Goal: Information Seeking & Learning: Learn about a topic

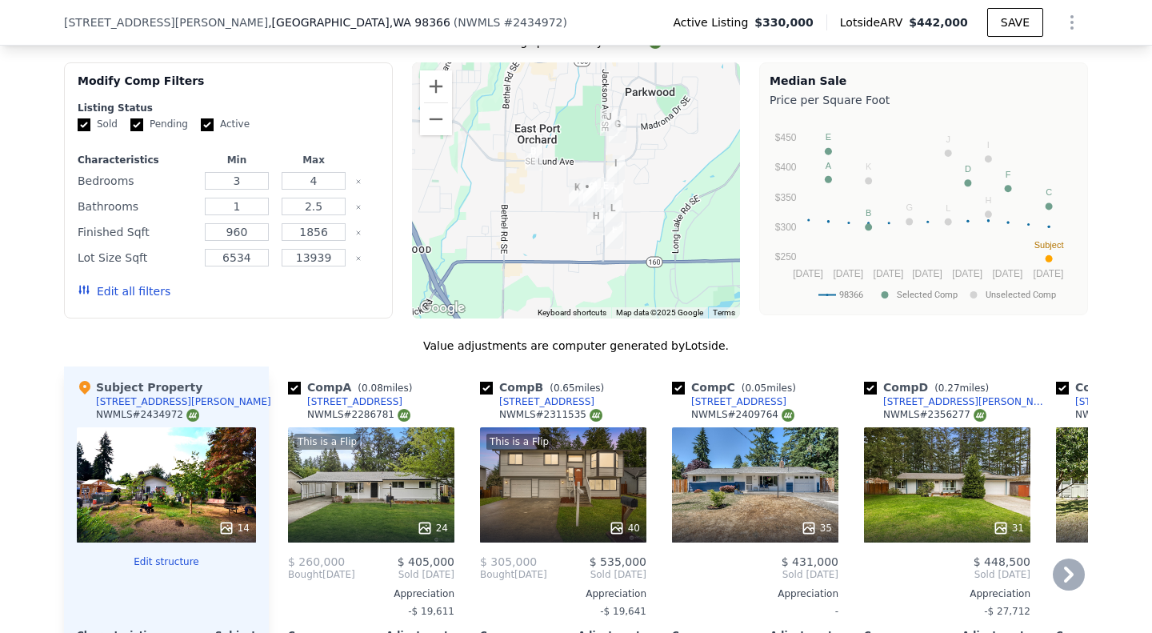
scroll to position [1354, 0]
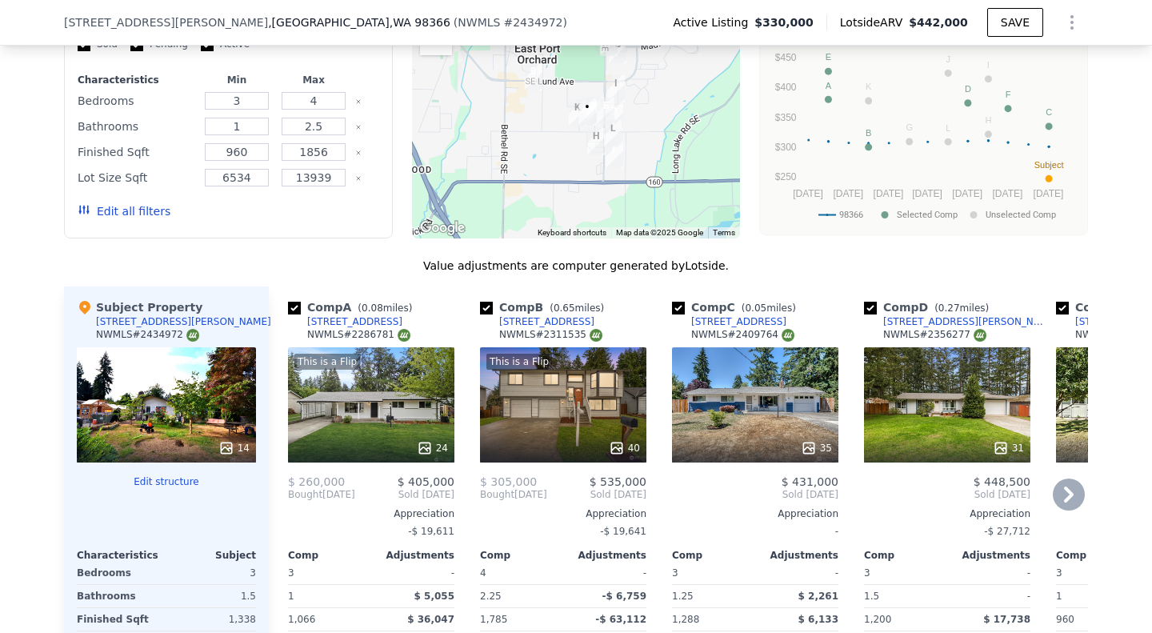
click at [1064, 510] on icon at bounding box center [1069, 494] width 32 height 32
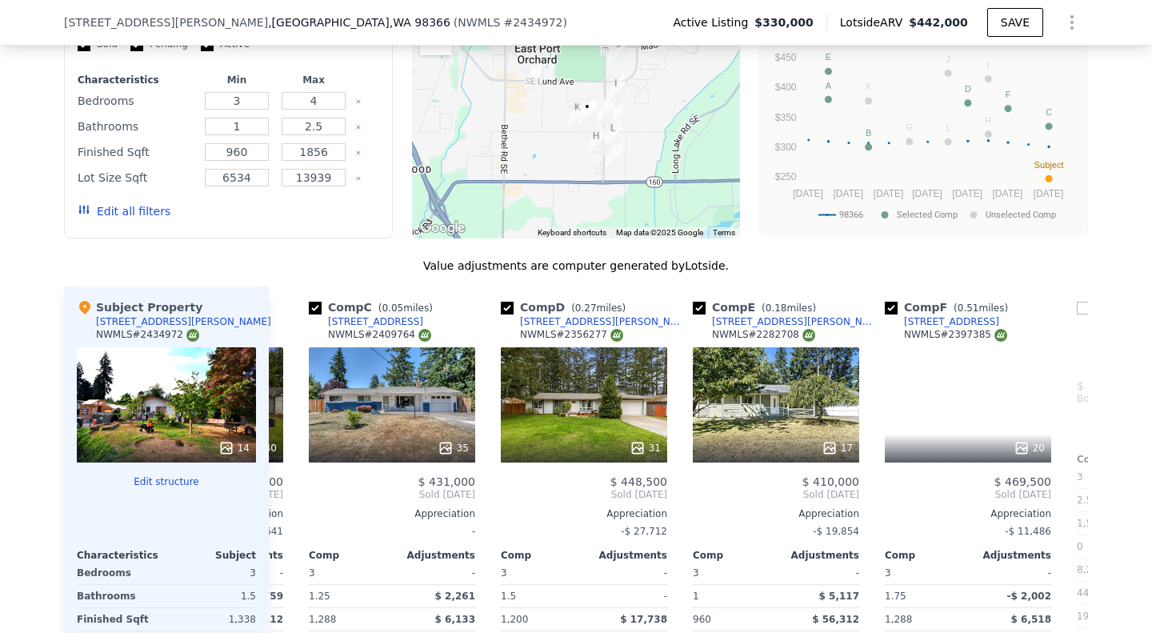
scroll to position [0, 384]
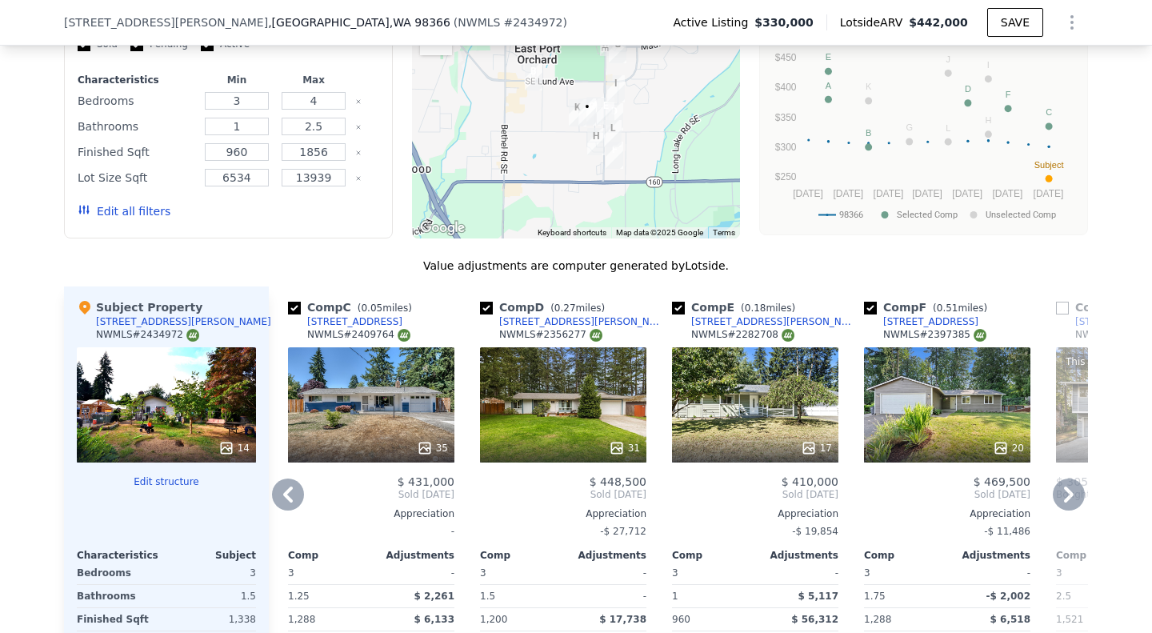
click at [1064, 510] on icon at bounding box center [1069, 494] width 32 height 32
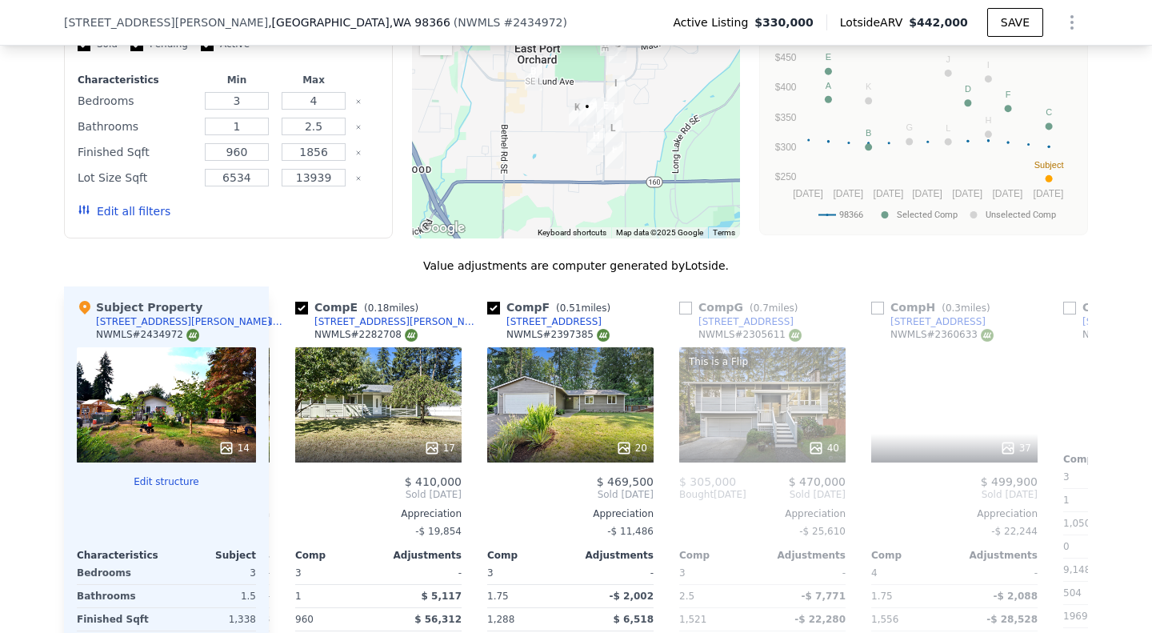
scroll to position [0, 768]
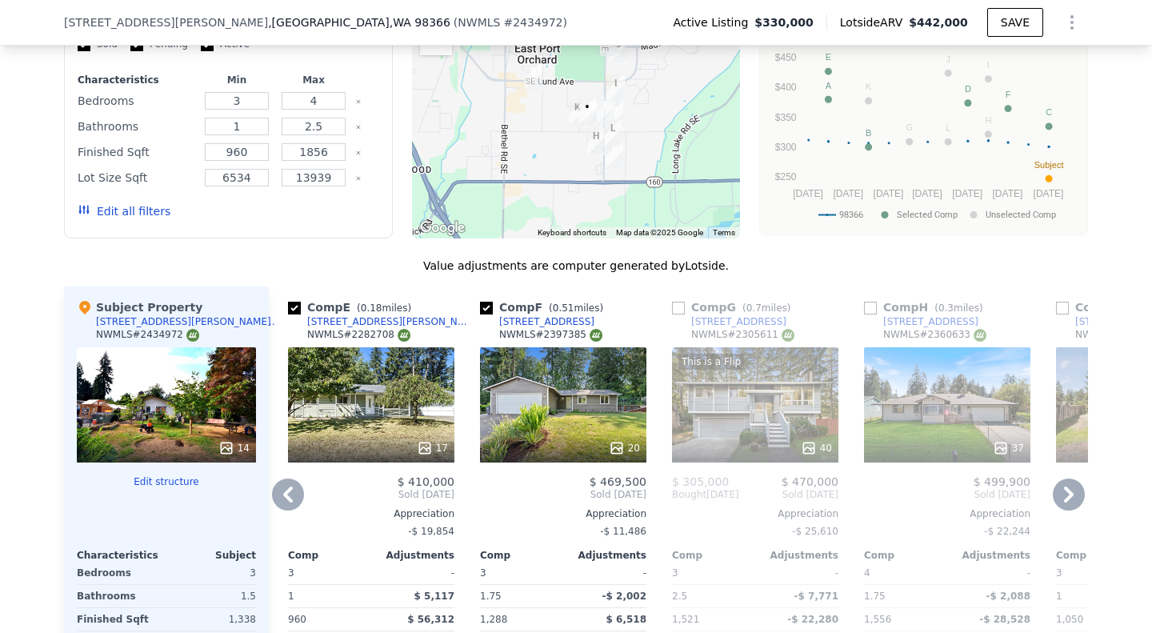
click at [1064, 510] on icon at bounding box center [1069, 494] width 32 height 32
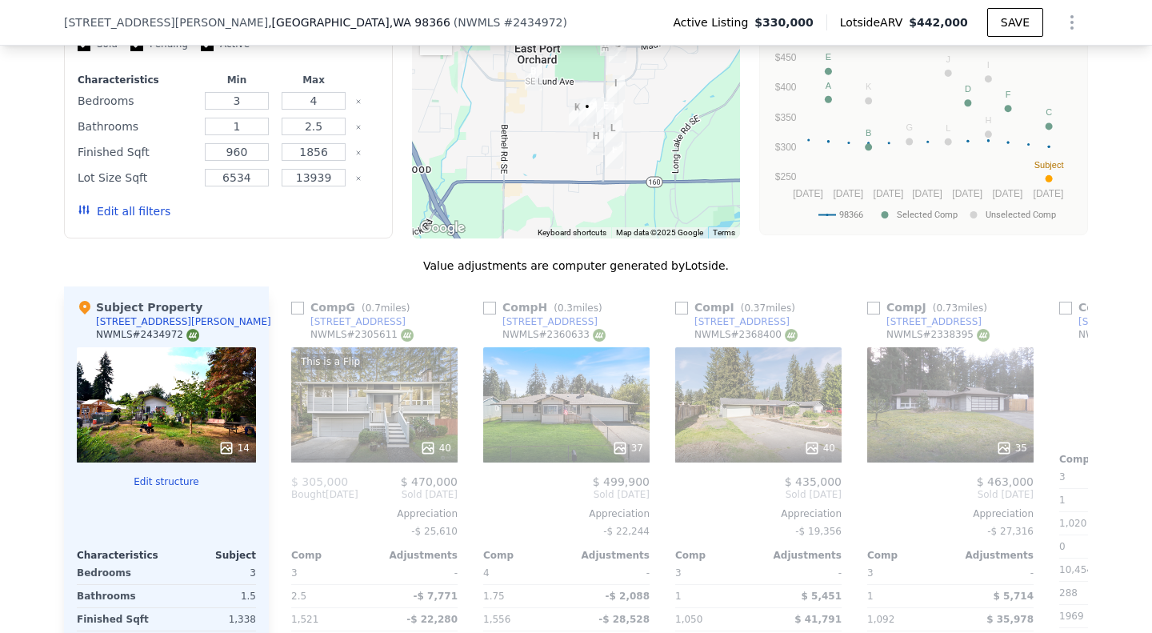
scroll to position [0, 1152]
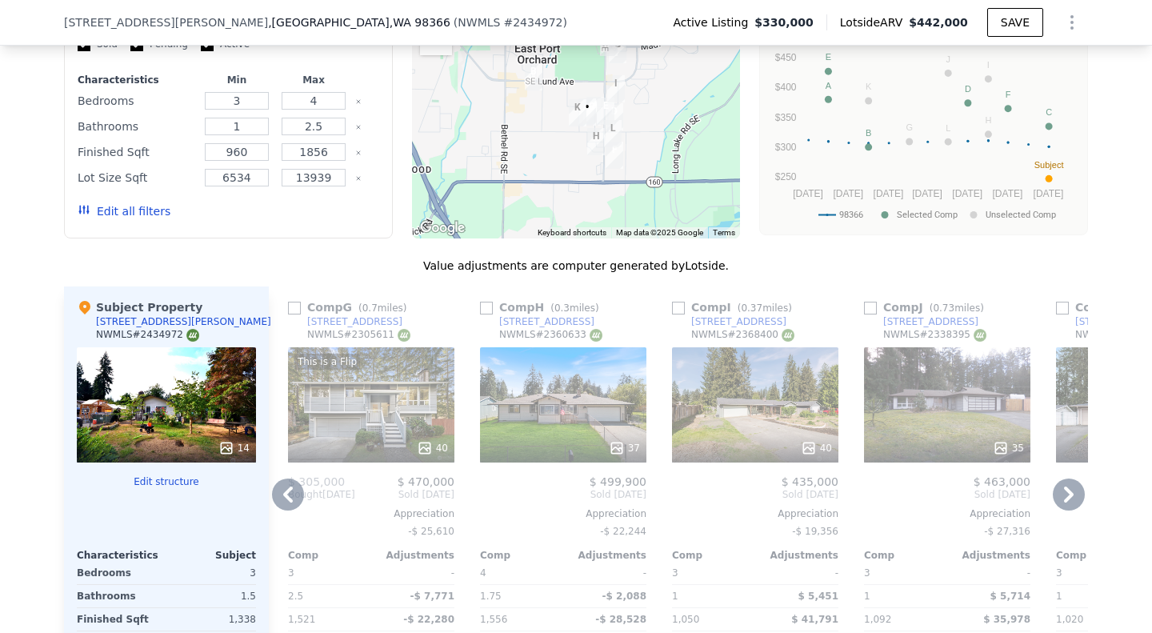
click at [1064, 510] on icon at bounding box center [1069, 494] width 32 height 32
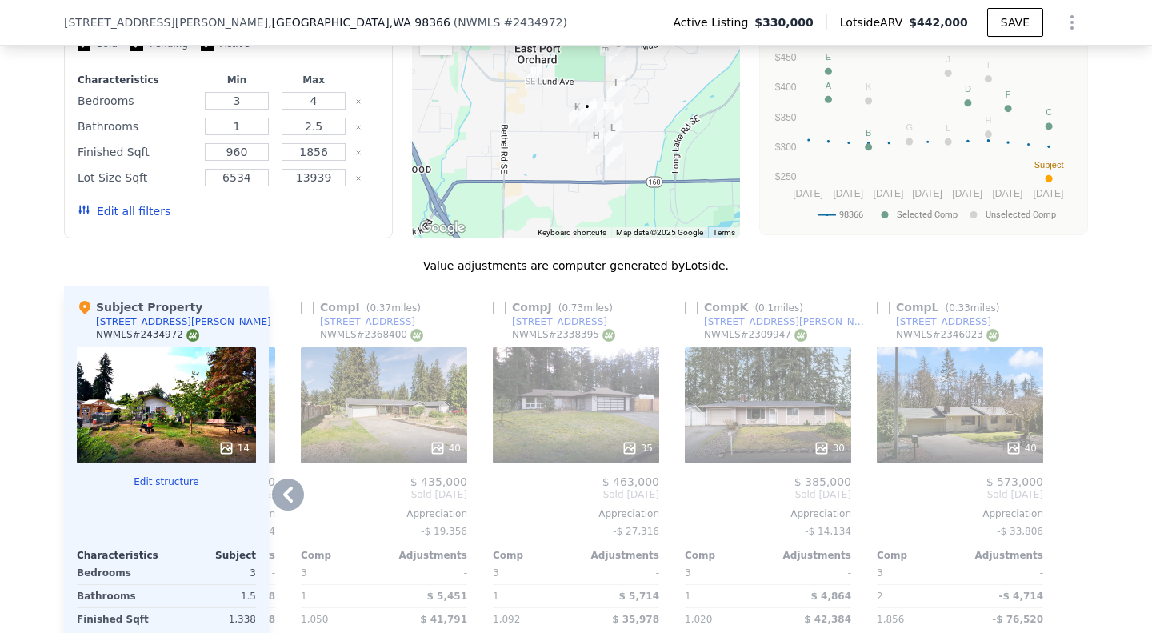
scroll to position [1434, 0]
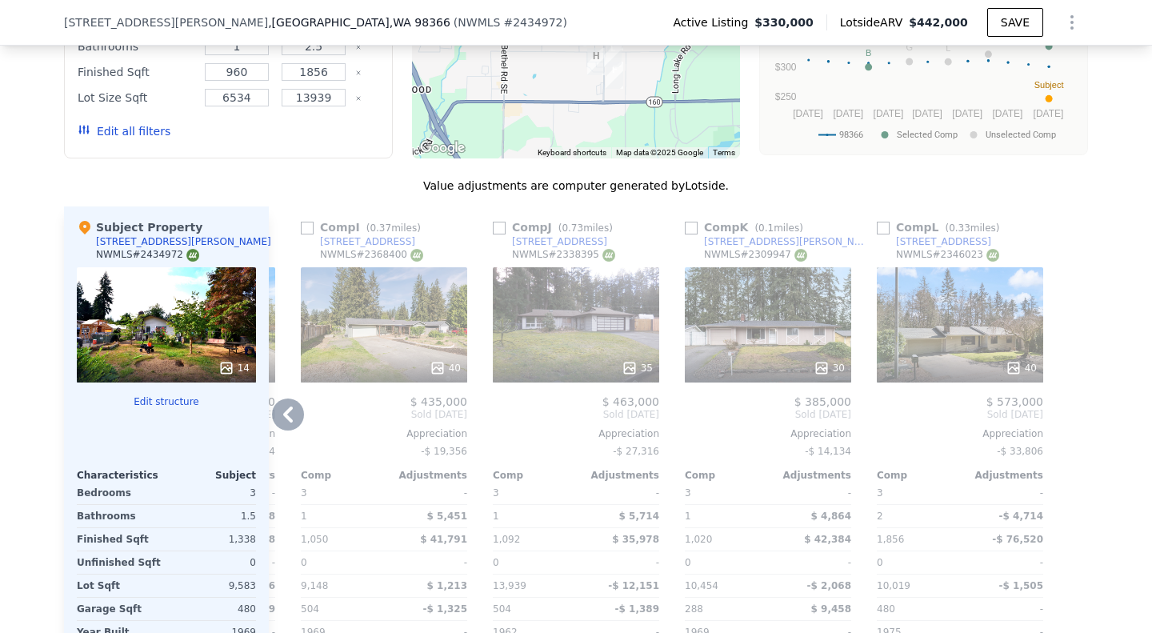
click at [1005, 374] on icon at bounding box center [1013, 368] width 16 height 16
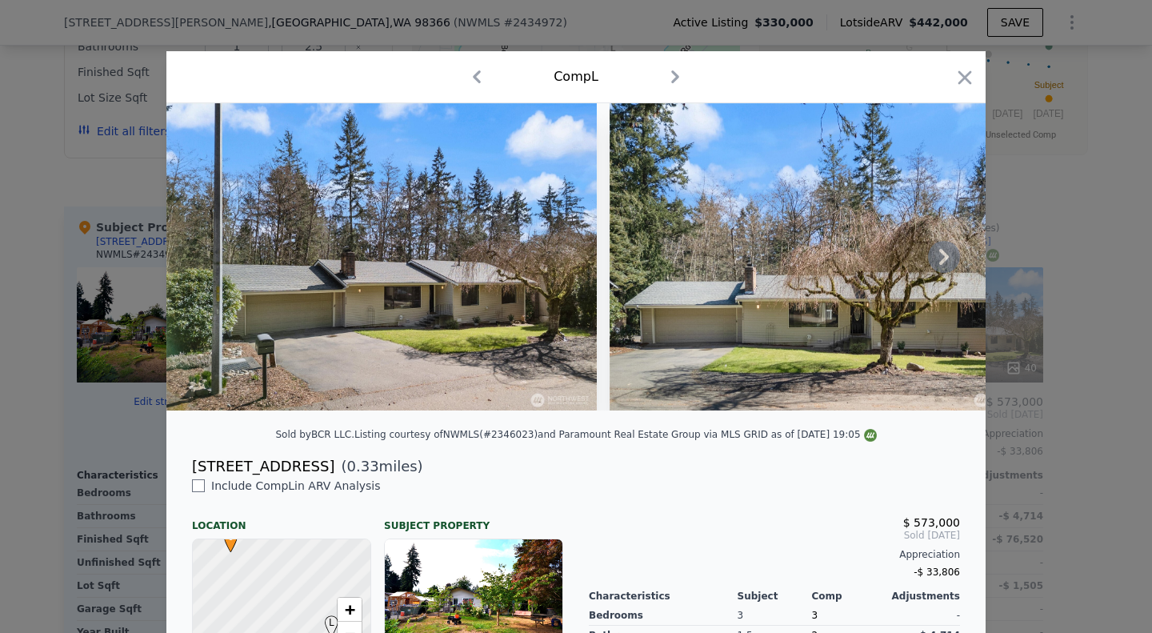
click at [939, 265] on icon at bounding box center [944, 257] width 10 height 16
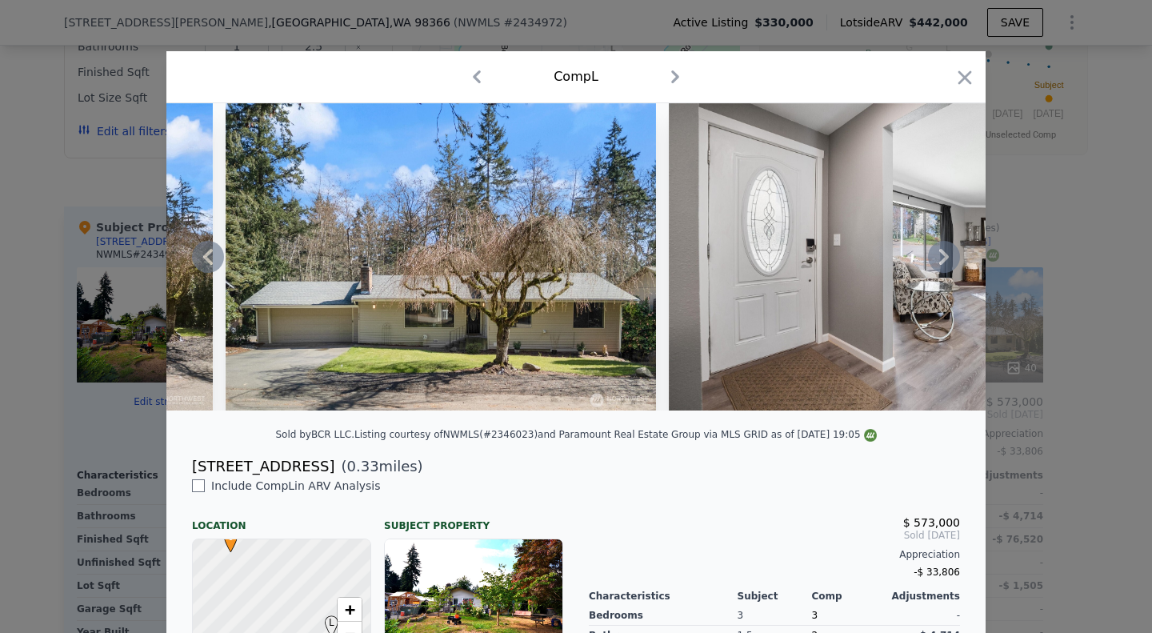
click at [939, 265] on icon at bounding box center [944, 257] width 10 height 16
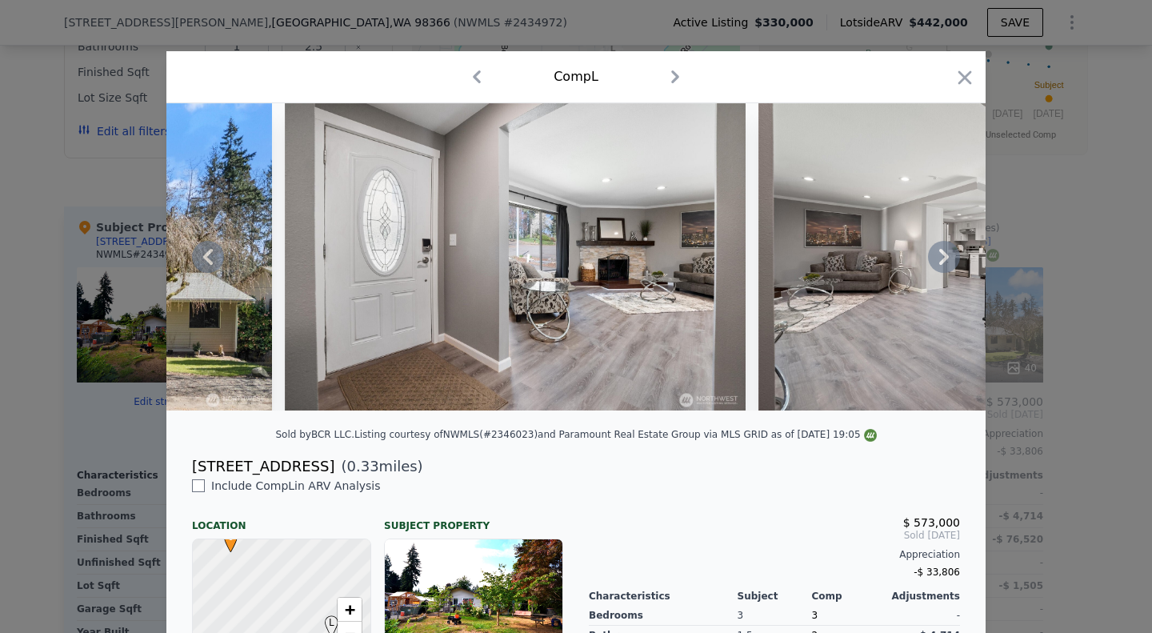
click at [939, 265] on icon at bounding box center [944, 257] width 10 height 16
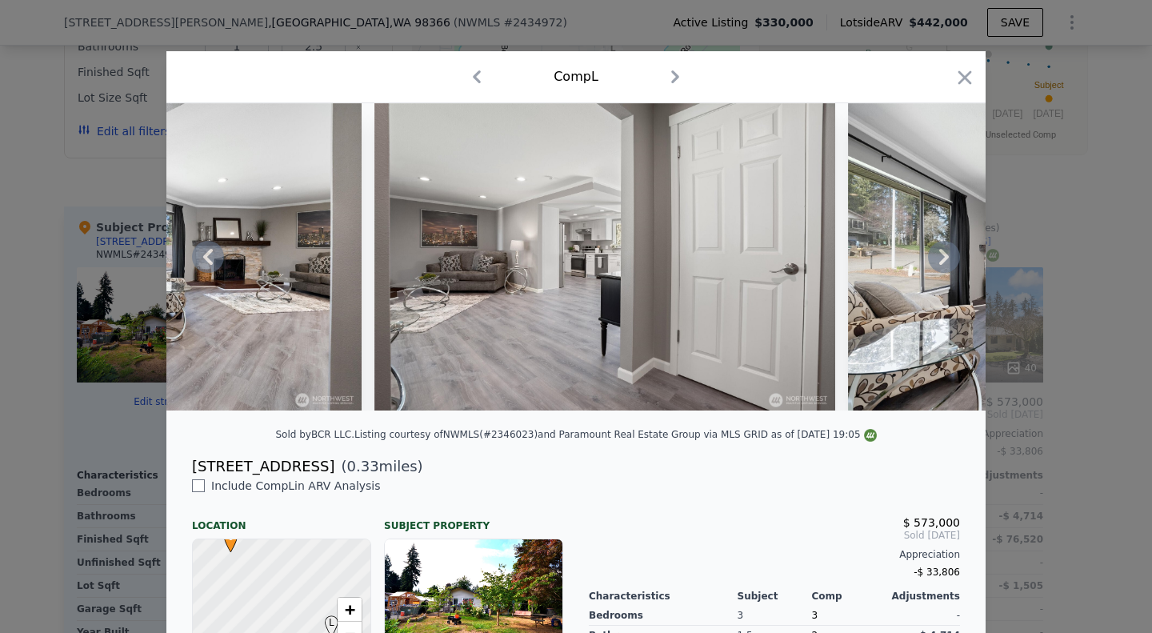
click at [939, 265] on icon at bounding box center [944, 257] width 10 height 16
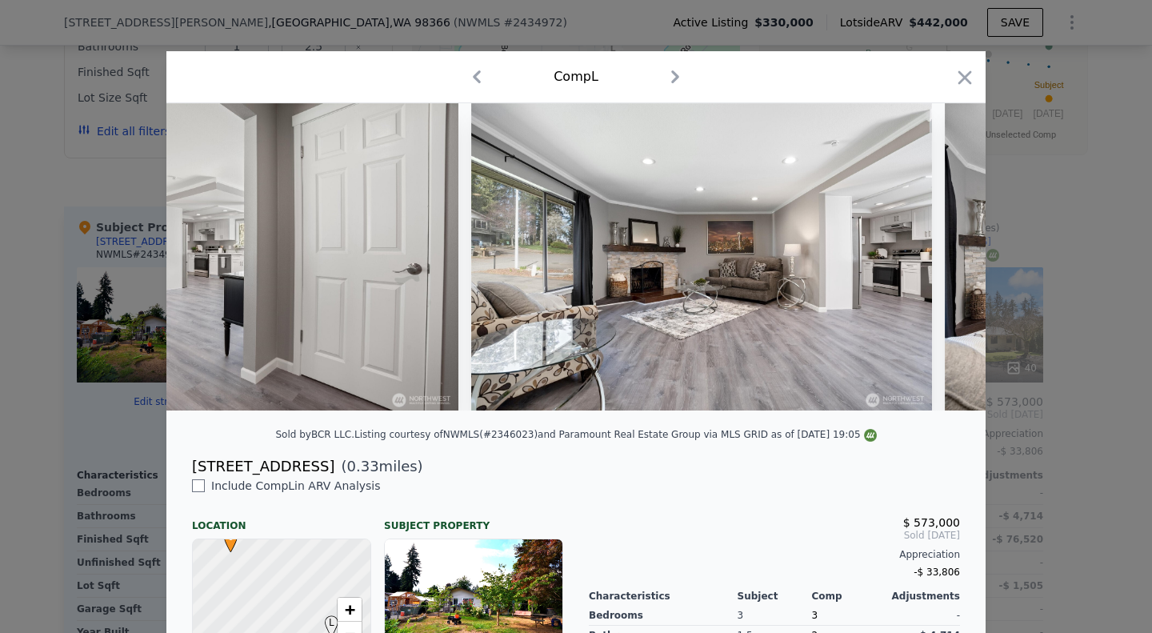
scroll to position [0, 1536]
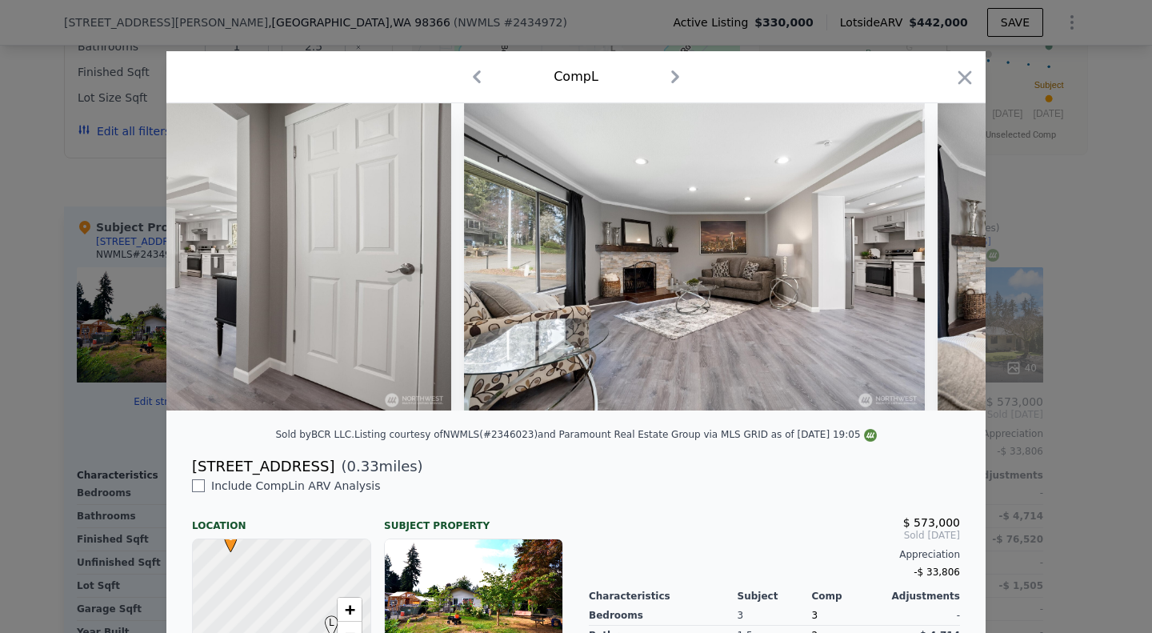
click at [937, 268] on div at bounding box center [575, 256] width 819 height 307
click at [939, 265] on icon at bounding box center [944, 257] width 10 height 16
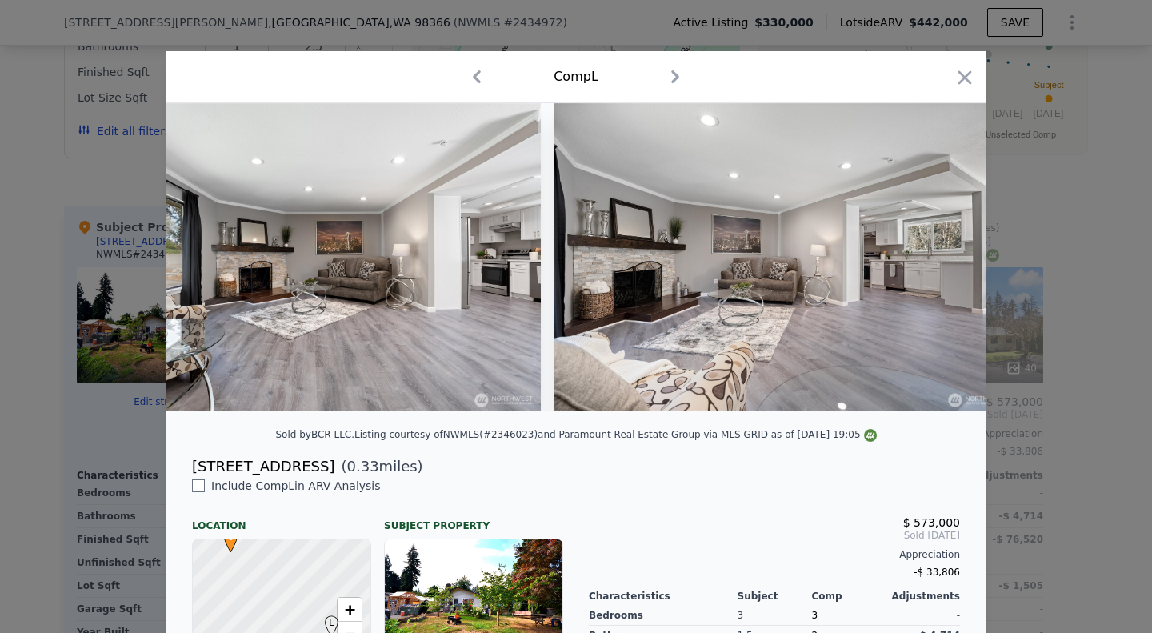
click at [937, 268] on img at bounding box center [783, 256] width 461 height 307
click at [939, 265] on icon at bounding box center [944, 257] width 10 height 16
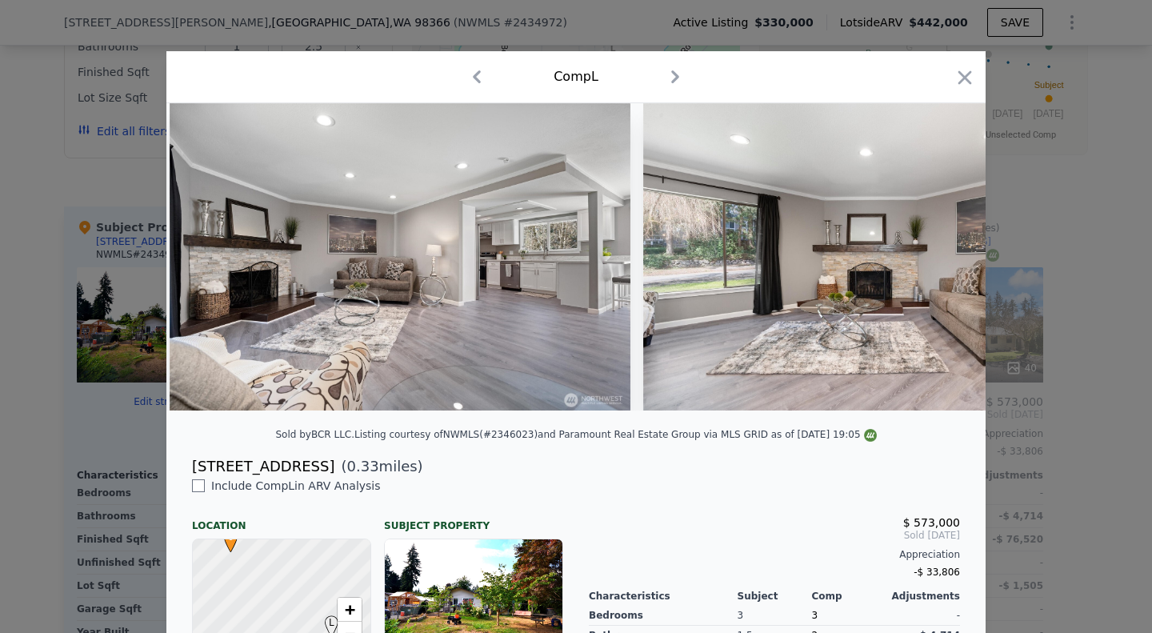
click at [937, 268] on div at bounding box center [575, 256] width 819 height 307
click at [939, 265] on icon at bounding box center [944, 257] width 10 height 16
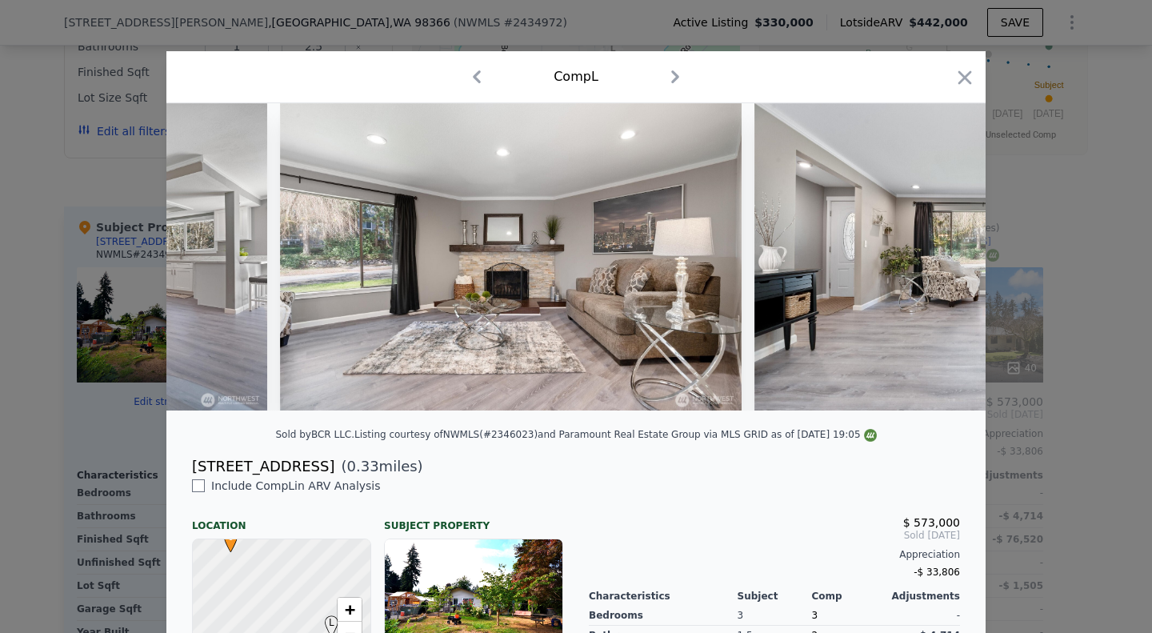
scroll to position [0, 2687]
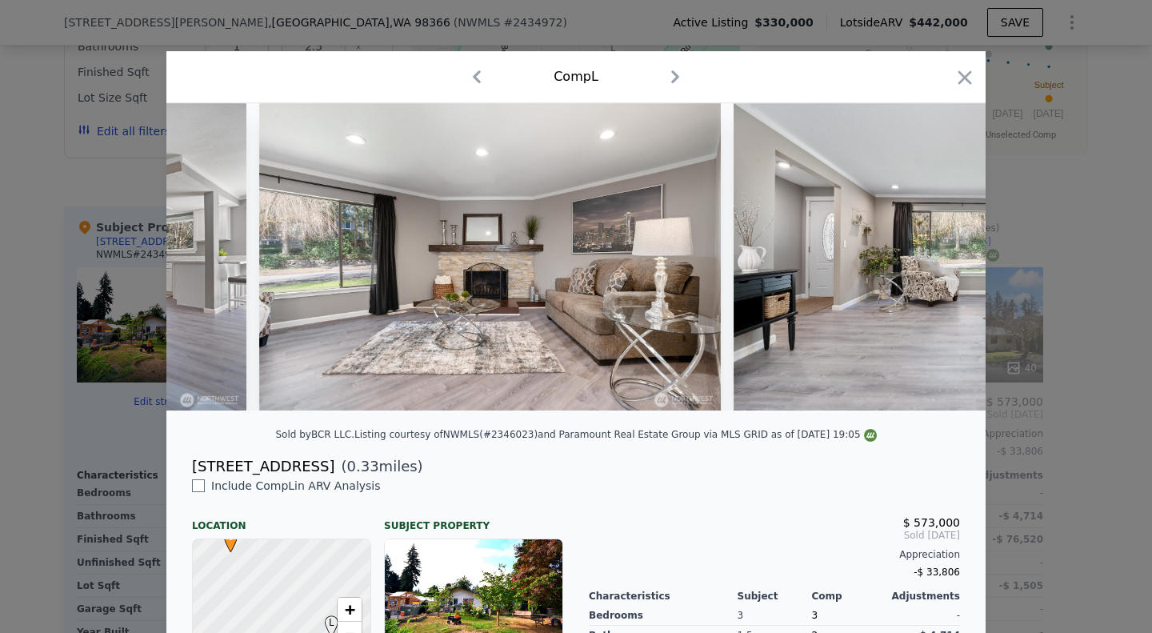
click at [937, 268] on div at bounding box center [575, 256] width 819 height 307
click at [939, 265] on icon at bounding box center [944, 257] width 10 height 16
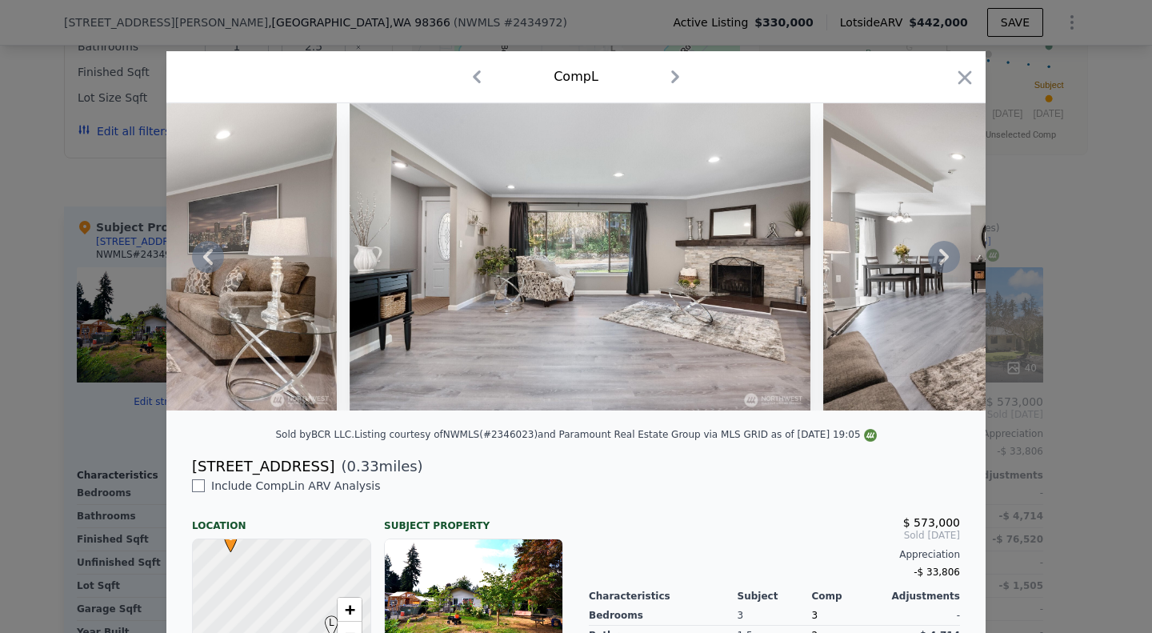
click at [939, 265] on icon at bounding box center [944, 257] width 10 height 16
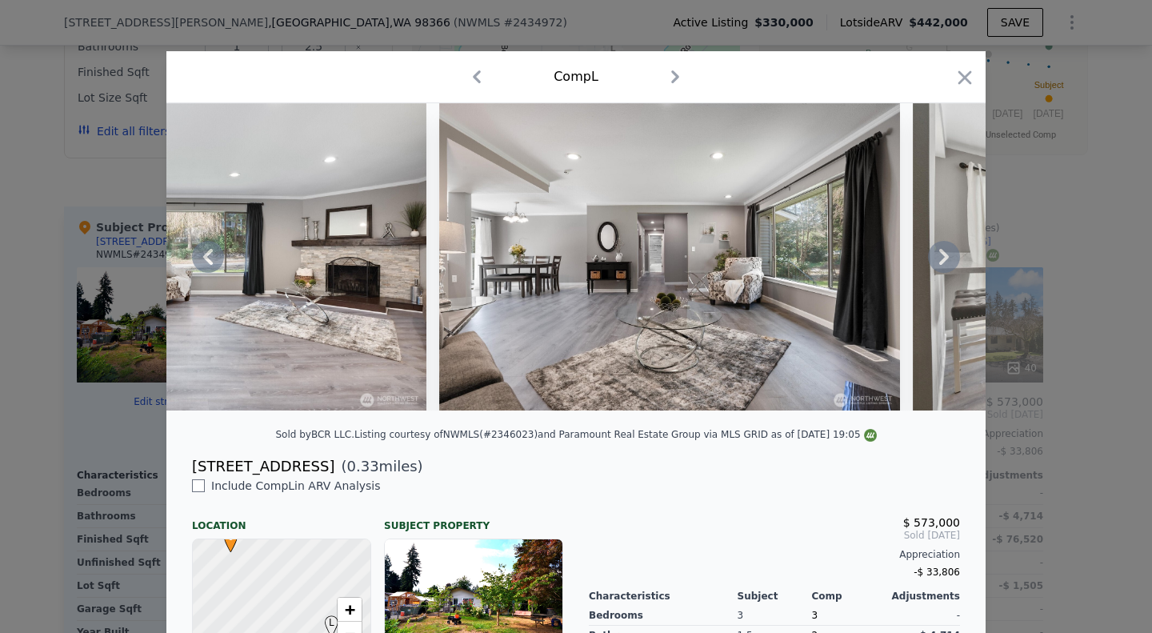
click at [939, 265] on icon at bounding box center [944, 257] width 10 height 16
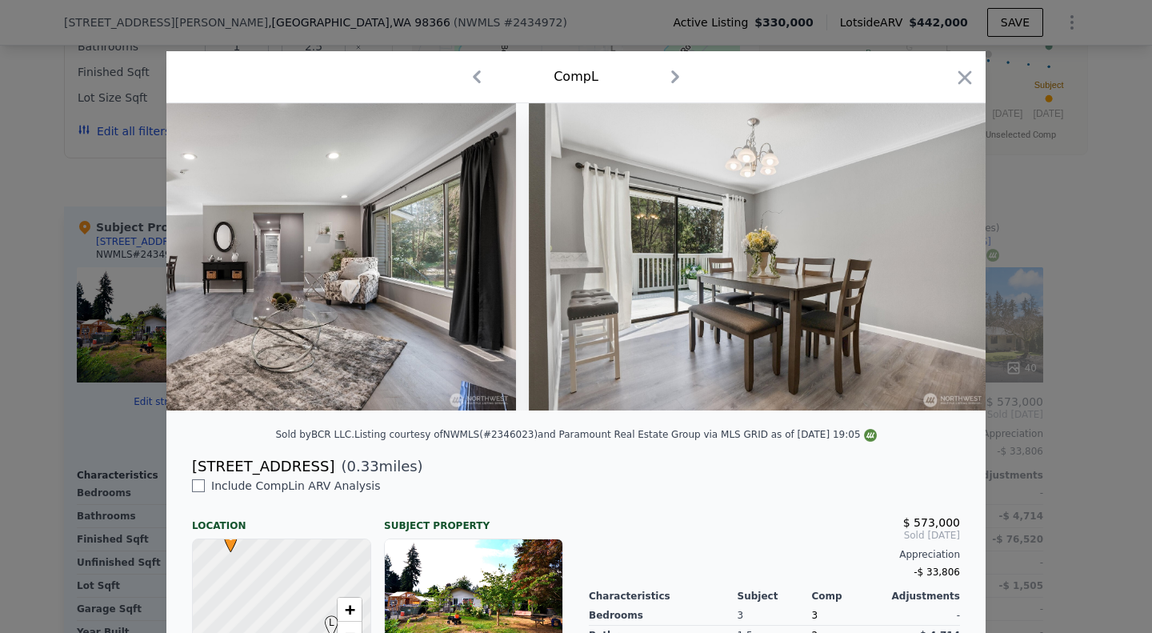
click at [937, 268] on div at bounding box center [575, 256] width 819 height 307
click at [939, 265] on icon at bounding box center [944, 257] width 10 height 16
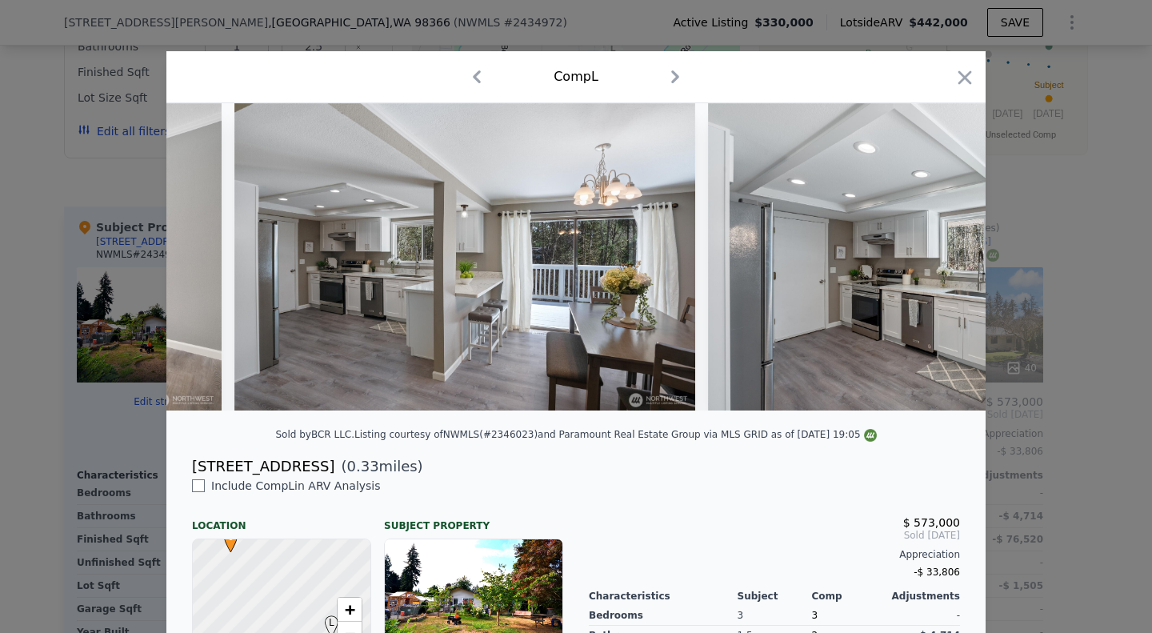
click at [937, 268] on div at bounding box center [575, 256] width 819 height 307
click at [939, 265] on icon at bounding box center [944, 257] width 10 height 16
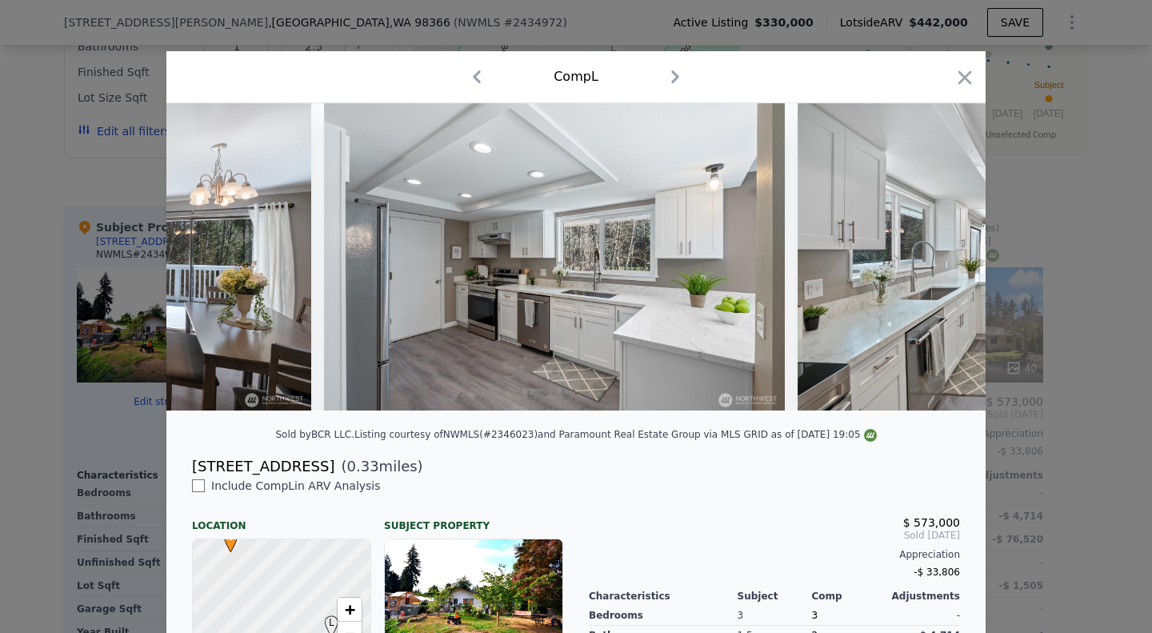
click at [937, 268] on div at bounding box center [575, 256] width 819 height 307
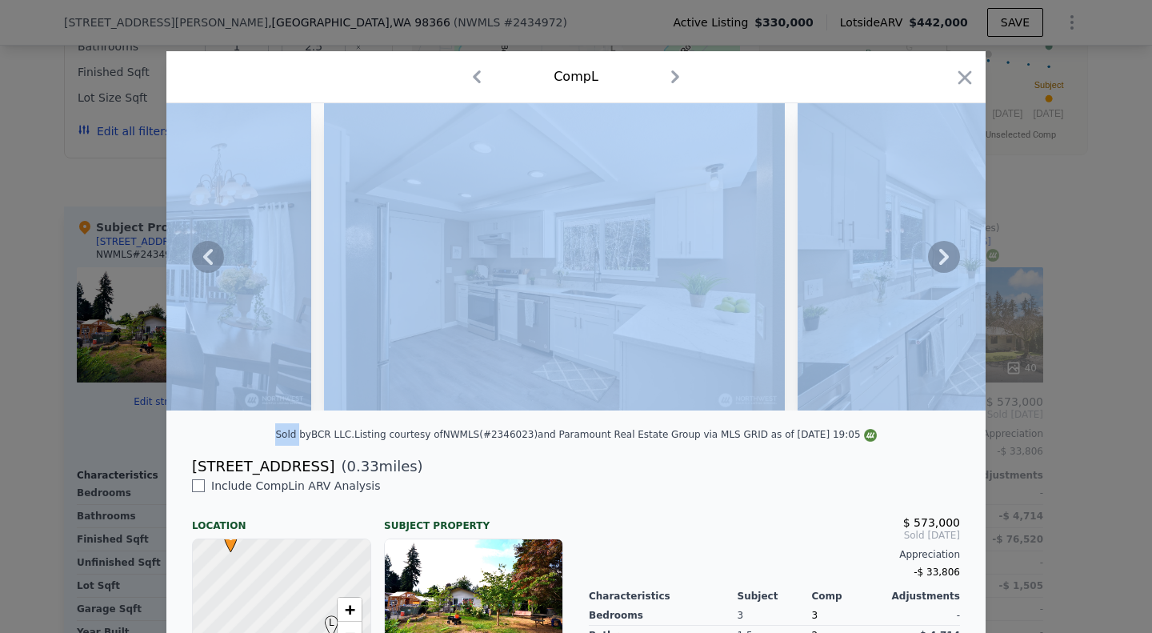
click at [939, 265] on icon at bounding box center [944, 257] width 10 height 16
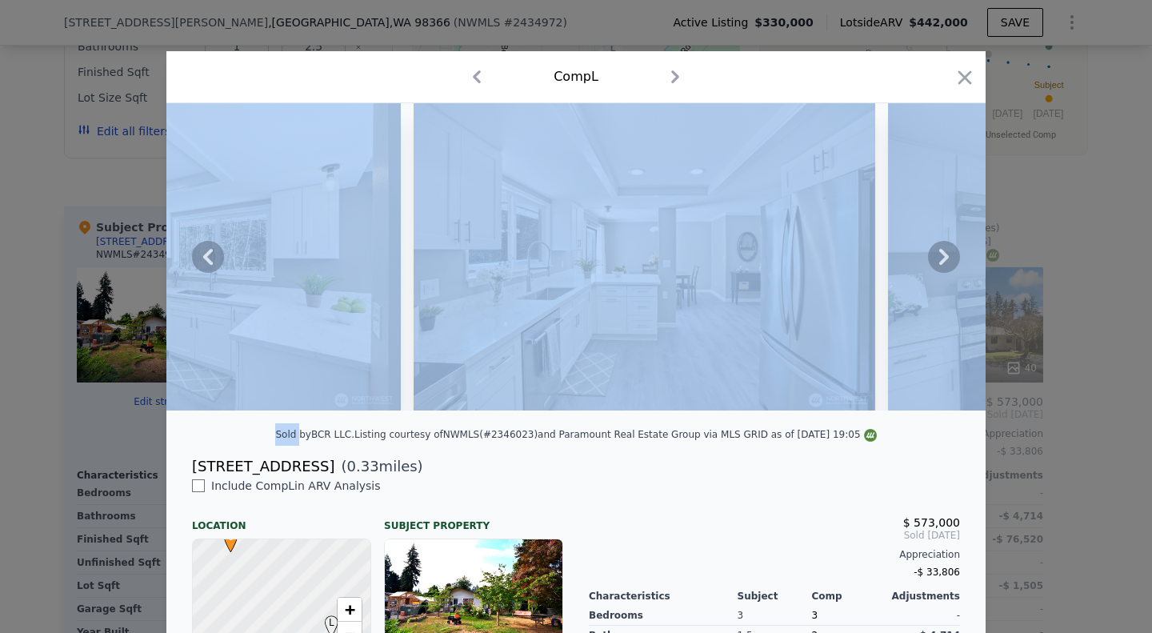
click at [939, 265] on icon at bounding box center [944, 257] width 10 height 16
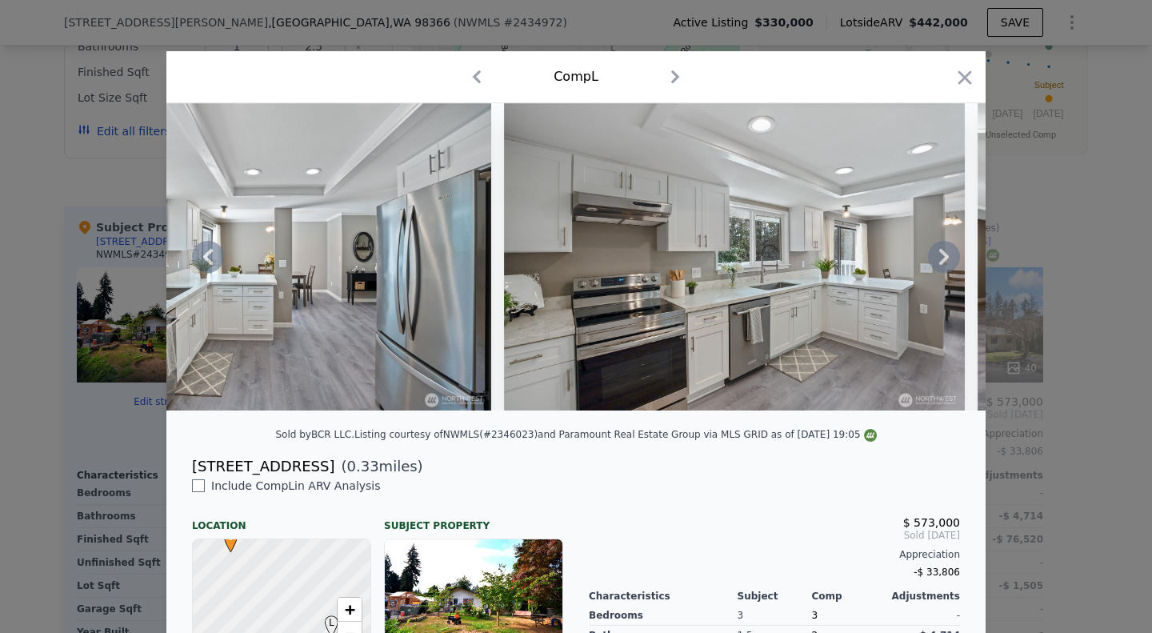
click at [939, 265] on icon at bounding box center [944, 257] width 10 height 16
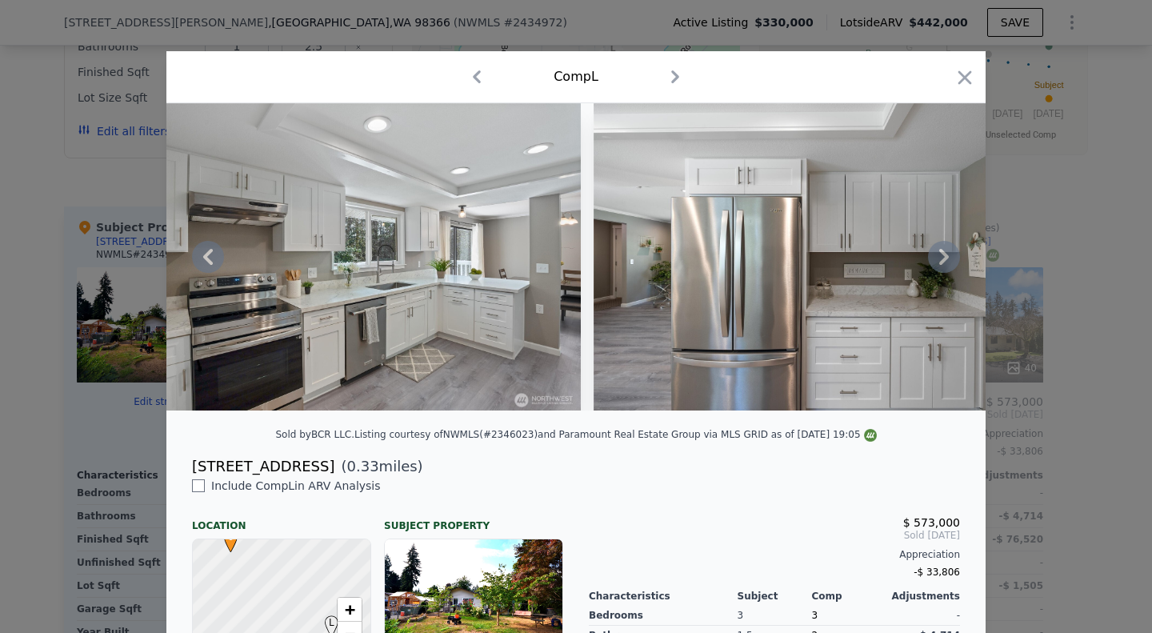
click at [939, 265] on icon at bounding box center [944, 257] width 10 height 16
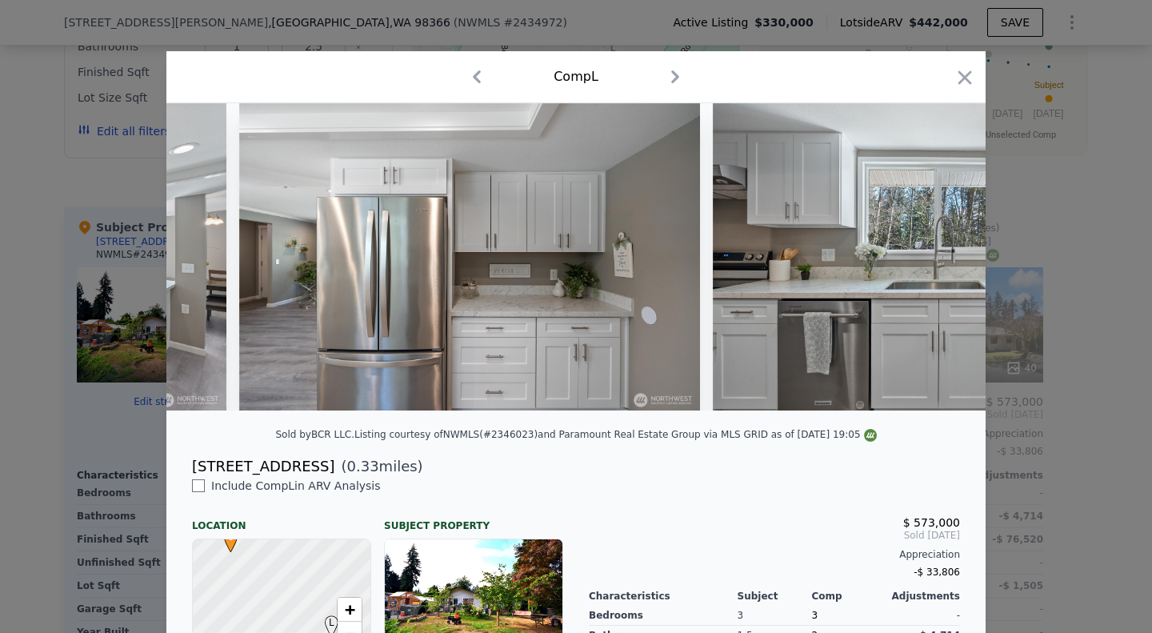
scroll to position [0, 6526]
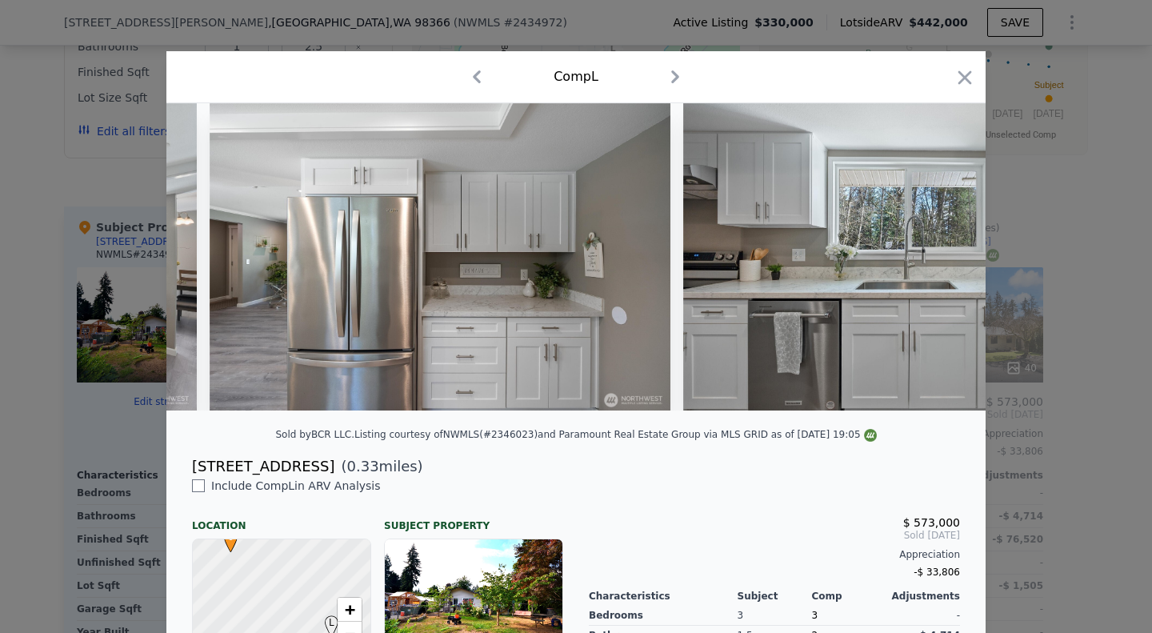
click at [937, 265] on div at bounding box center [575, 256] width 819 height 307
click at [939, 265] on icon at bounding box center [944, 257] width 10 height 16
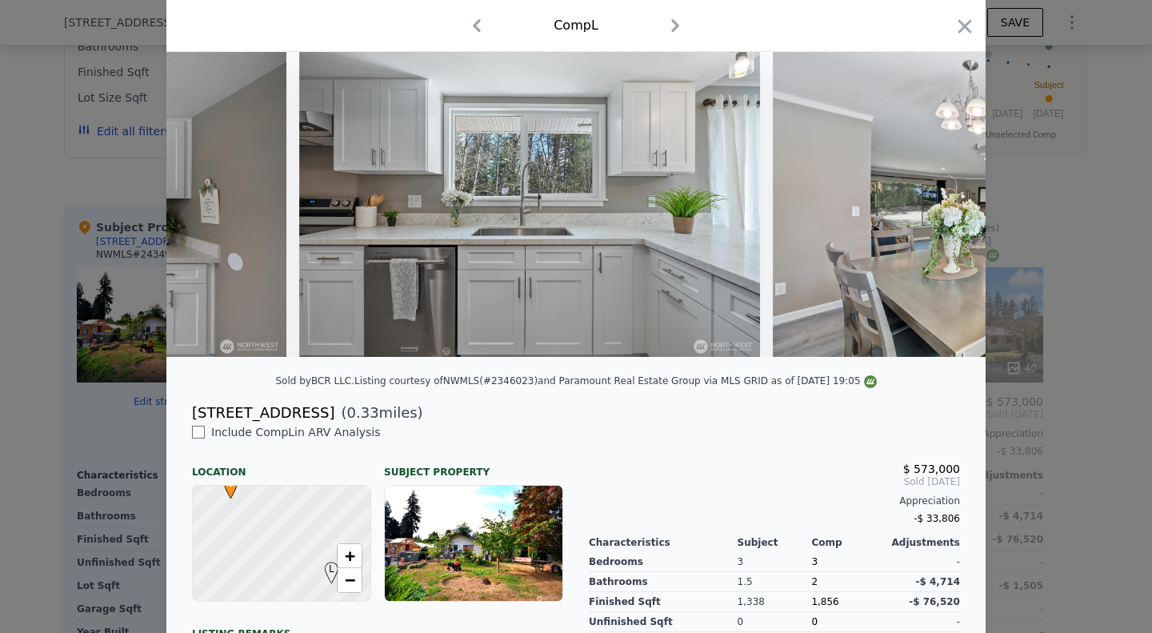
scroll to position [0, 0]
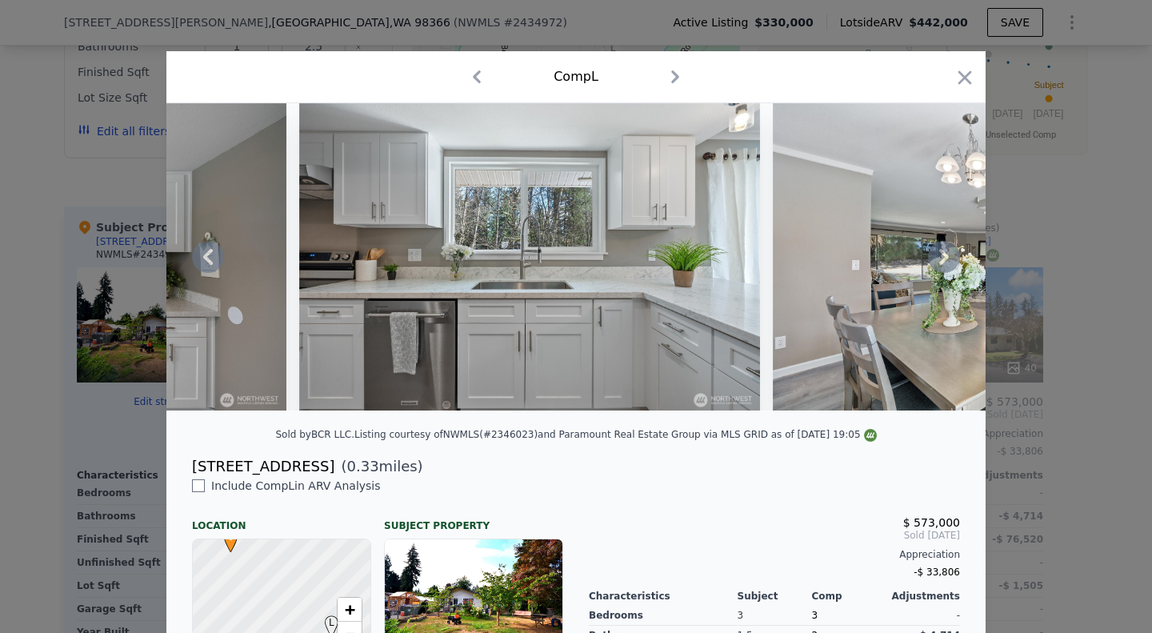
click at [939, 265] on icon at bounding box center [944, 257] width 10 height 16
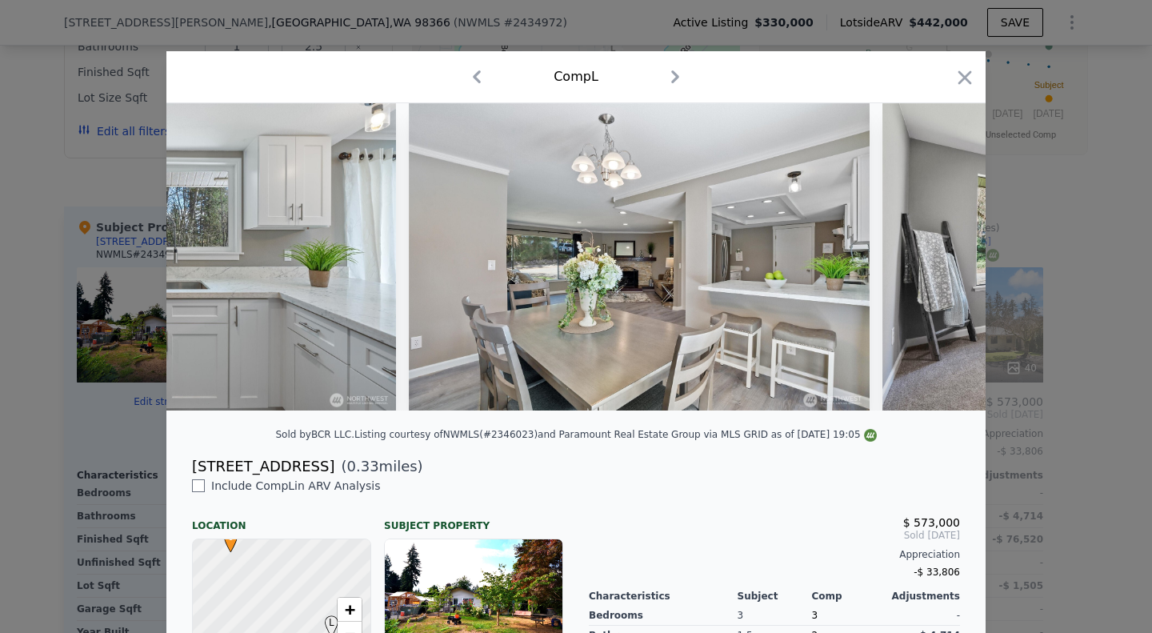
scroll to position [0, 7294]
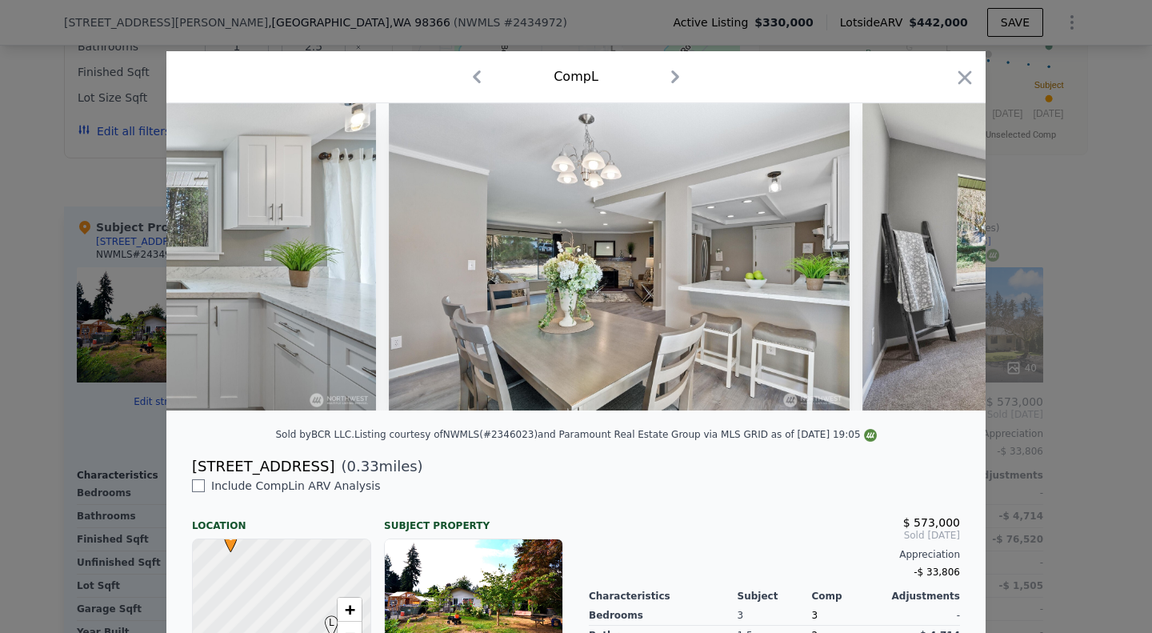
click at [938, 265] on div at bounding box center [575, 256] width 819 height 307
click at [939, 265] on icon at bounding box center [944, 257] width 10 height 16
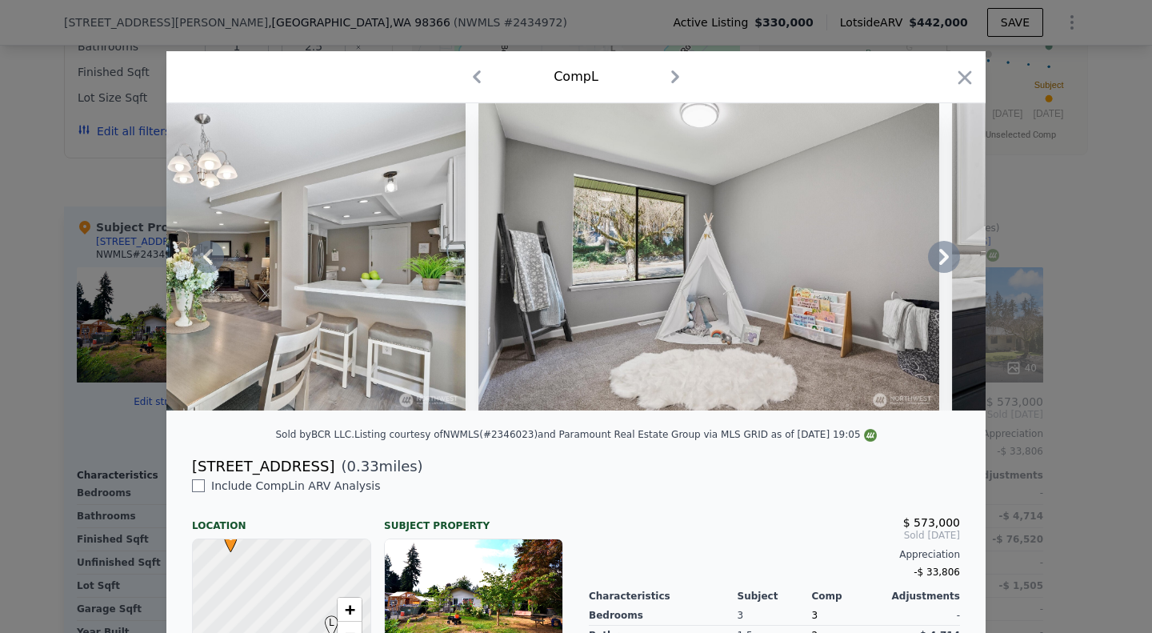
click at [939, 265] on icon at bounding box center [944, 257] width 10 height 16
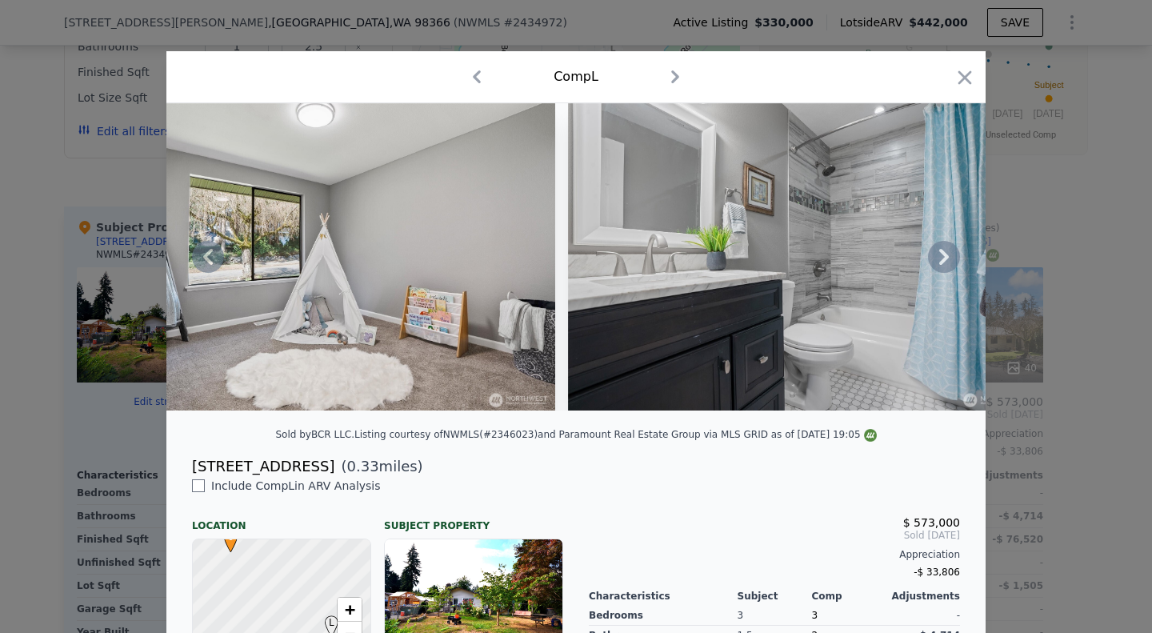
click at [939, 265] on icon at bounding box center [944, 257] width 10 height 16
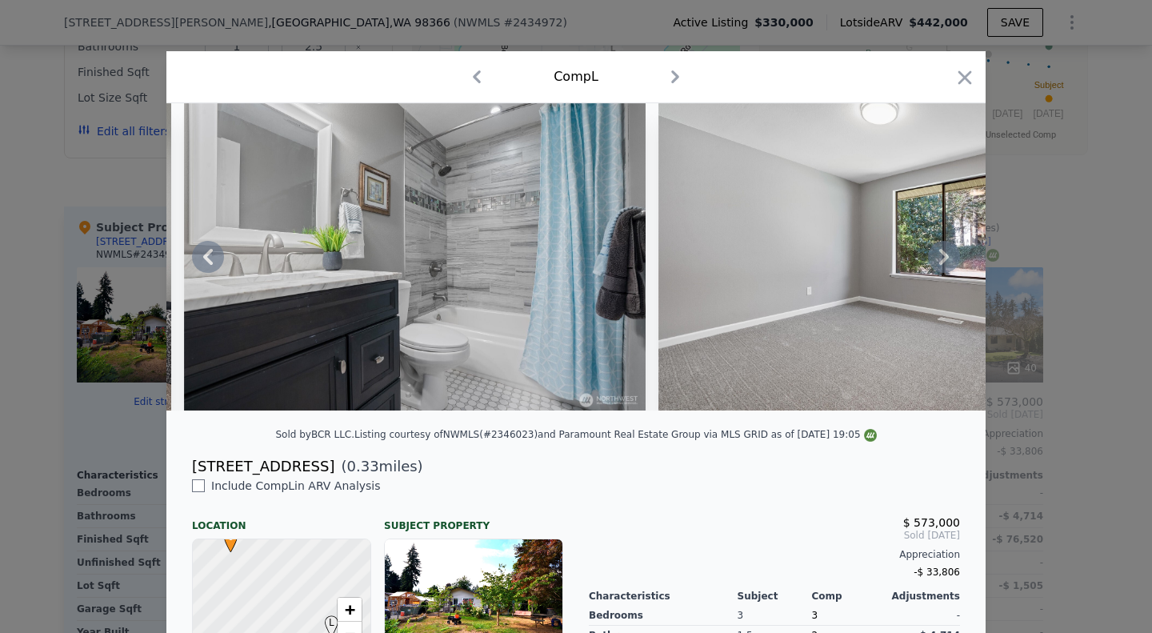
click at [939, 265] on icon at bounding box center [944, 257] width 10 height 16
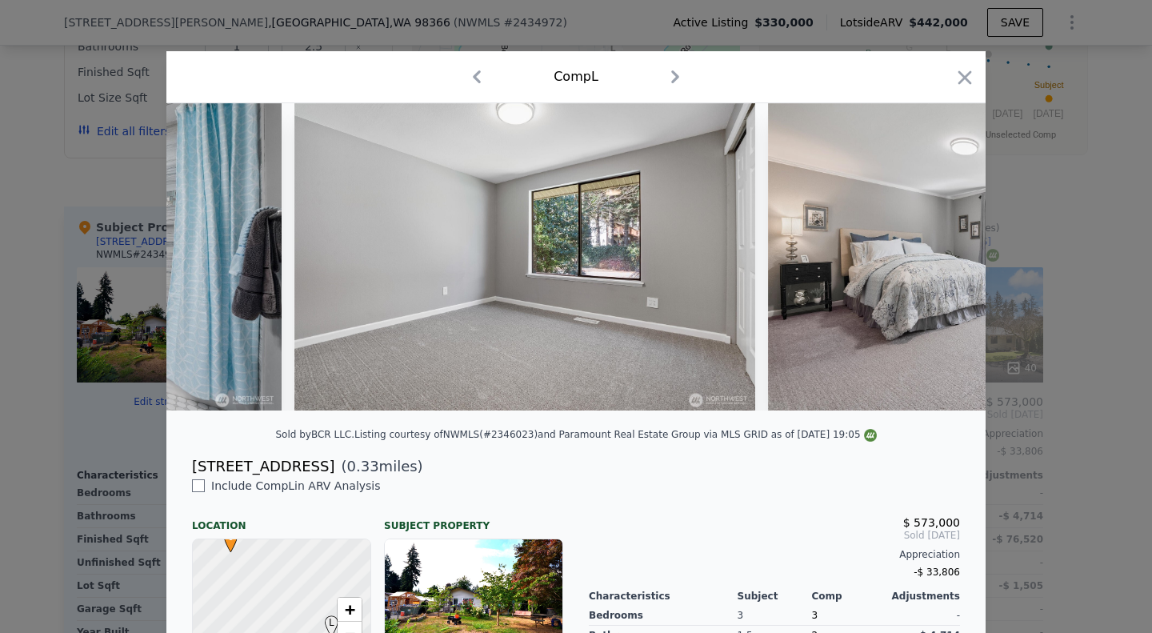
scroll to position [0, 8830]
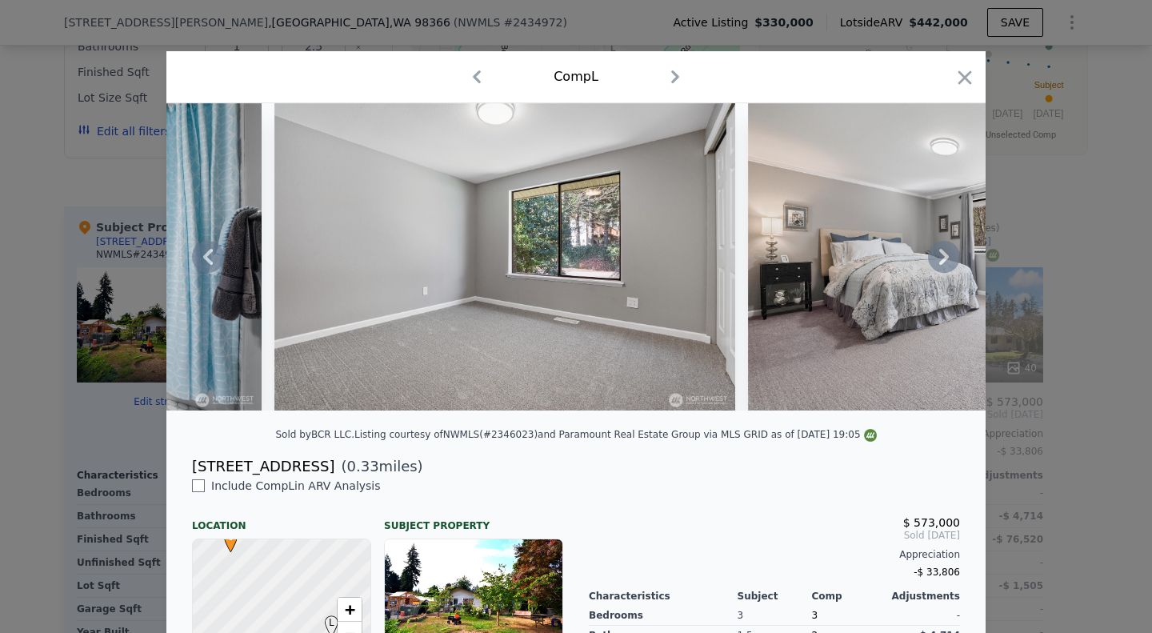
click at [939, 265] on icon at bounding box center [944, 257] width 10 height 16
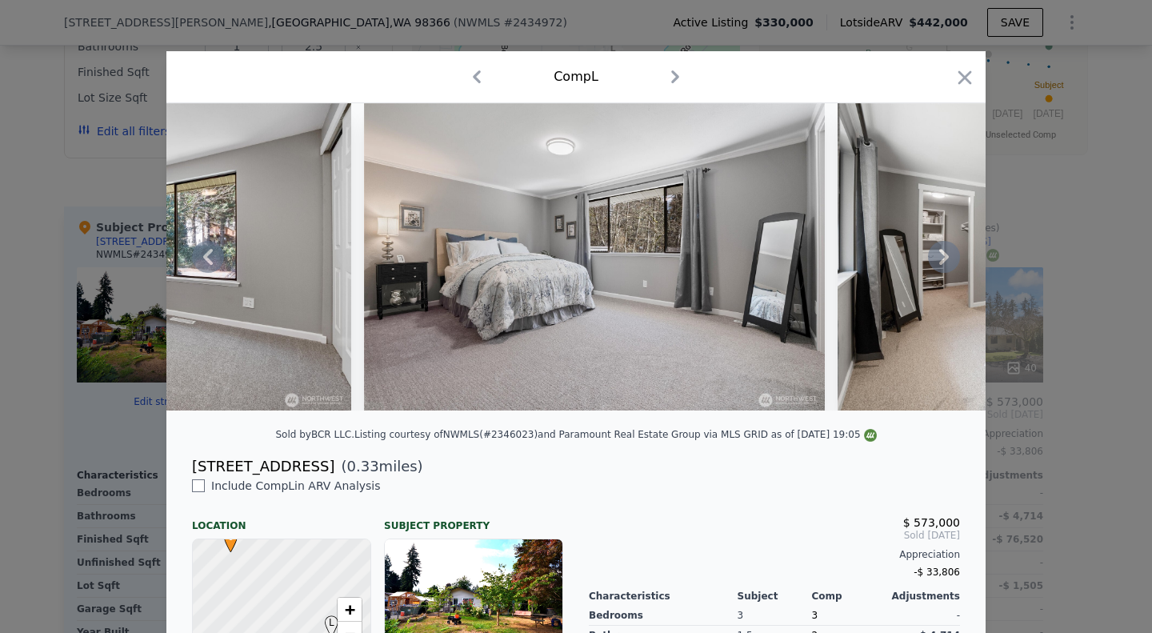
click at [939, 265] on icon at bounding box center [944, 257] width 10 height 16
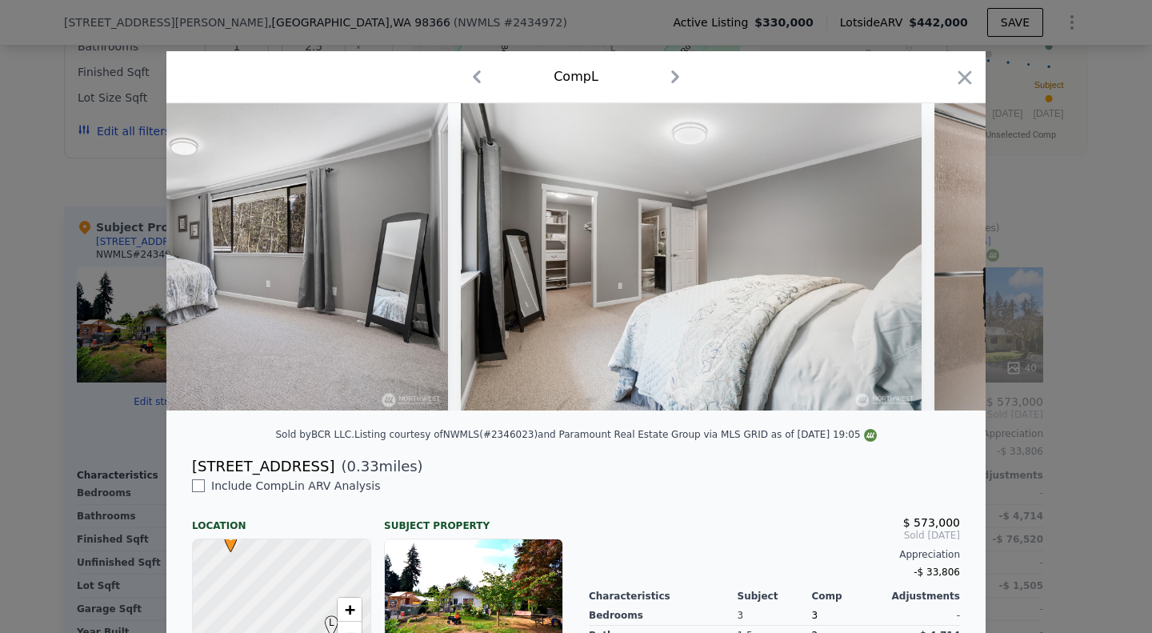
scroll to position [0, 9598]
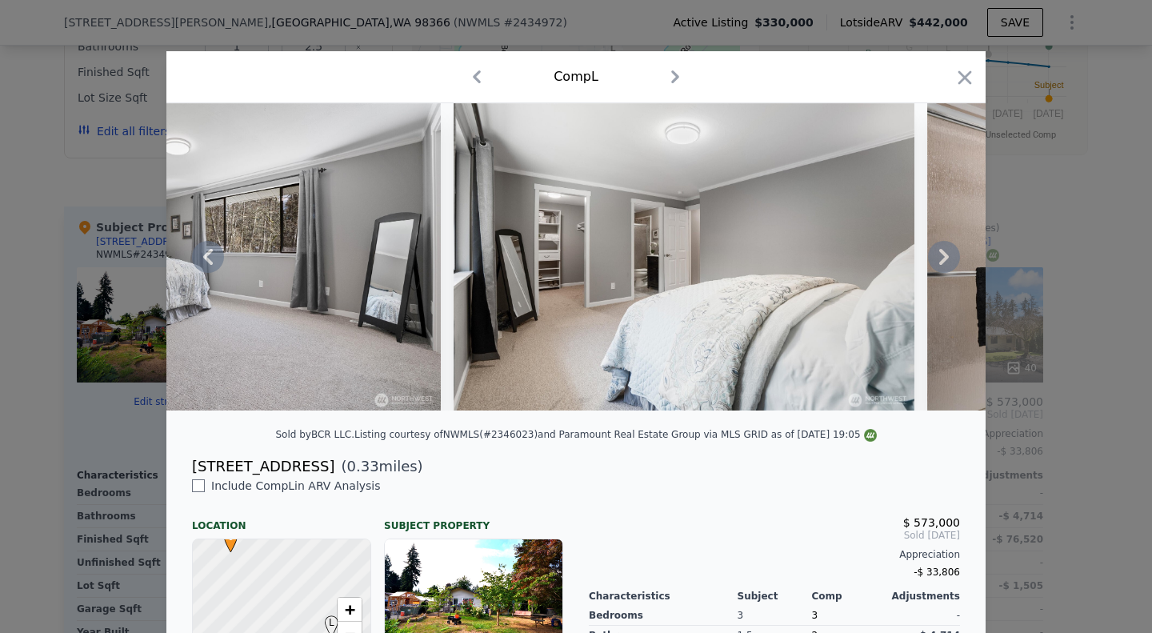
click at [939, 265] on icon at bounding box center [944, 257] width 10 height 16
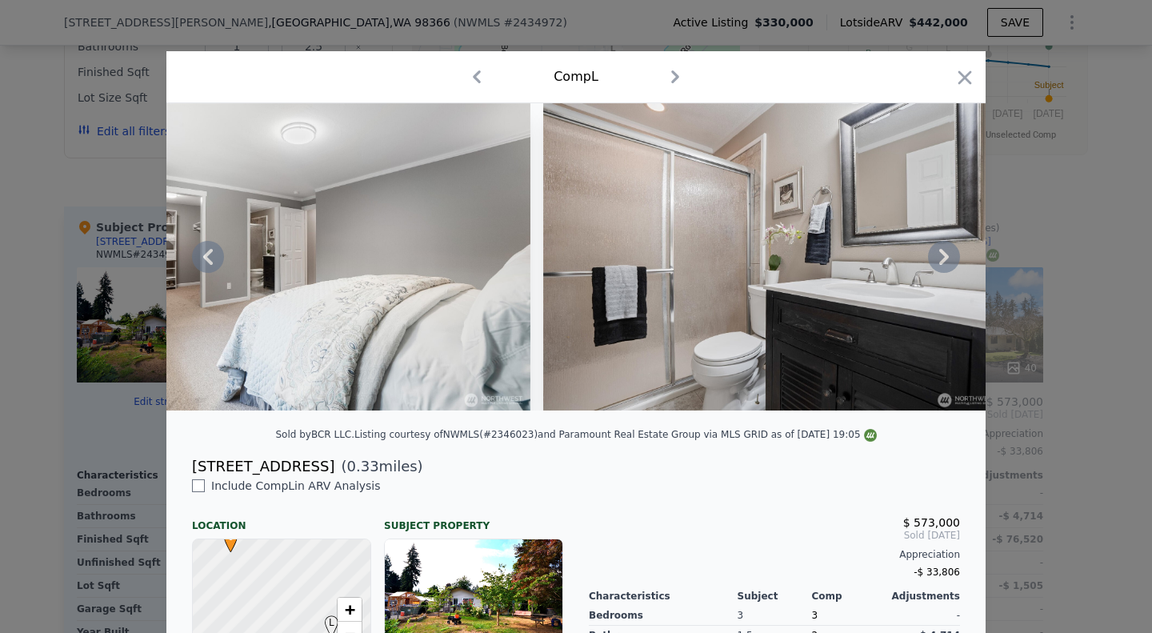
click at [939, 265] on icon at bounding box center [944, 257] width 10 height 16
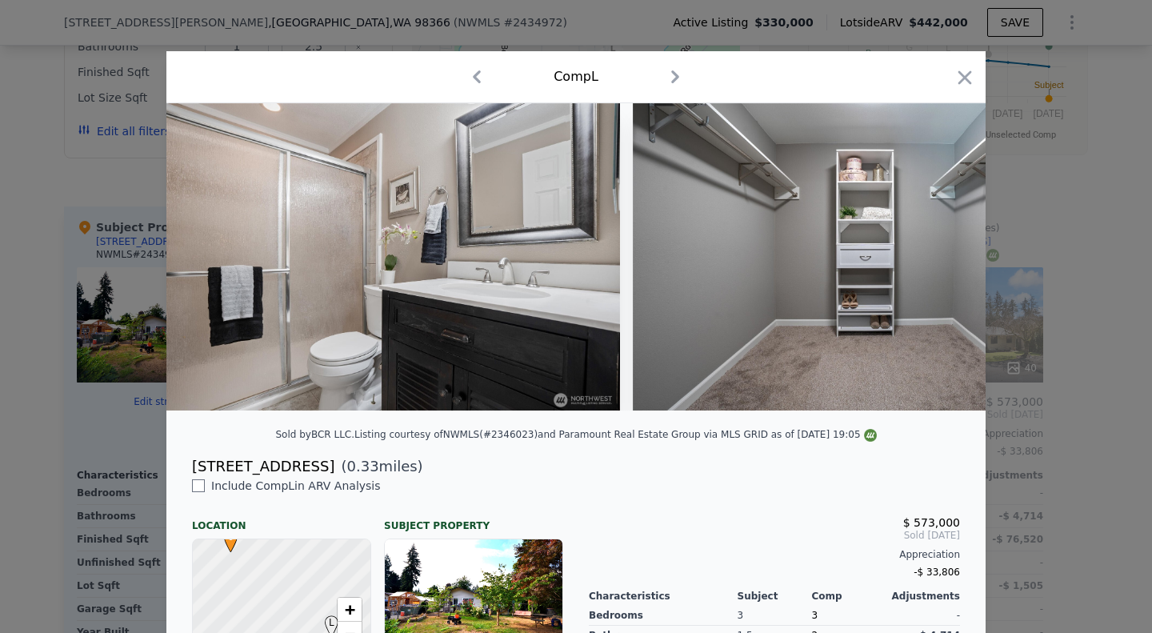
click at [937, 265] on div at bounding box center [575, 256] width 819 height 307
click at [939, 265] on icon at bounding box center [944, 257] width 10 height 16
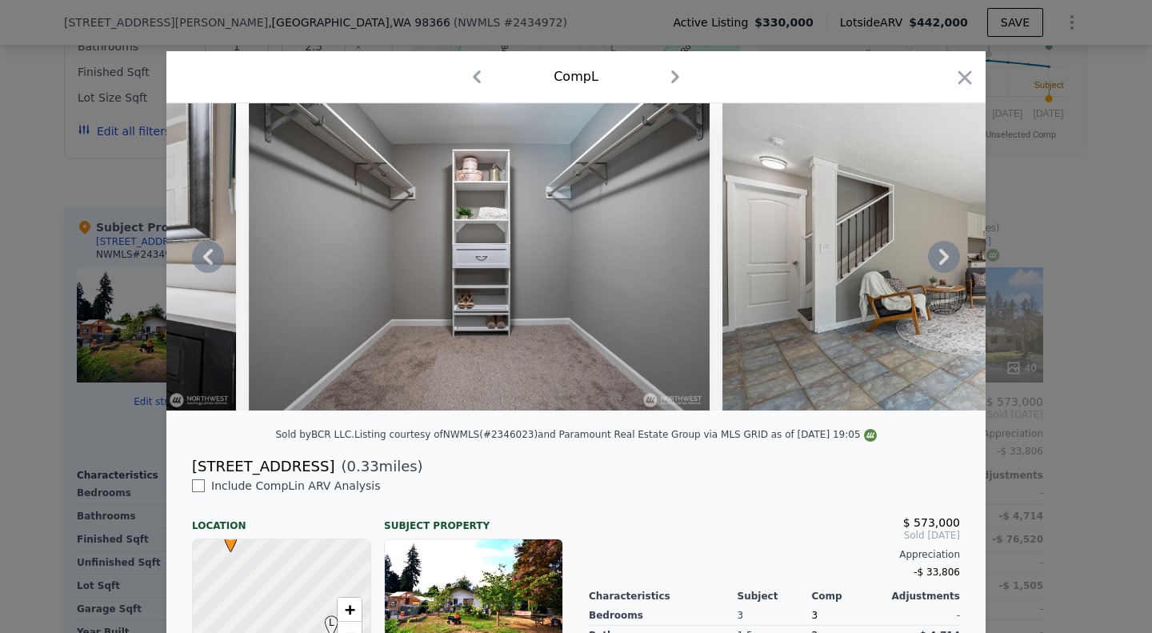
click at [939, 265] on icon at bounding box center [944, 257] width 10 height 16
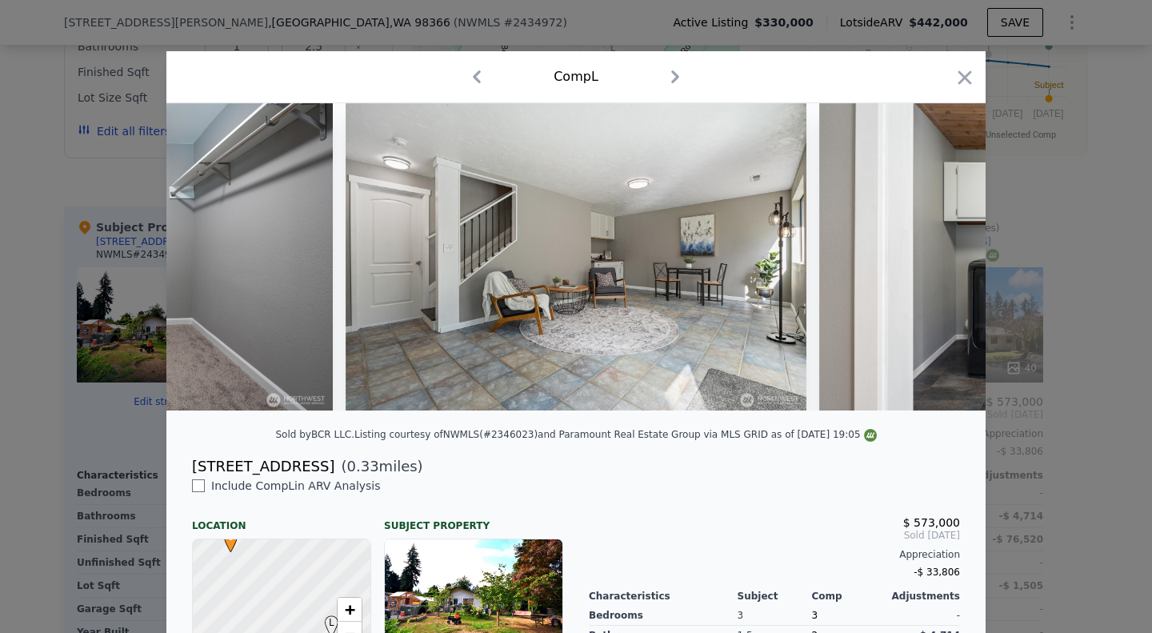
scroll to position [0, 11133]
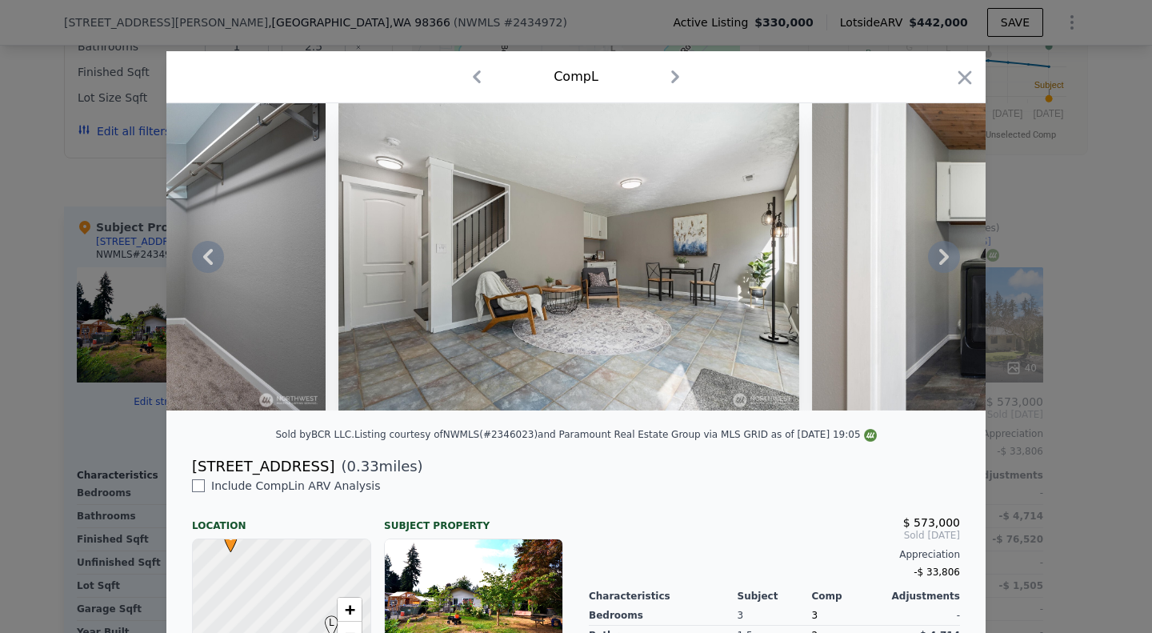
click at [939, 265] on icon at bounding box center [944, 257] width 10 height 16
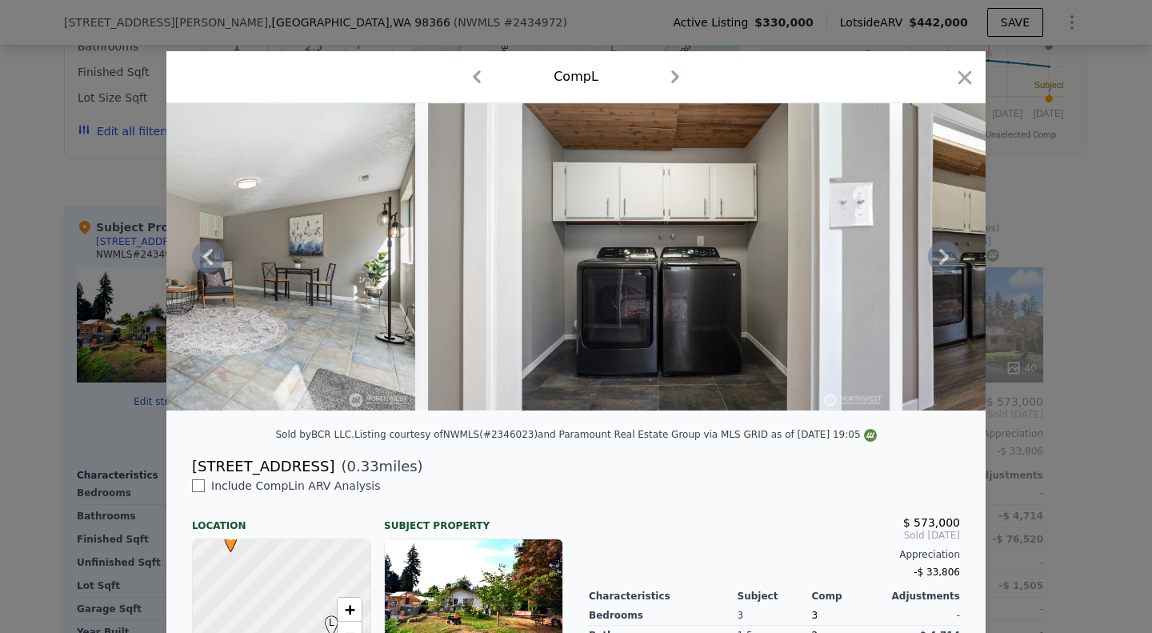
click at [939, 265] on icon at bounding box center [944, 257] width 10 height 16
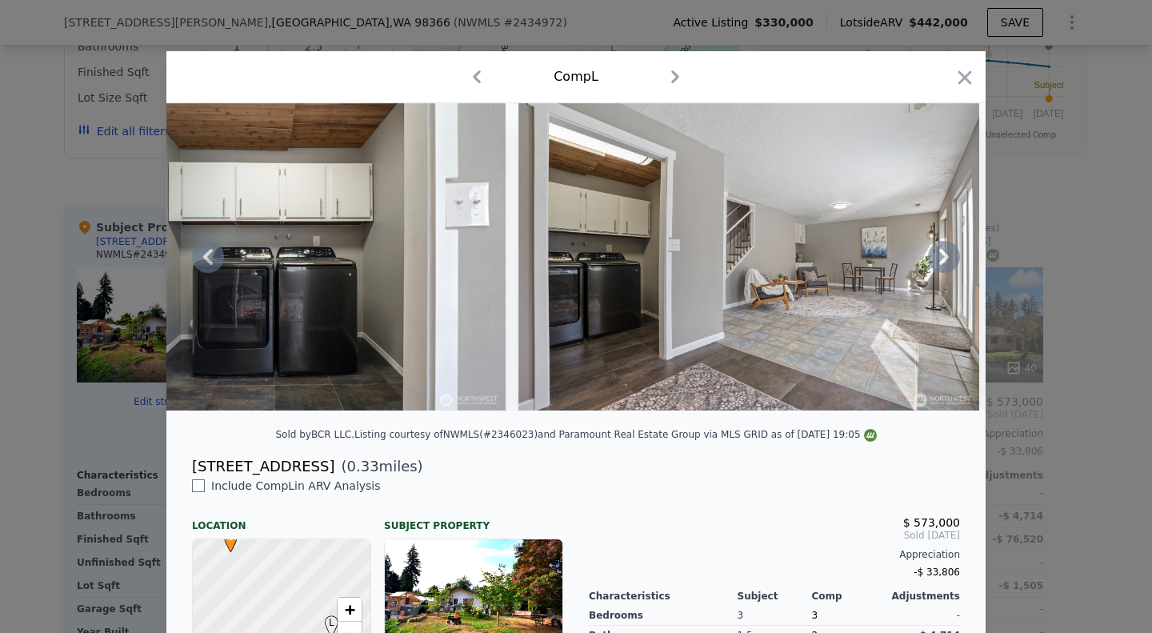
click at [939, 265] on icon at bounding box center [944, 257] width 10 height 16
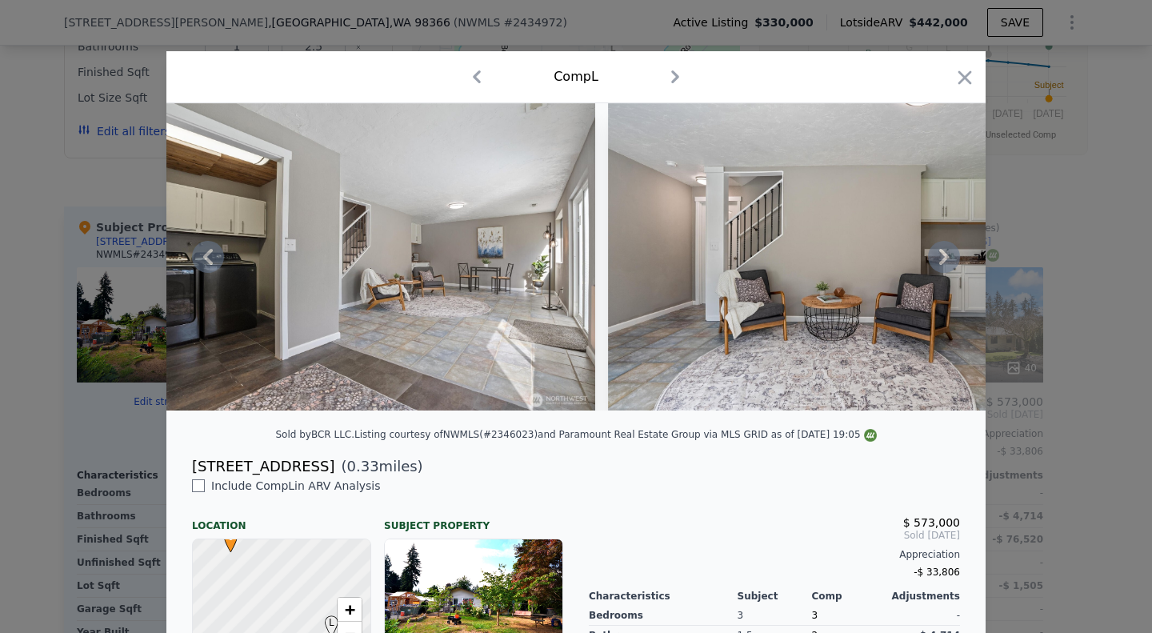
click at [939, 265] on icon at bounding box center [944, 257] width 10 height 16
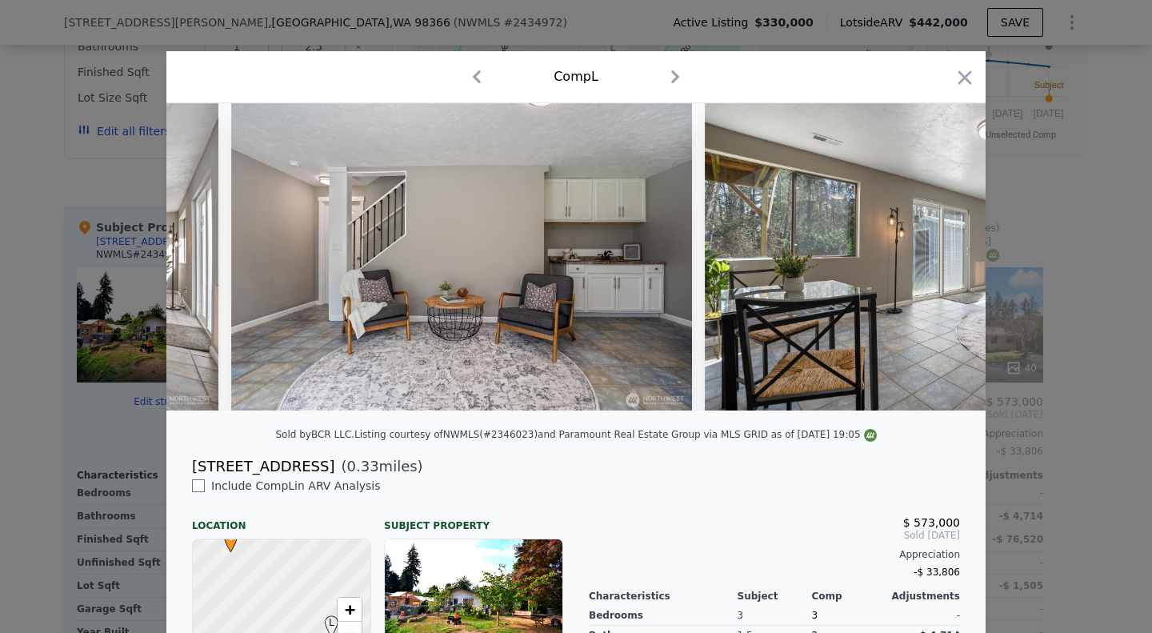
scroll to position [0, 12669]
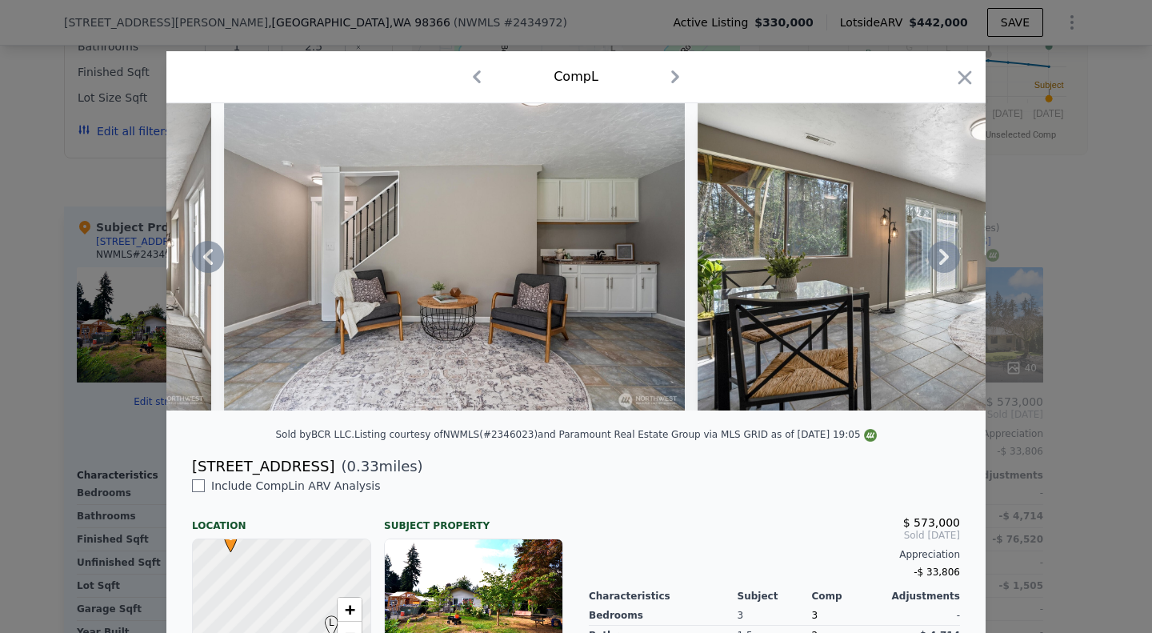
click at [937, 265] on div at bounding box center [575, 256] width 819 height 307
click at [939, 265] on icon at bounding box center [944, 257] width 10 height 16
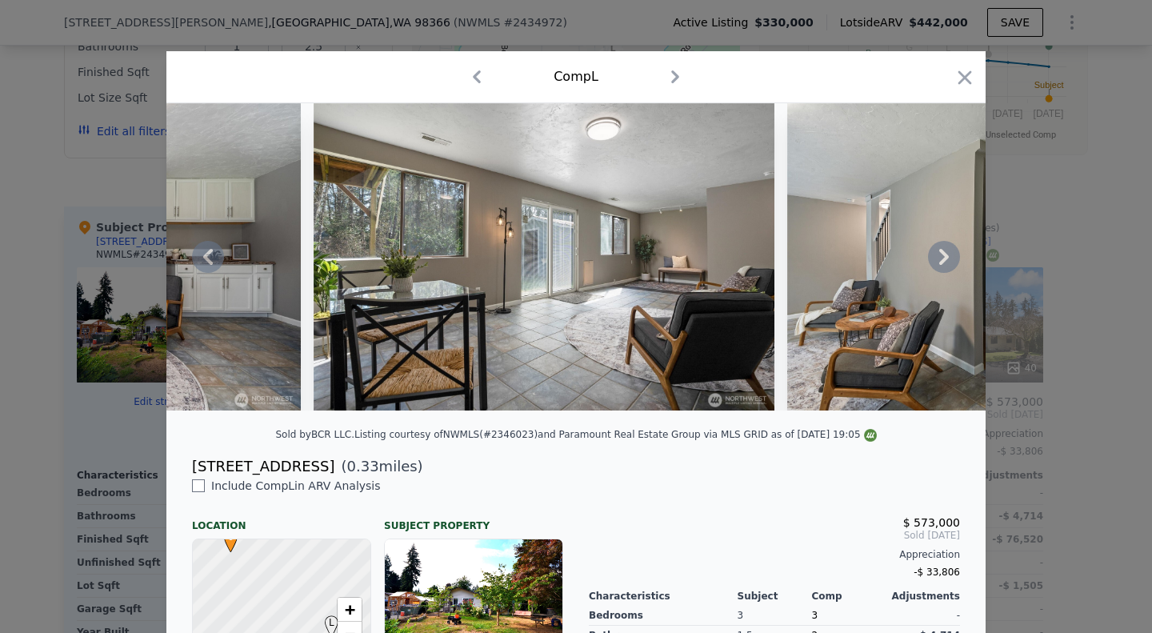
click at [939, 265] on icon at bounding box center [944, 257] width 10 height 16
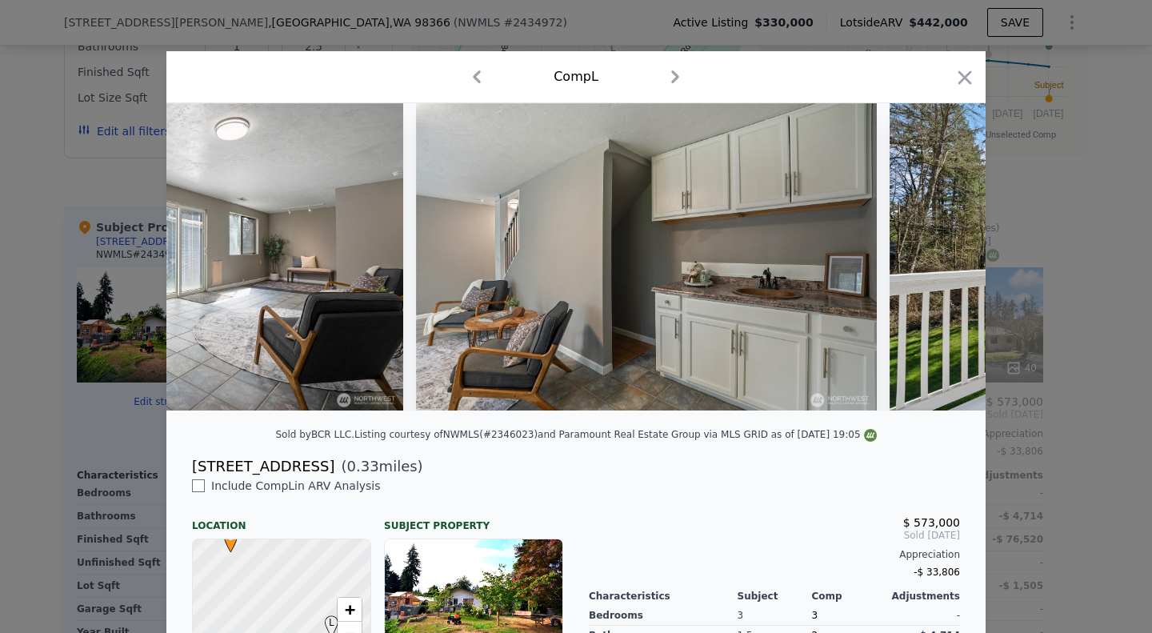
scroll to position [0, 13437]
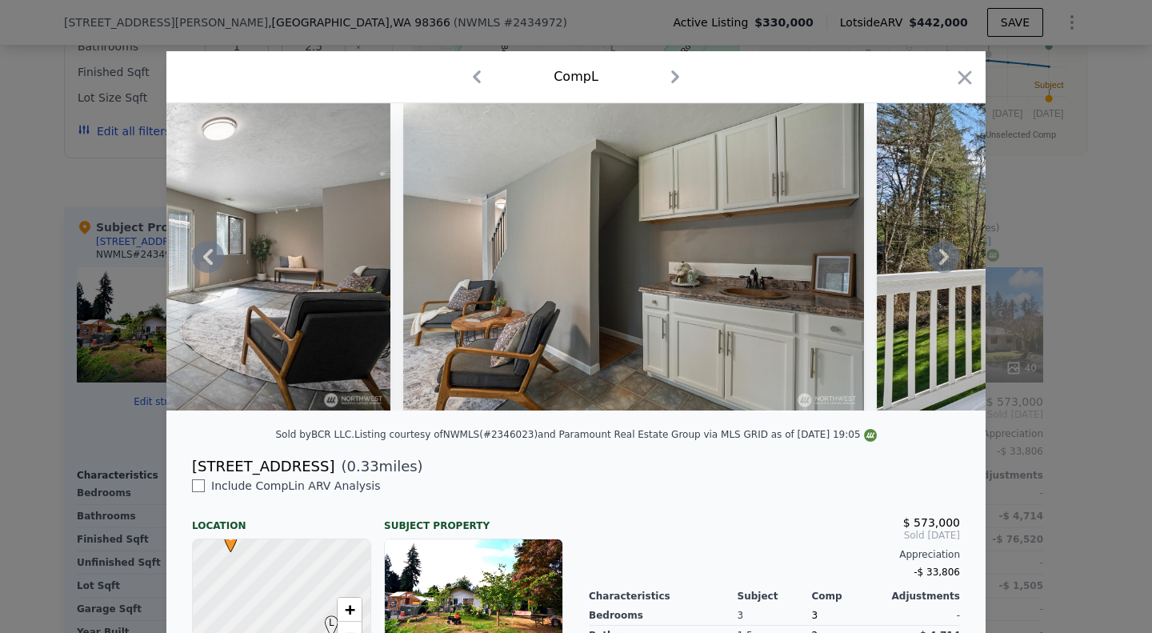
click at [939, 265] on icon at bounding box center [944, 257] width 10 height 16
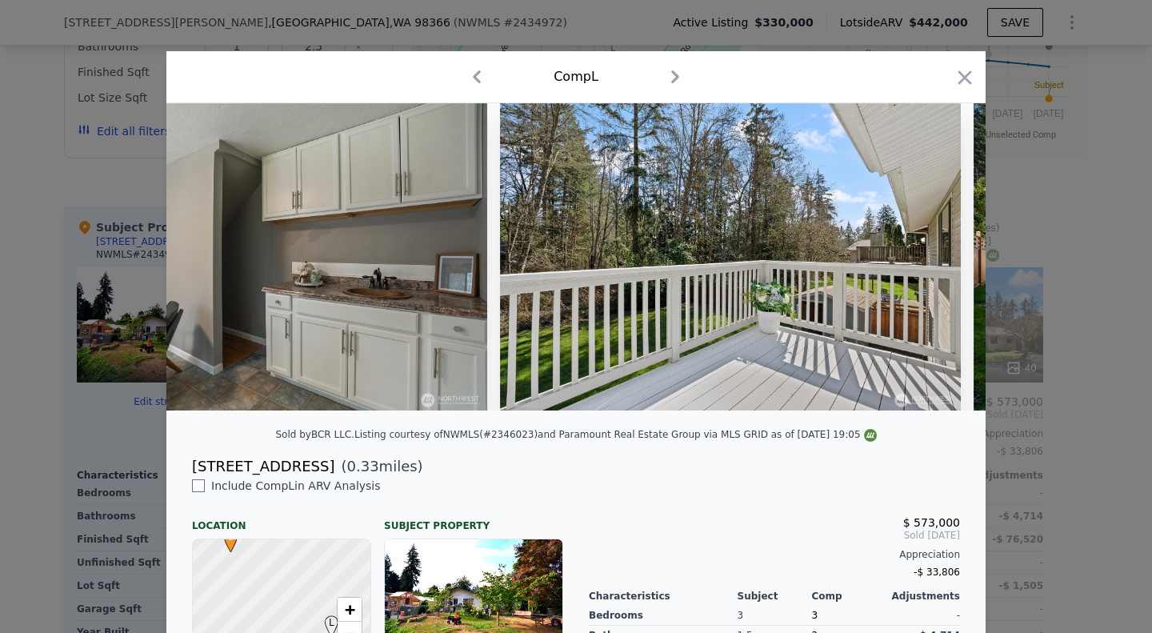
scroll to position [0, 13820]
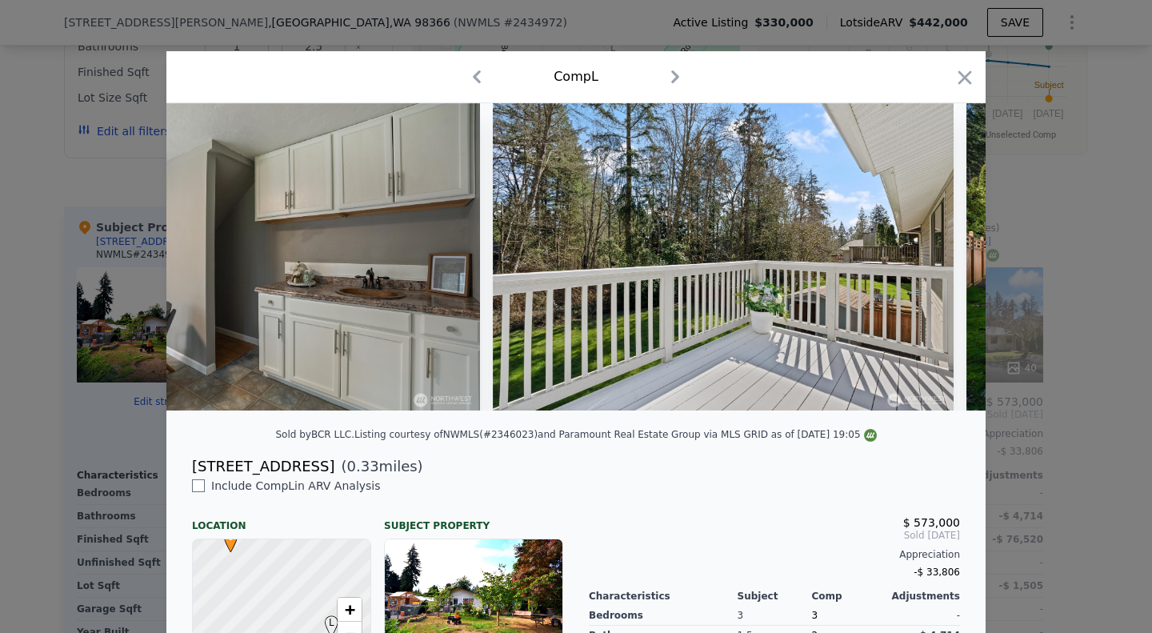
click at [1073, 253] on div at bounding box center [576, 316] width 1152 height 633
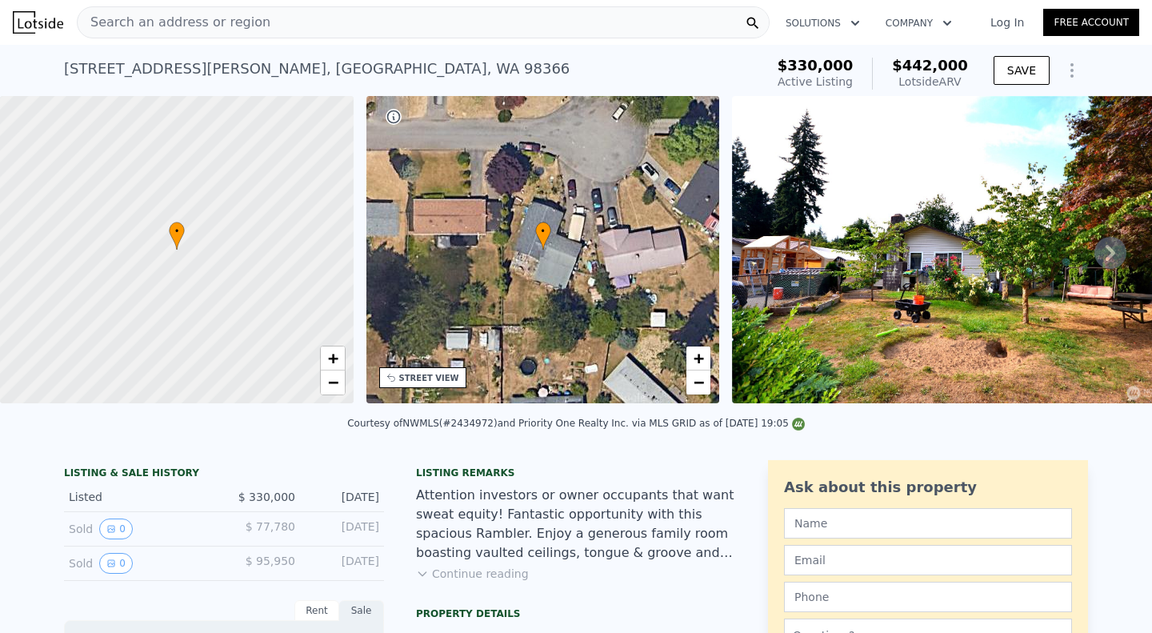
click at [348, 22] on div "Search an address or region" at bounding box center [423, 22] width 693 height 32
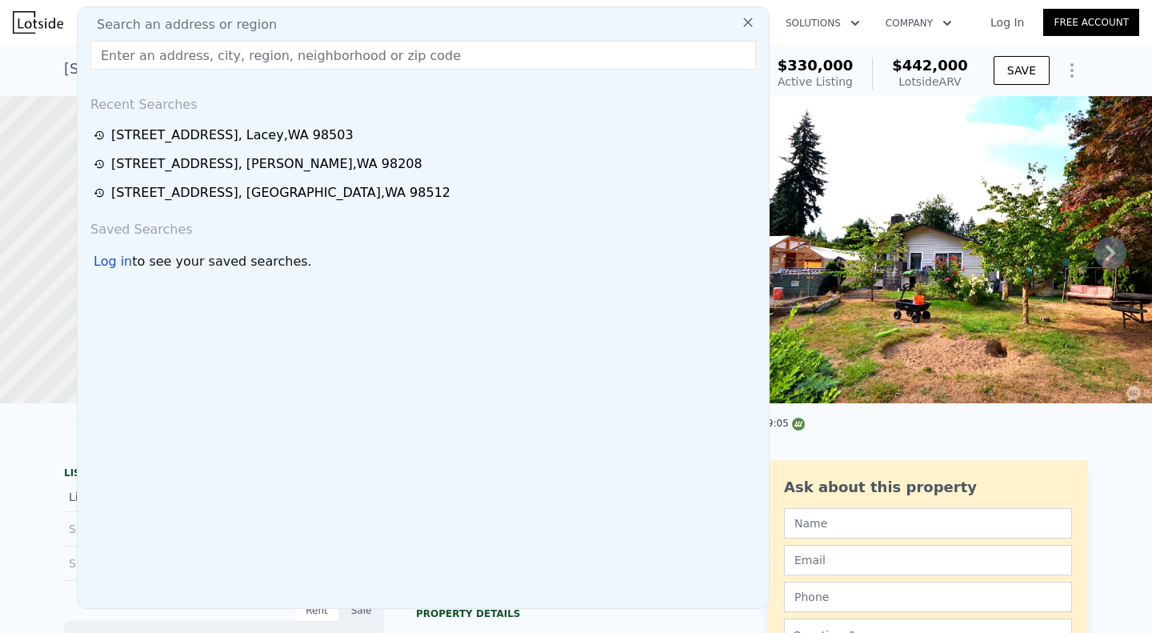
click at [349, 21] on div "Search an address or region" at bounding box center [423, 24] width 678 height 19
paste input "[STREET_ADDRESS][US_STATE]"
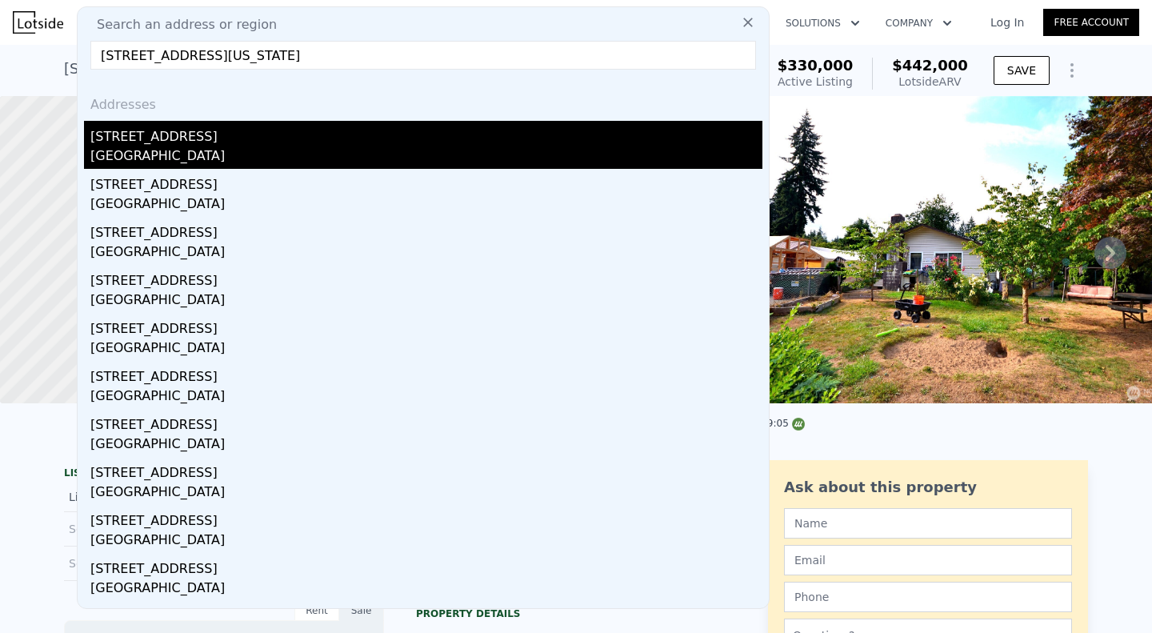
type input "[STREET_ADDRESS][US_STATE]"
click at [354, 152] on div "[GEOGRAPHIC_DATA]" at bounding box center [426, 157] width 672 height 22
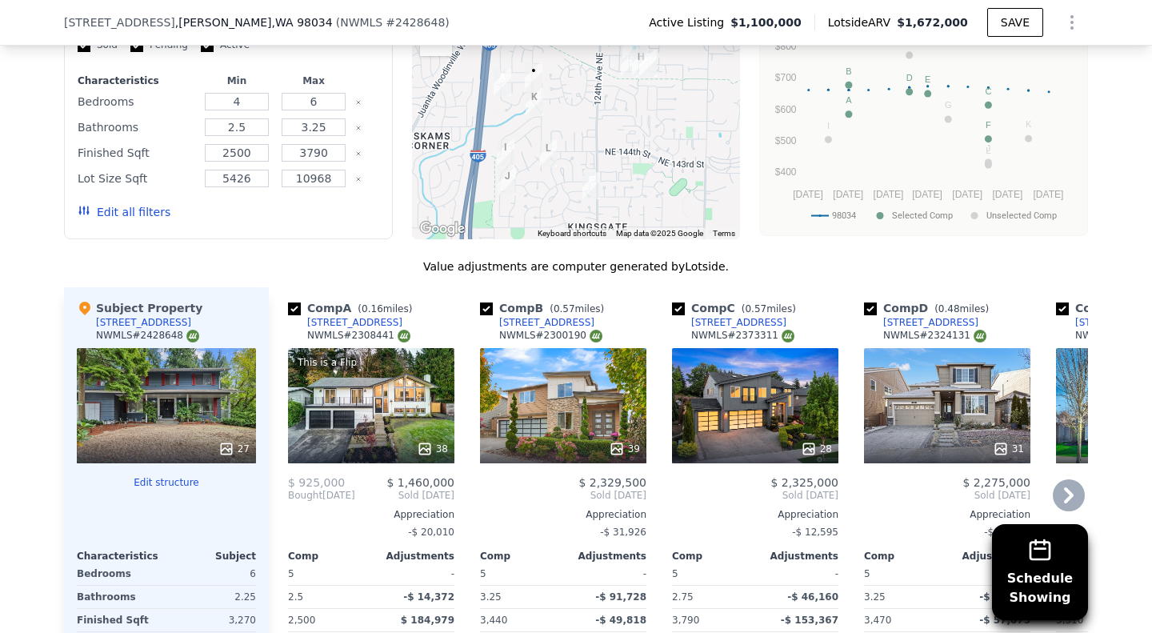
scroll to position [1760, 0]
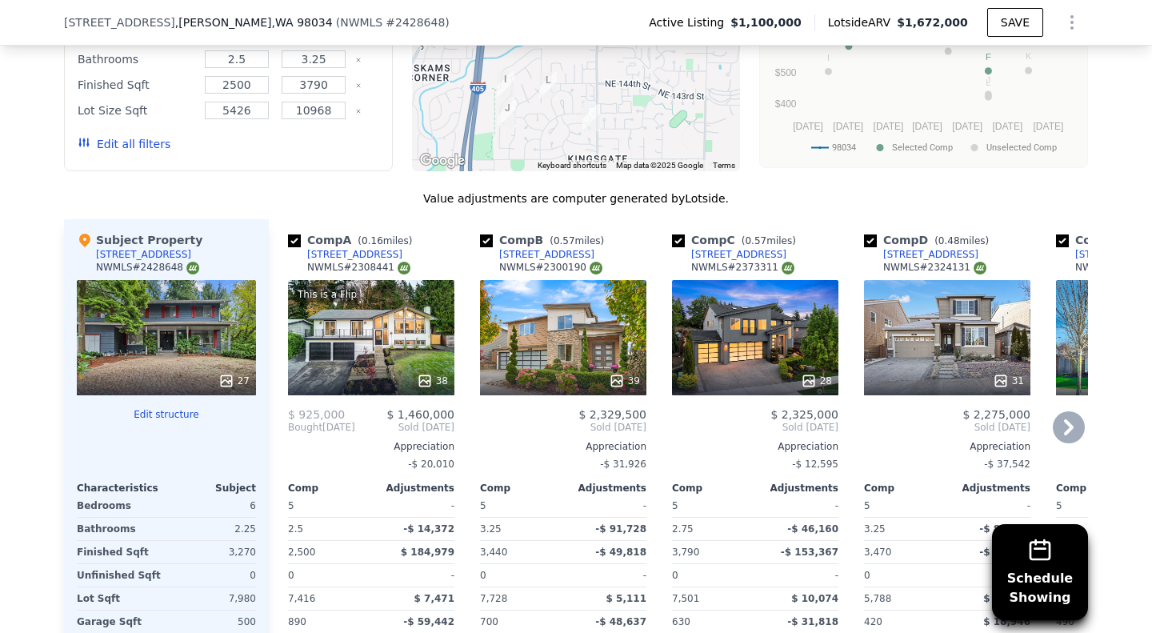
click at [1065, 441] on icon at bounding box center [1069, 427] width 32 height 32
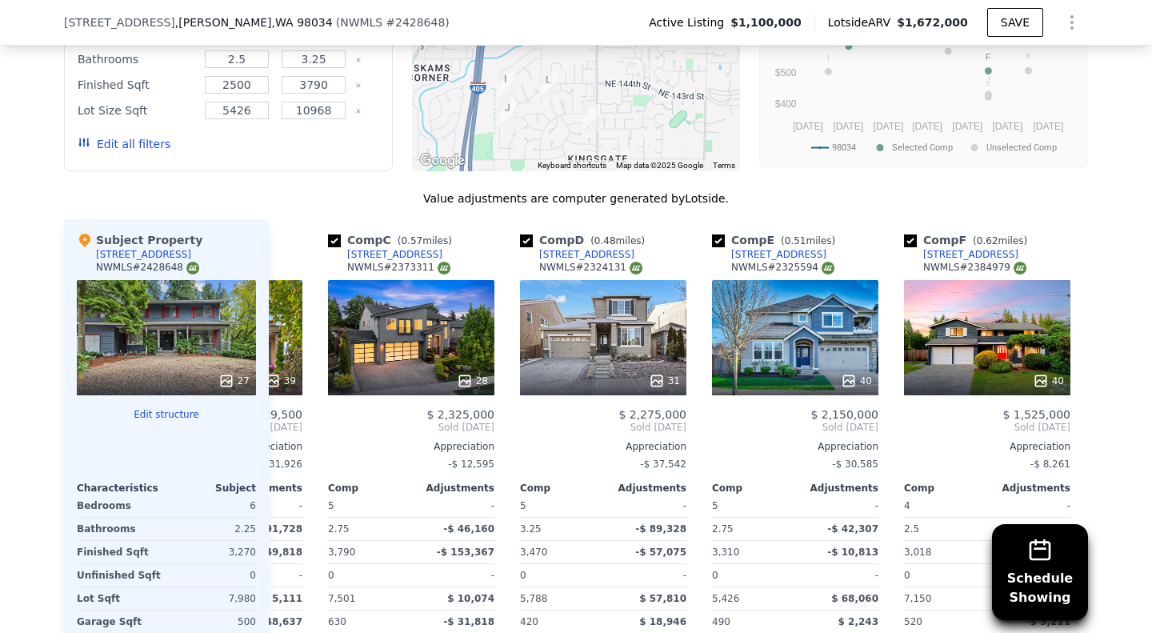
scroll to position [0, 384]
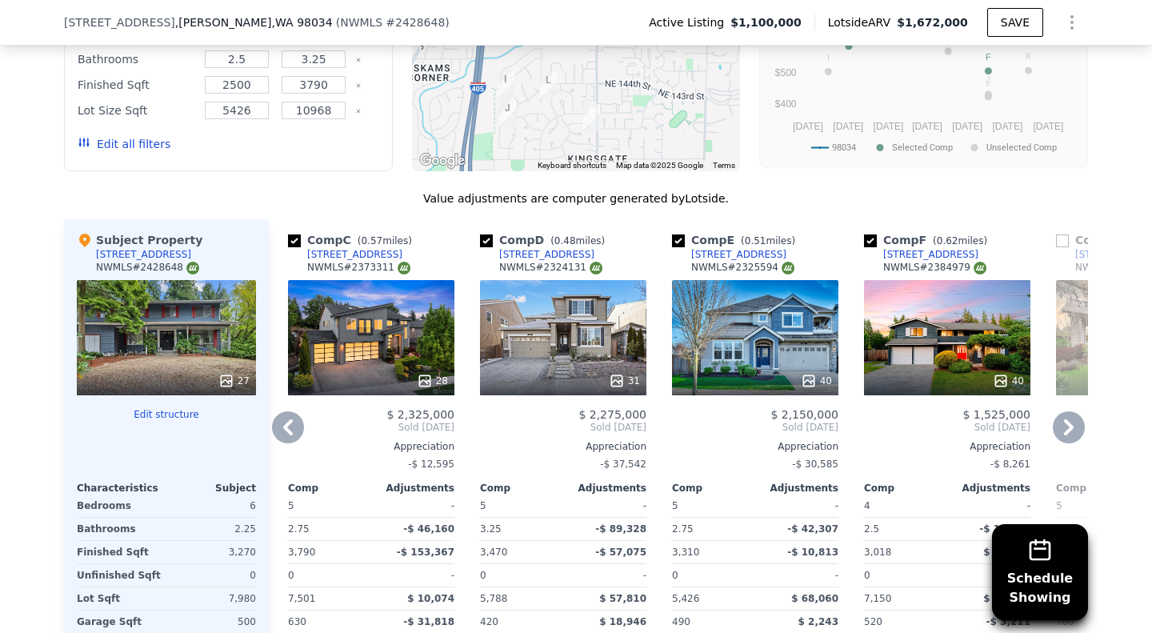
click at [1065, 441] on icon at bounding box center [1069, 427] width 32 height 32
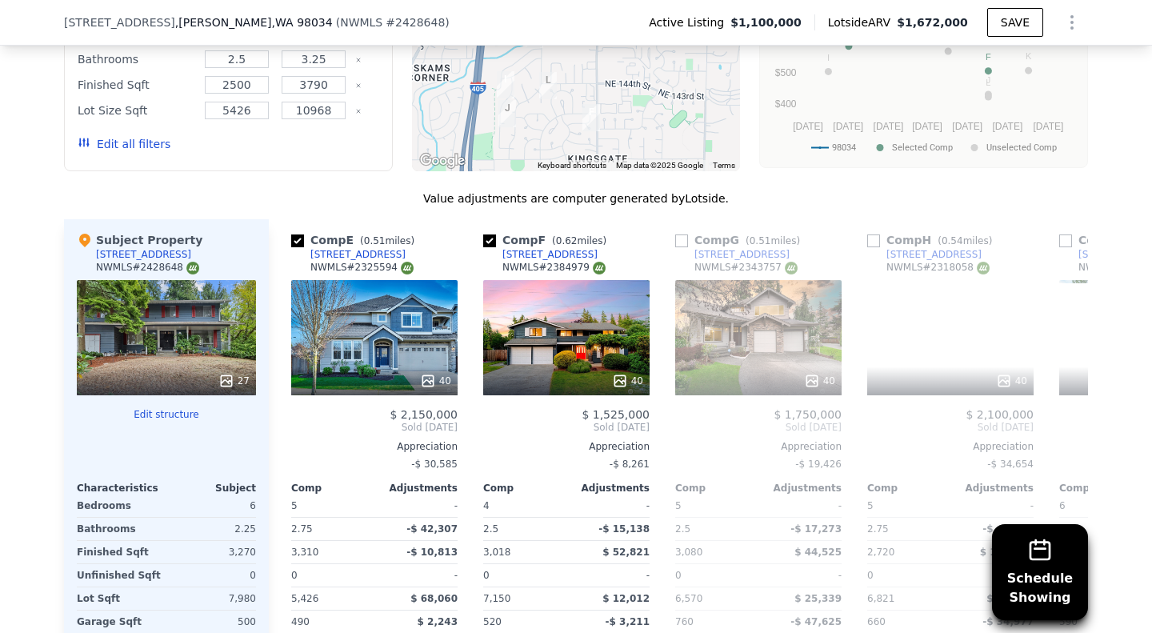
scroll to position [0, 768]
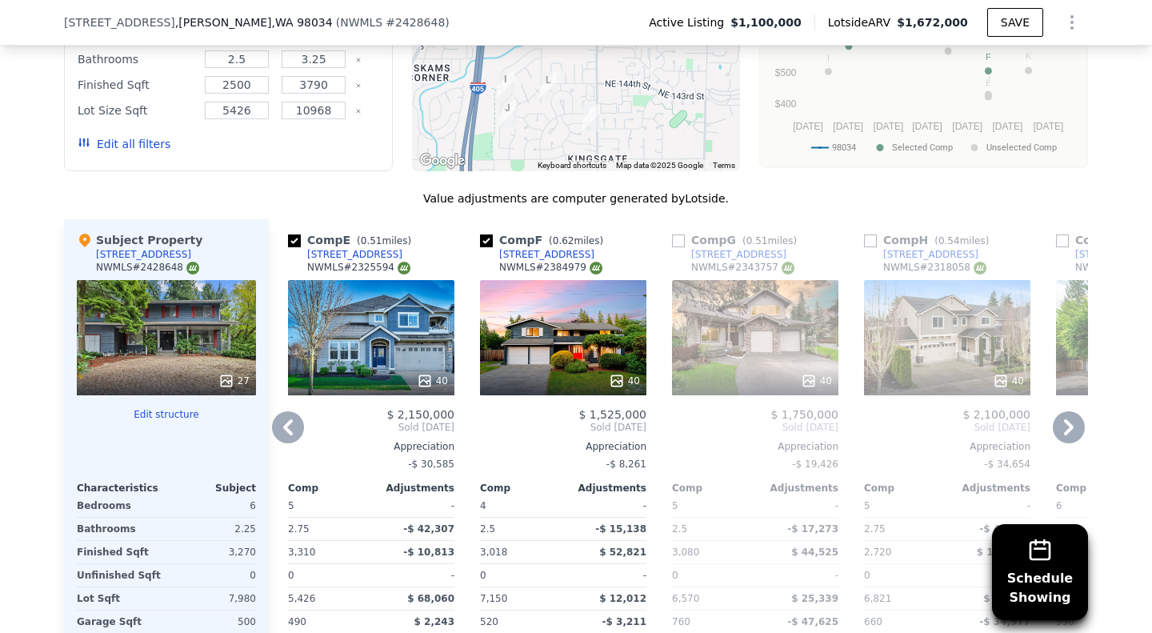
click at [1065, 441] on icon at bounding box center [1069, 427] width 32 height 32
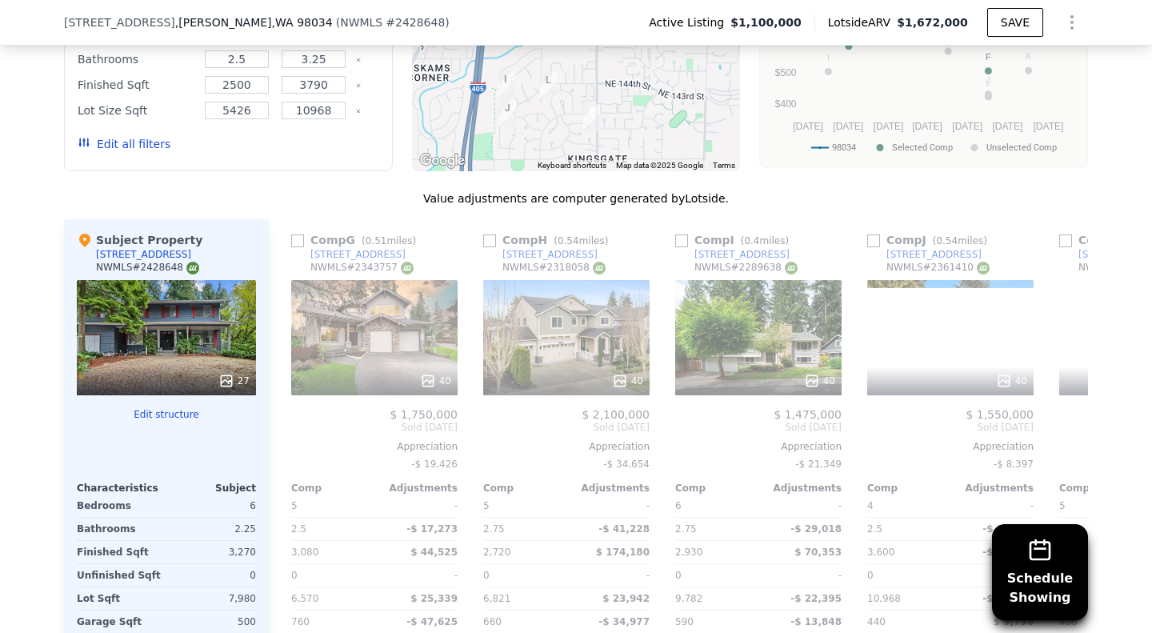
scroll to position [0, 1152]
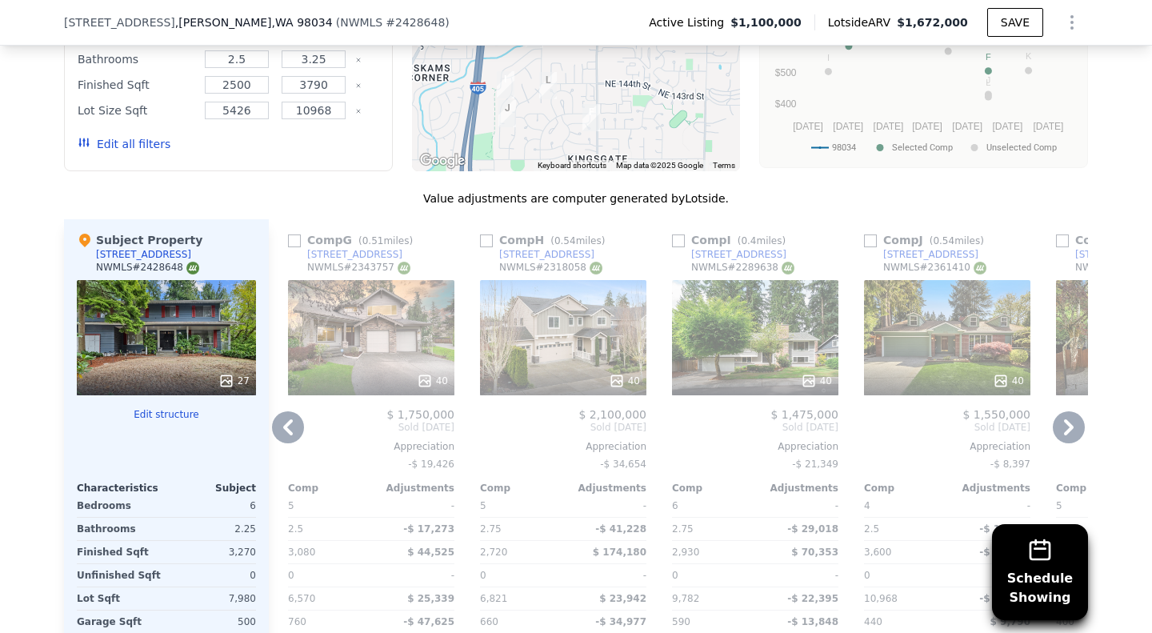
click at [751, 358] on div "40" at bounding box center [755, 337] width 166 height 115
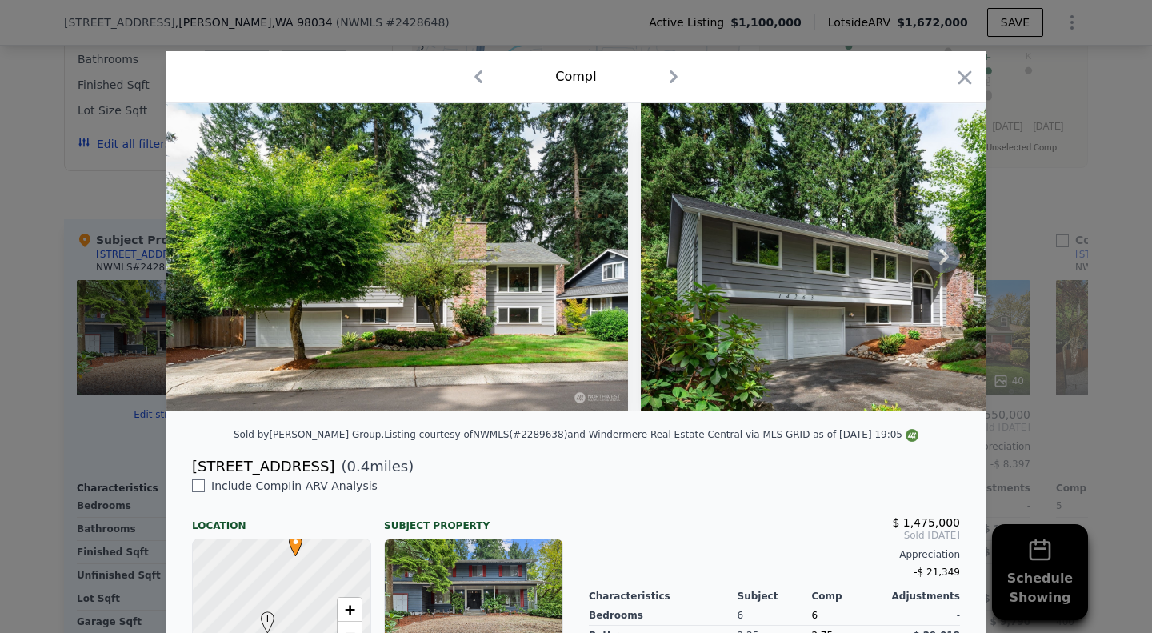
click at [939, 260] on icon at bounding box center [944, 257] width 10 height 16
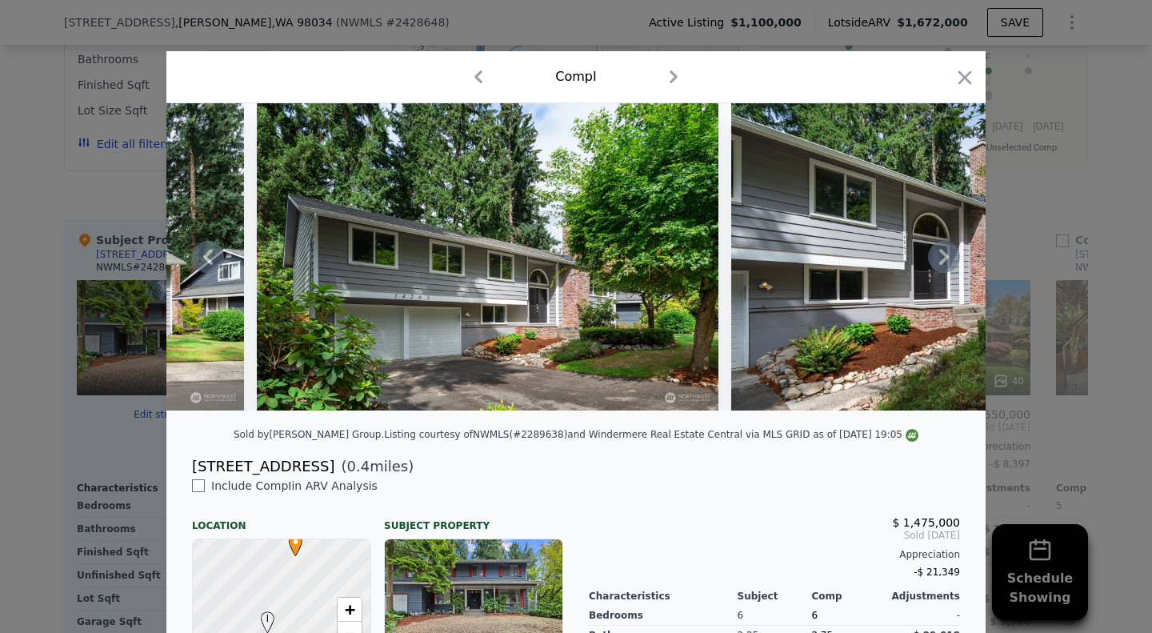
click at [939, 260] on icon at bounding box center [944, 257] width 10 height 16
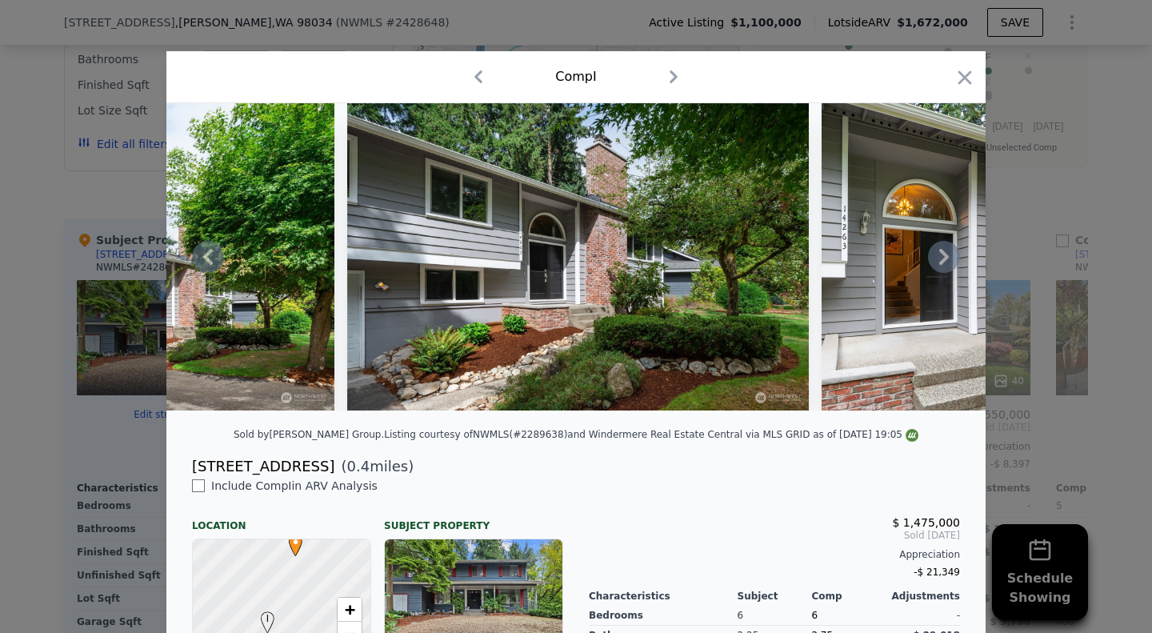
click at [939, 260] on icon at bounding box center [944, 257] width 10 height 16
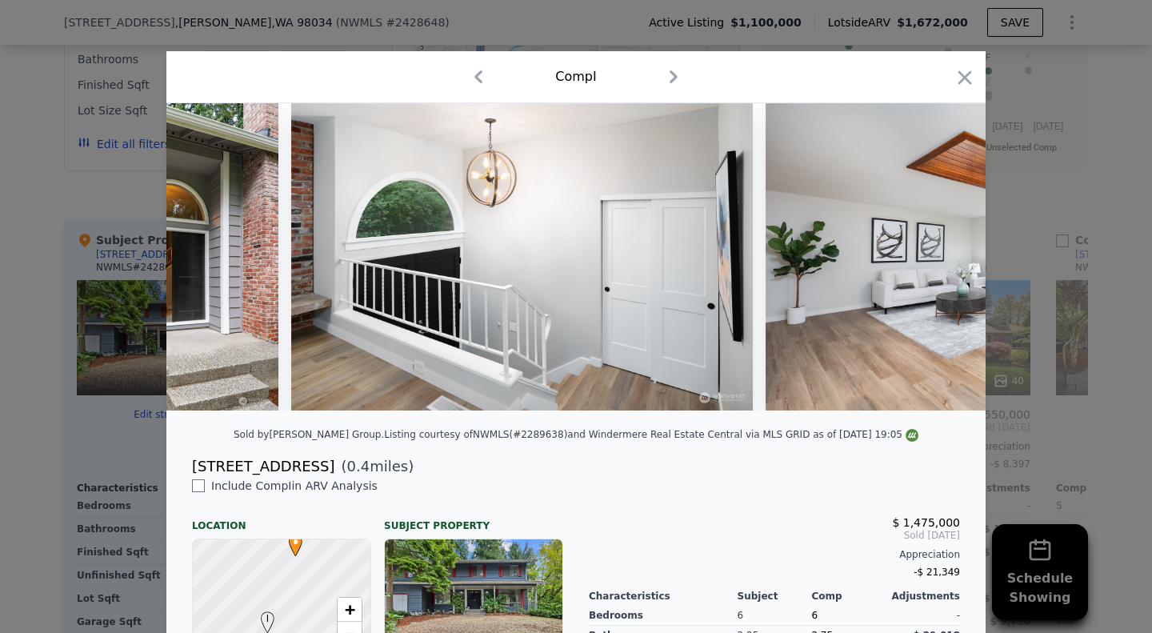
scroll to position [0, 1536]
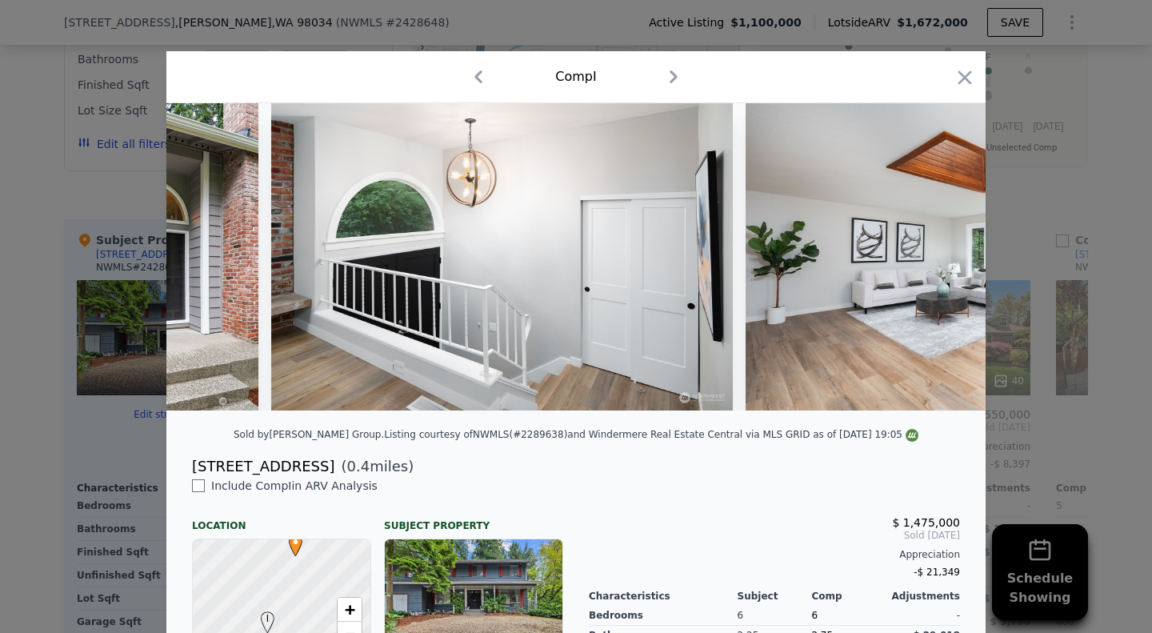
click at [935, 260] on div at bounding box center [575, 256] width 819 height 307
click at [939, 260] on icon at bounding box center [944, 257] width 10 height 16
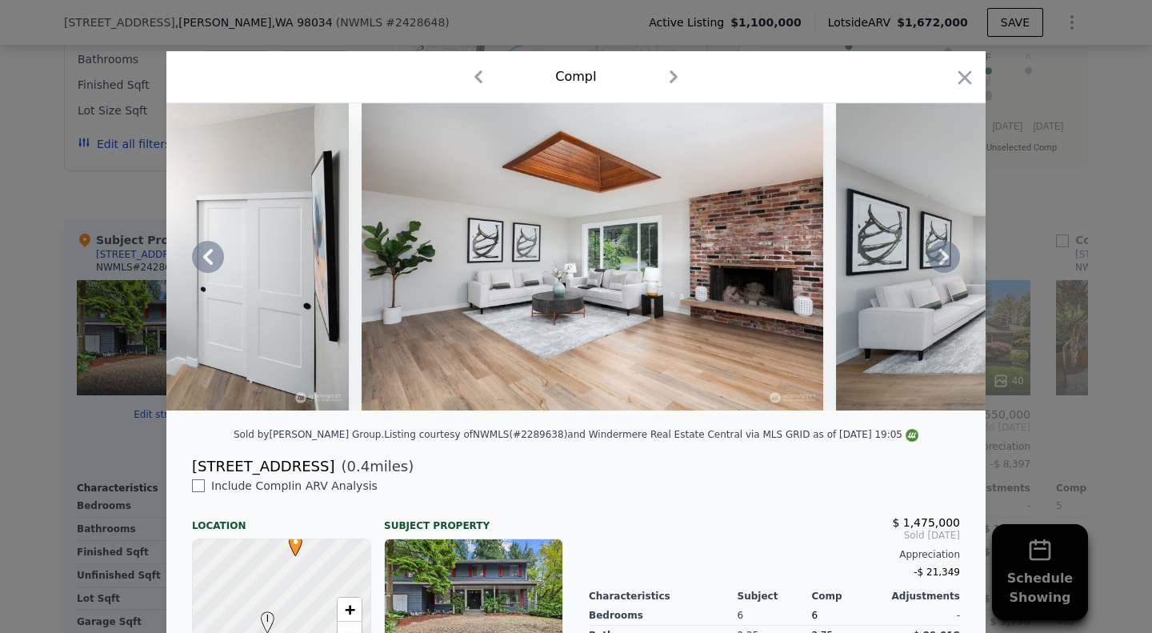
click at [939, 260] on icon at bounding box center [944, 257] width 10 height 16
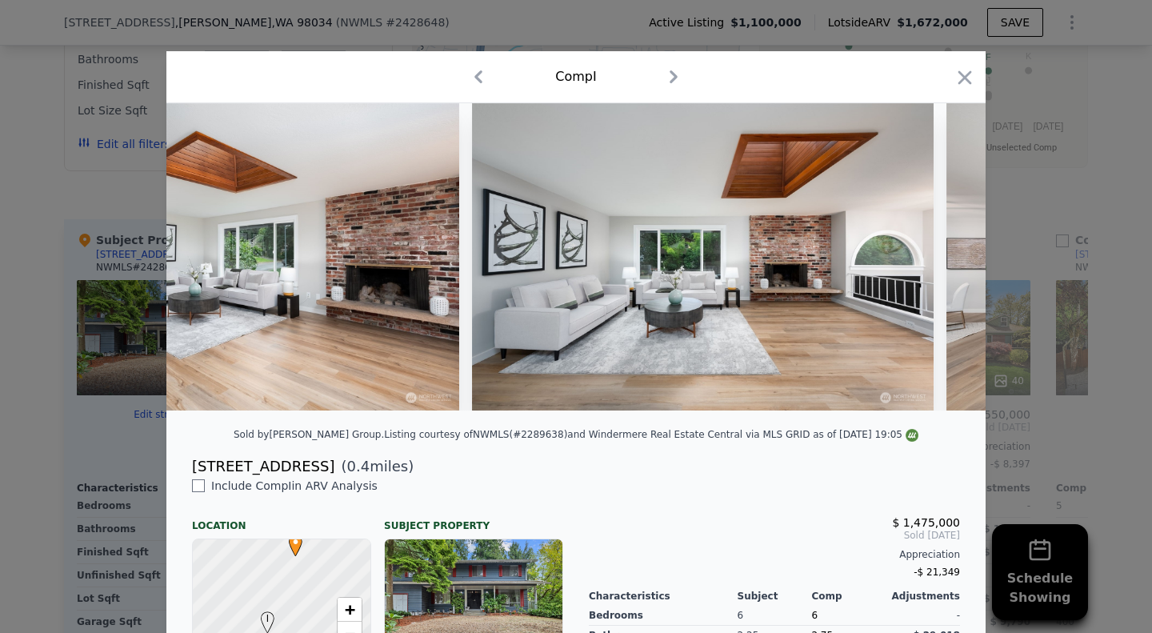
scroll to position [0, 2303]
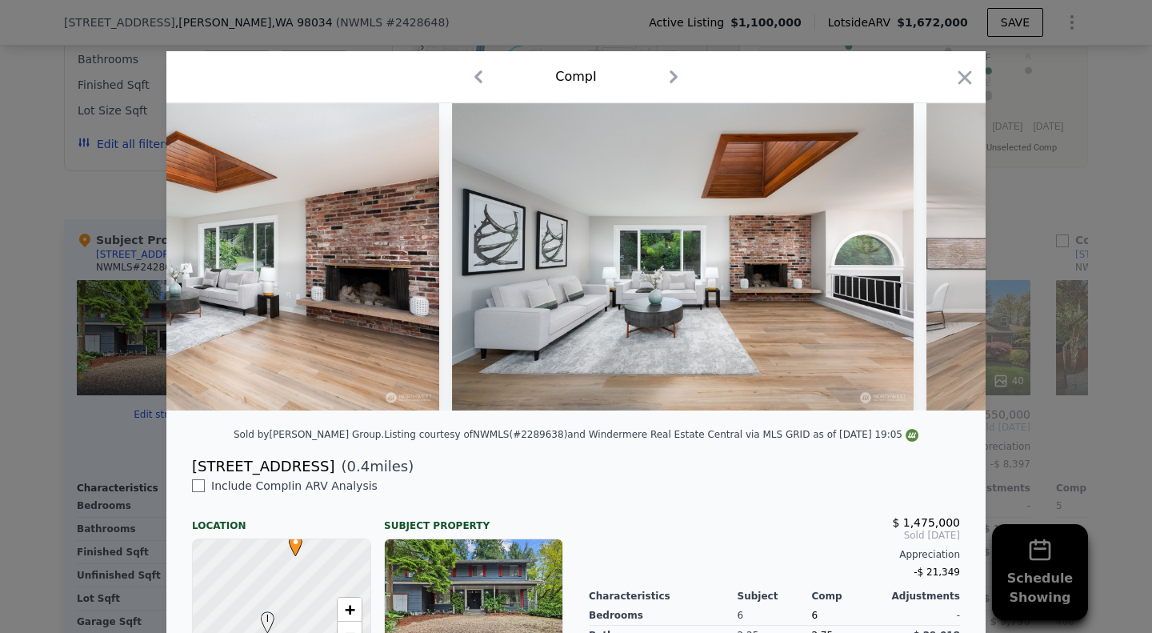
click at [935, 260] on div at bounding box center [575, 256] width 819 height 307
click at [939, 260] on icon at bounding box center [944, 257] width 10 height 16
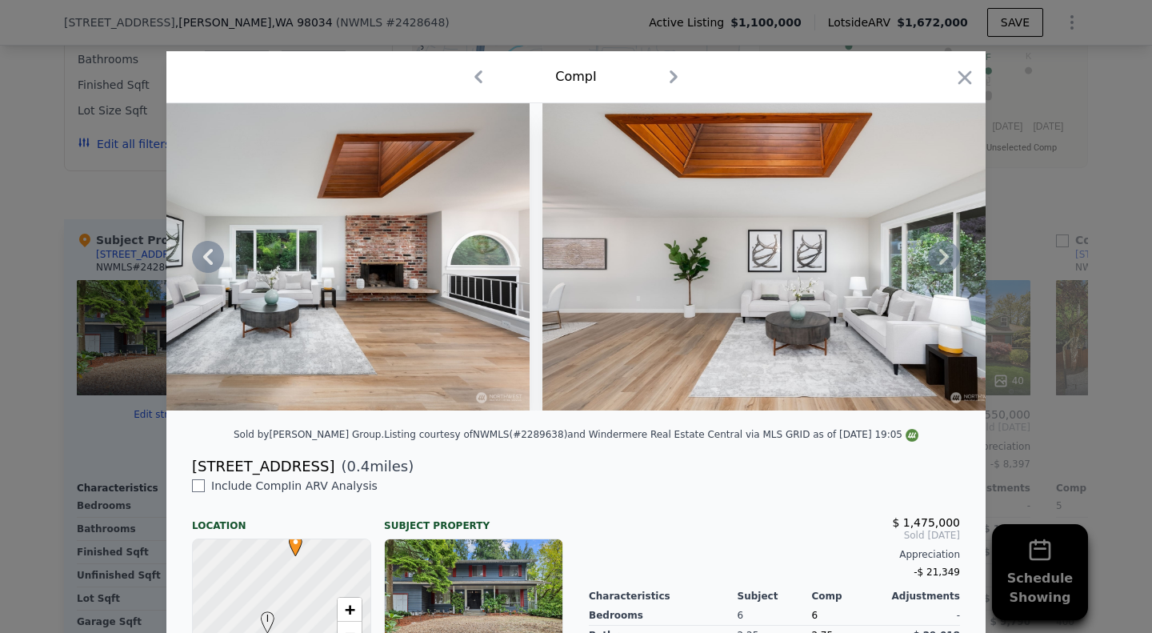
click at [939, 260] on icon at bounding box center [944, 257] width 10 height 16
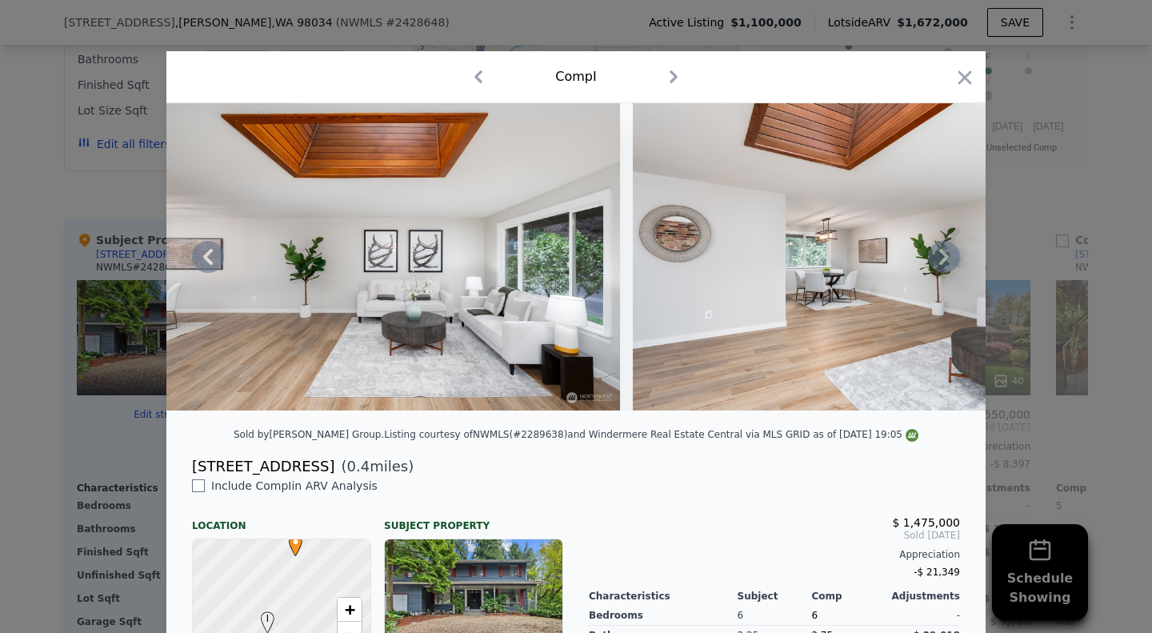
click at [939, 260] on icon at bounding box center [944, 257] width 10 height 16
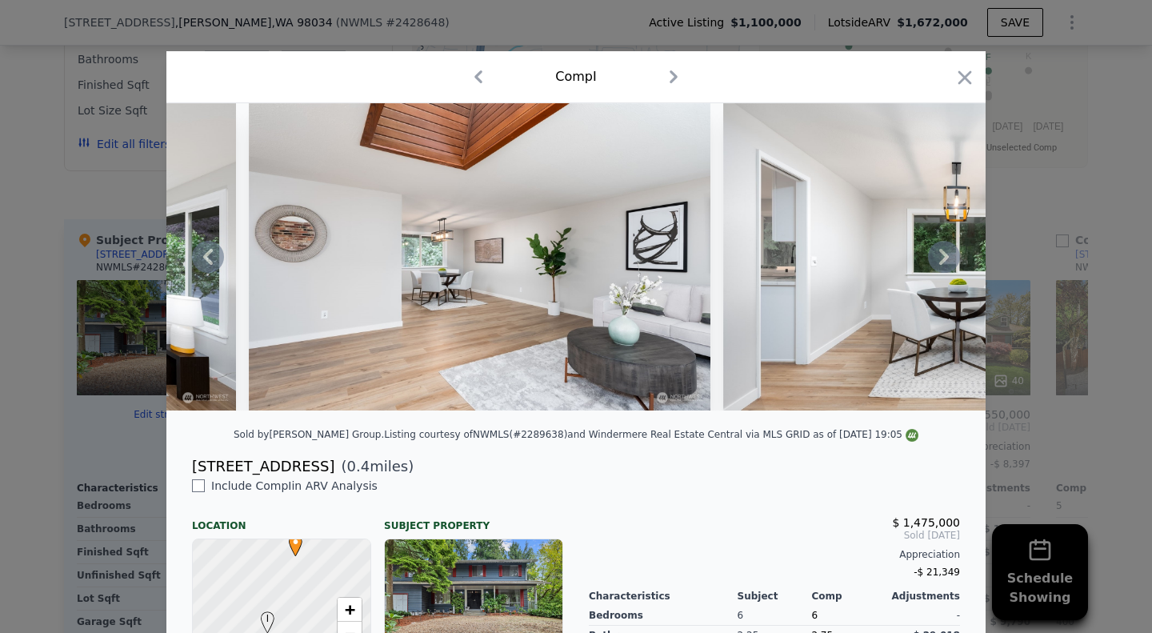
click at [939, 260] on icon at bounding box center [944, 257] width 10 height 16
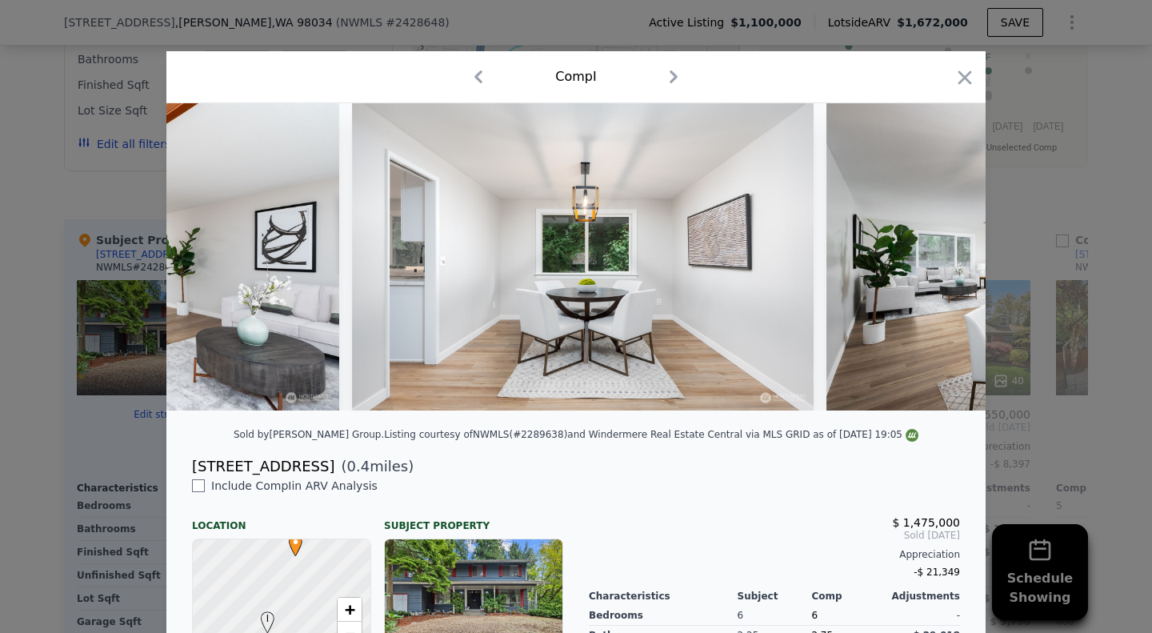
scroll to position [0, 3839]
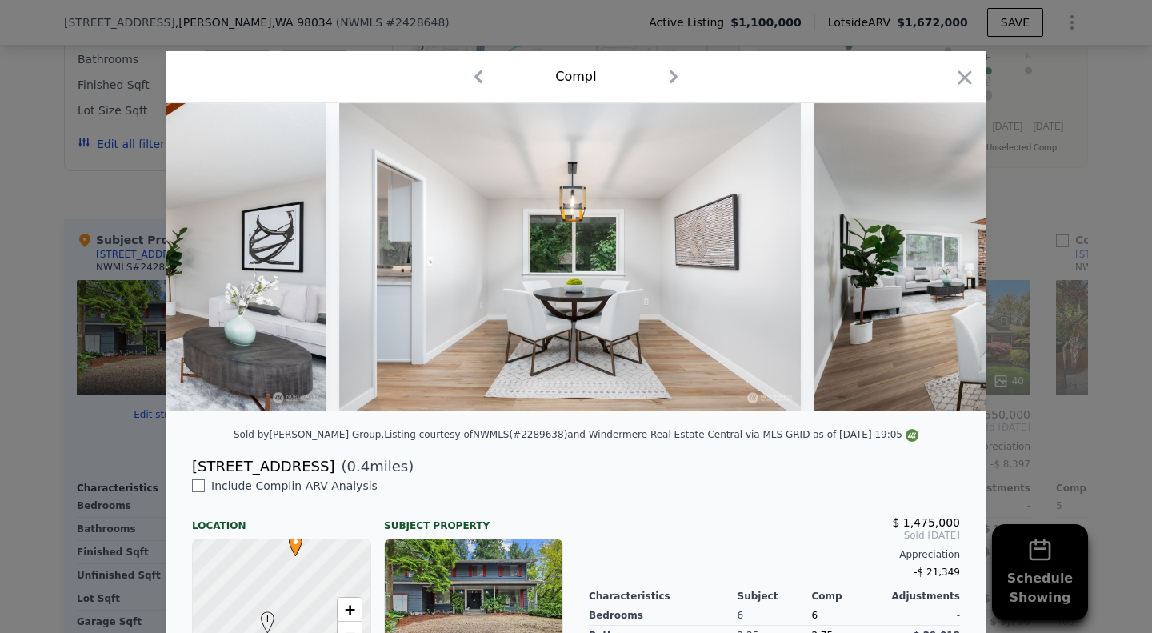
click at [935, 260] on div at bounding box center [575, 256] width 819 height 307
click at [939, 260] on icon at bounding box center [944, 257] width 10 height 16
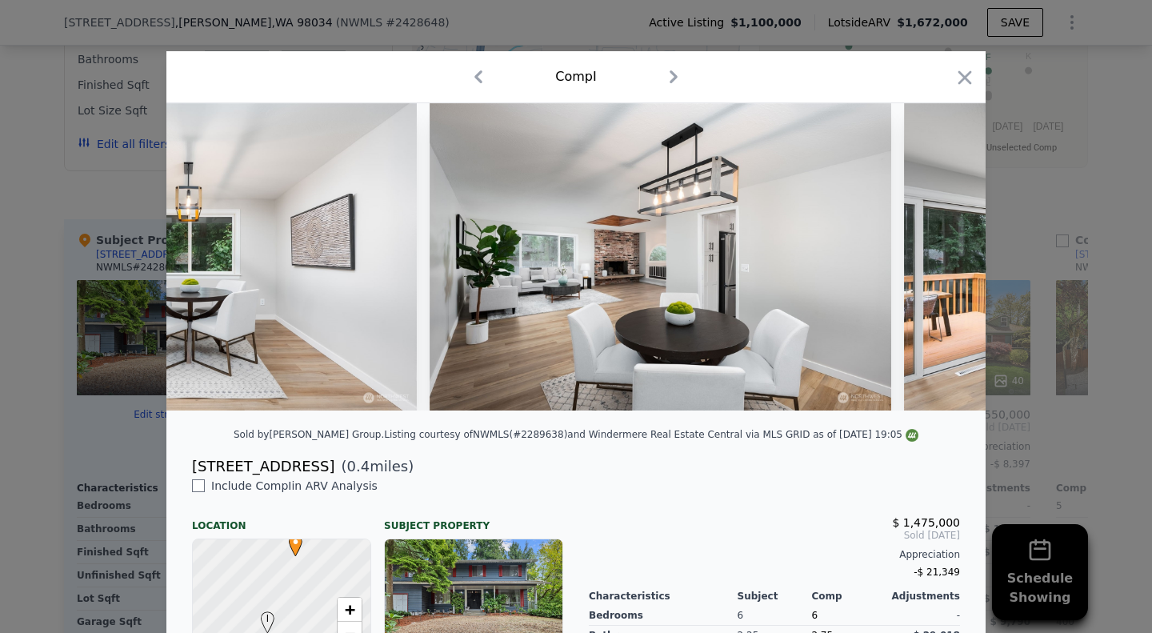
click at [935, 260] on div at bounding box center [575, 256] width 819 height 307
click at [939, 260] on icon at bounding box center [944, 257] width 10 height 16
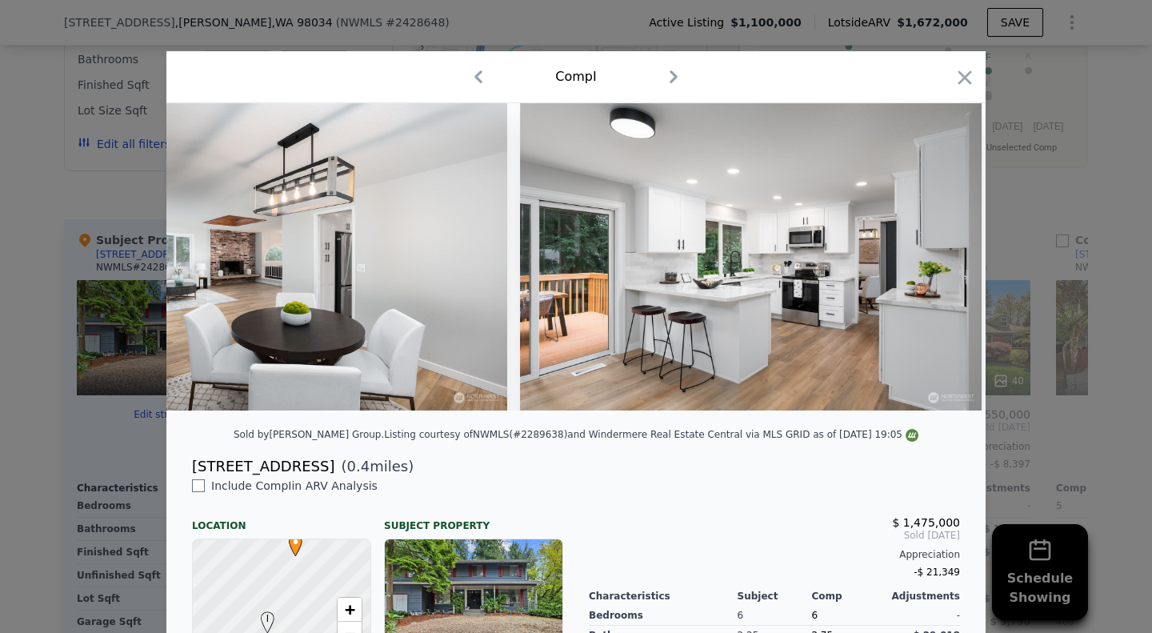
click at [935, 260] on div at bounding box center [575, 256] width 819 height 307
click at [939, 260] on icon at bounding box center [944, 257] width 10 height 16
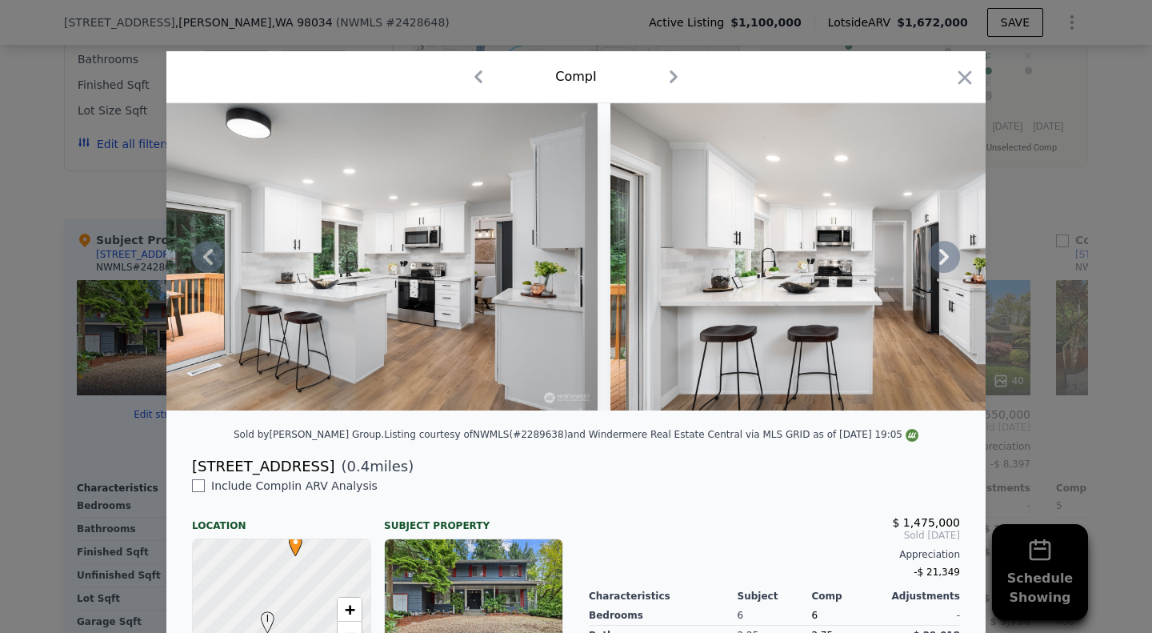
click at [939, 260] on icon at bounding box center [944, 257] width 10 height 16
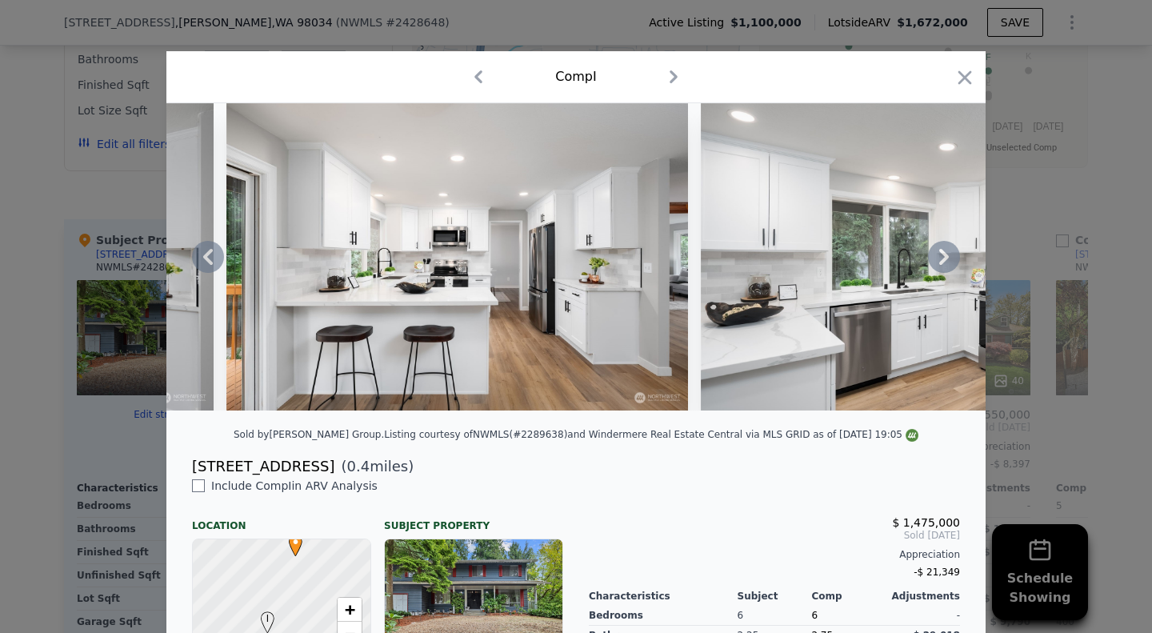
click at [939, 260] on icon at bounding box center [944, 257] width 10 height 16
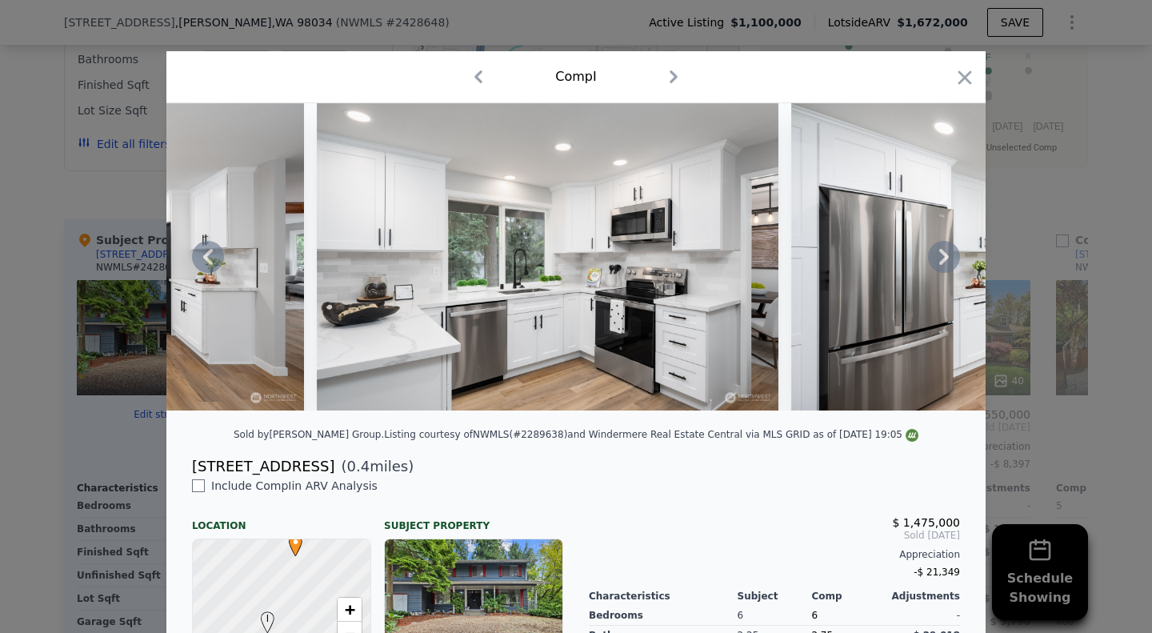
click at [939, 260] on icon at bounding box center [944, 257] width 10 height 16
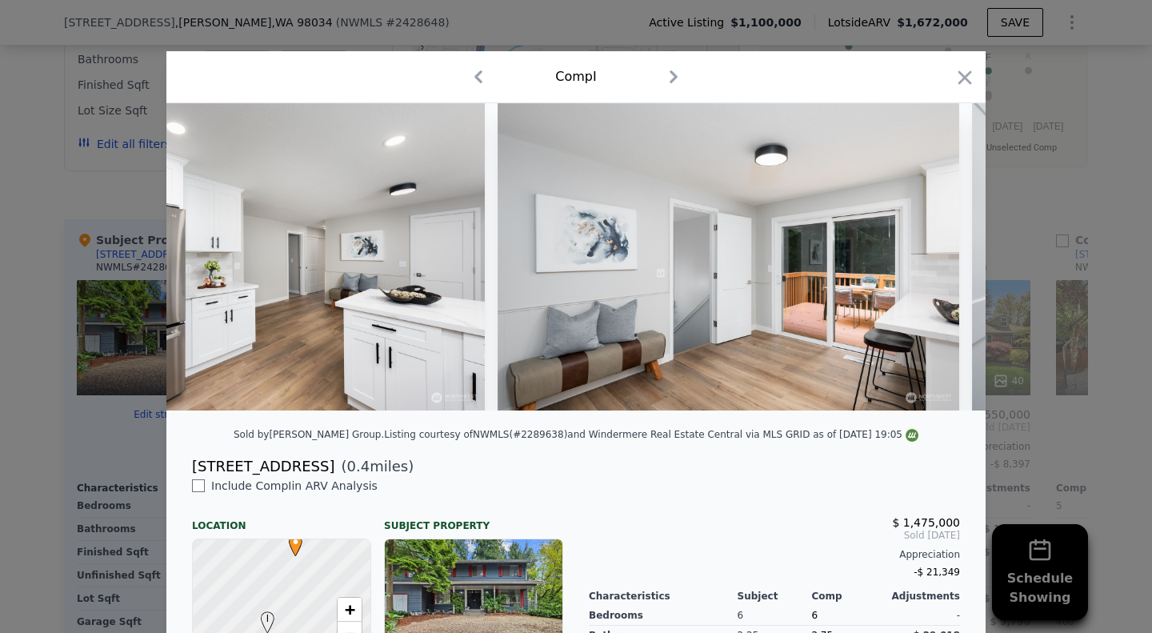
click at [935, 260] on div at bounding box center [575, 256] width 819 height 307
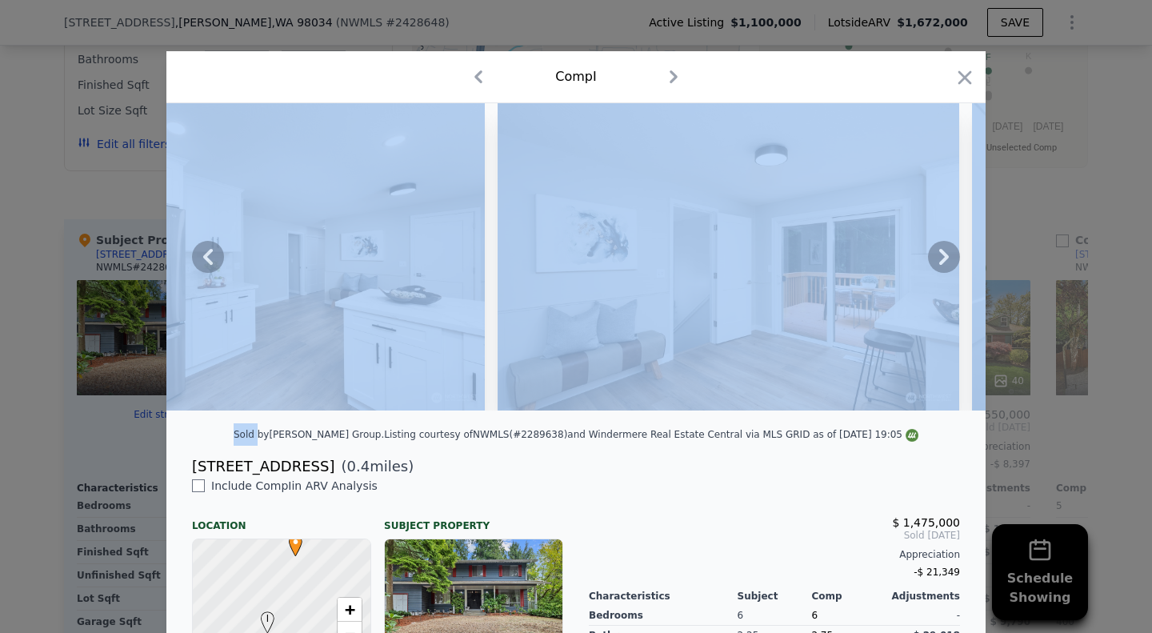
click at [939, 260] on icon at bounding box center [944, 257] width 10 height 16
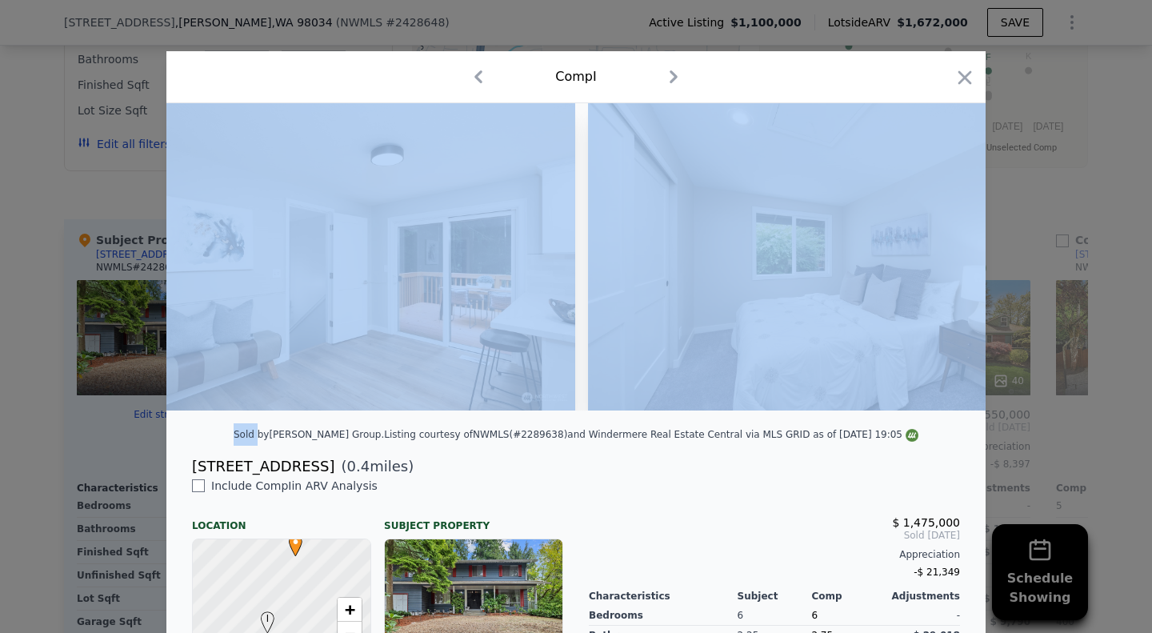
click at [935, 260] on div at bounding box center [575, 256] width 819 height 307
click at [939, 260] on icon at bounding box center [944, 257] width 10 height 16
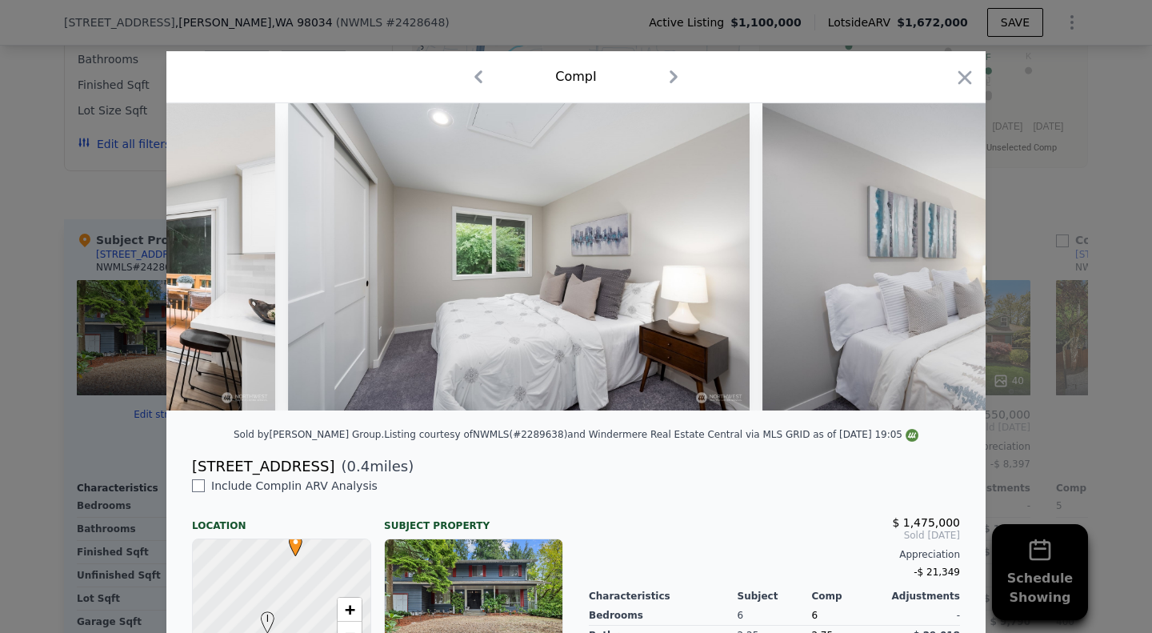
scroll to position [0, 7294]
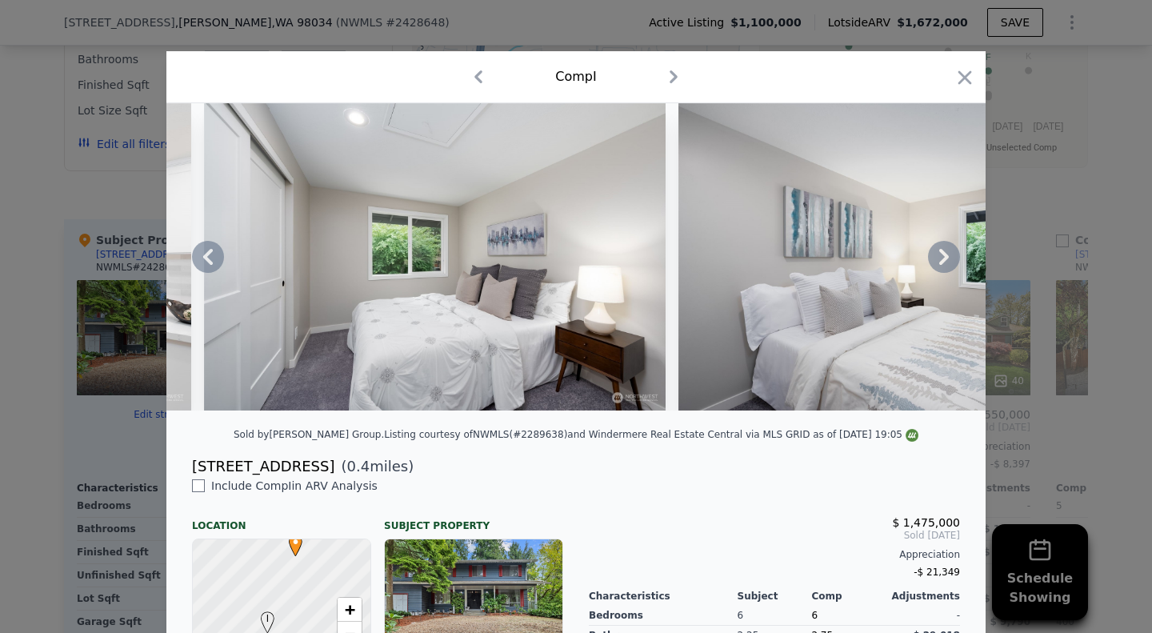
click at [941, 265] on icon at bounding box center [944, 257] width 32 height 32
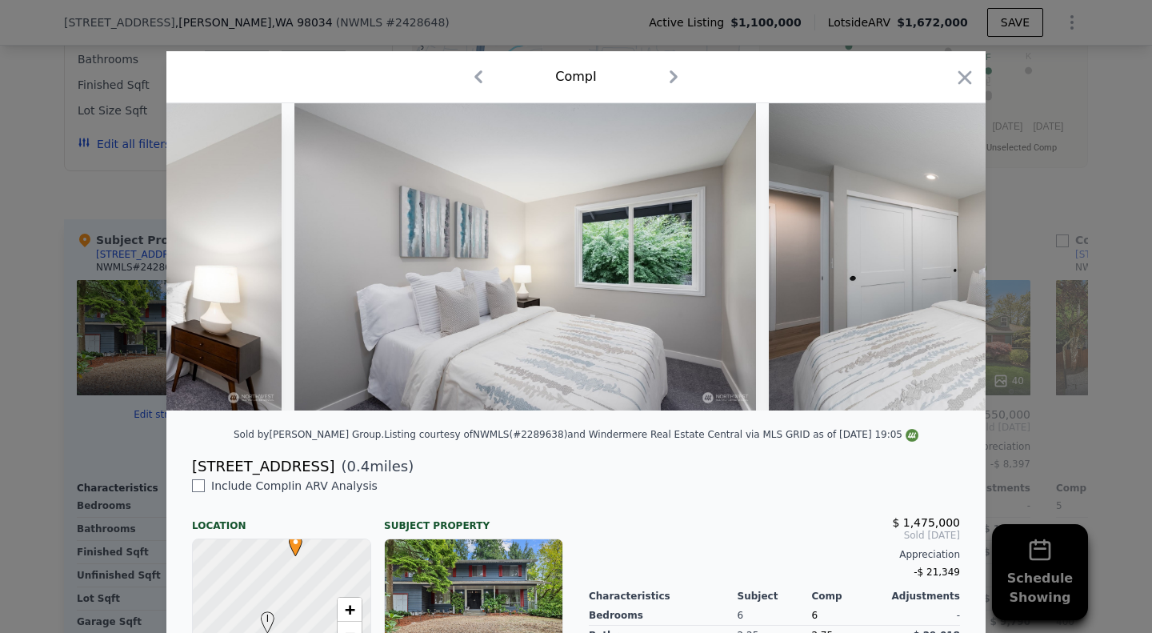
click at [940, 266] on img at bounding box center [999, 256] width 461 height 307
click at [940, 266] on icon at bounding box center [944, 257] width 32 height 32
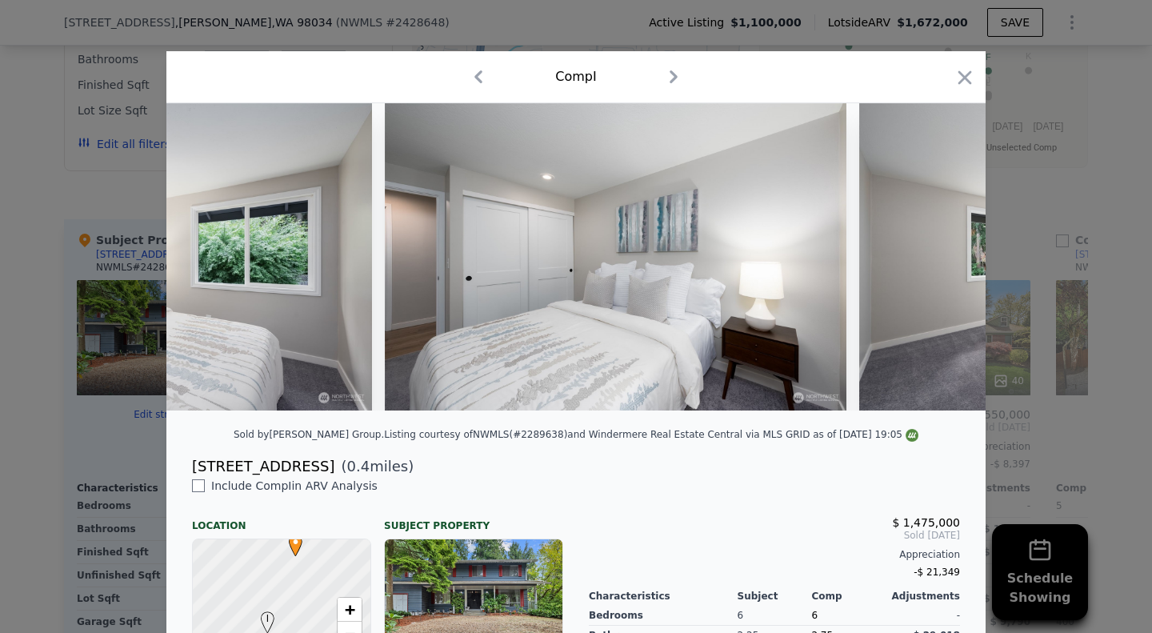
click at [940, 266] on img at bounding box center [1089, 256] width 461 height 307
click at [940, 266] on icon at bounding box center [944, 257] width 32 height 32
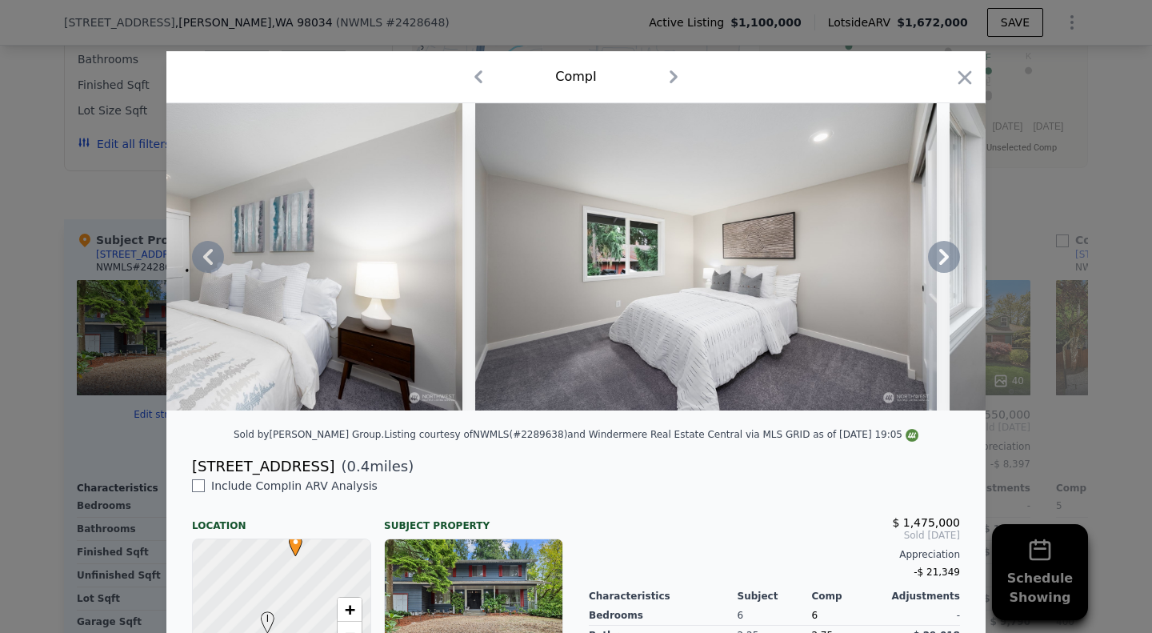
click at [939, 267] on icon at bounding box center [944, 257] width 32 height 32
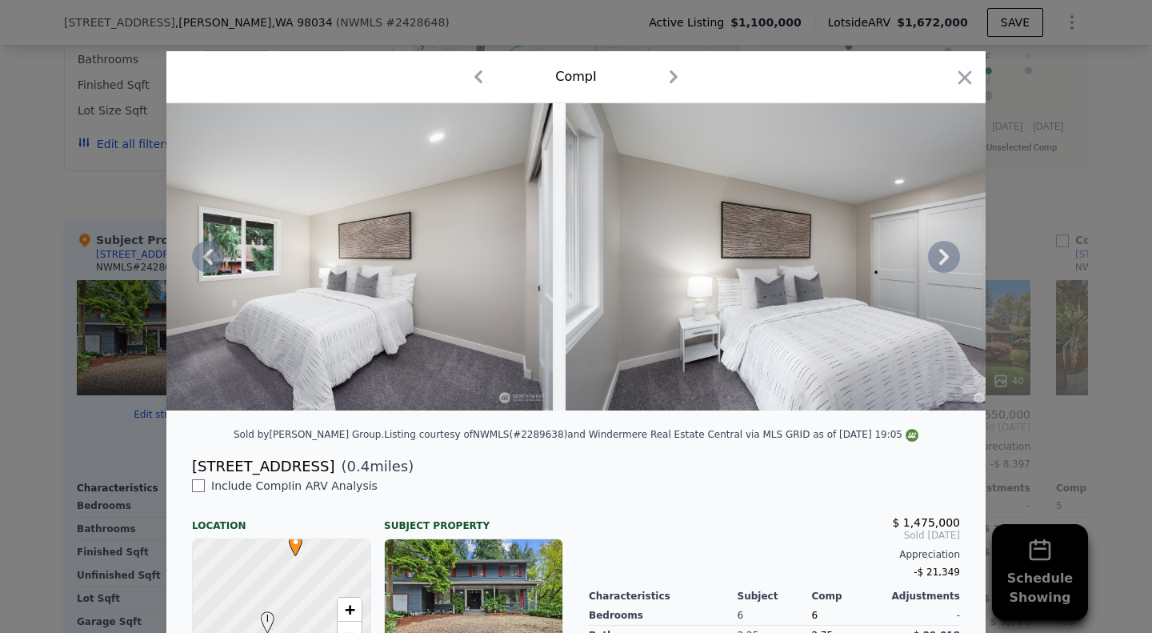
click at [939, 267] on icon at bounding box center [944, 257] width 32 height 32
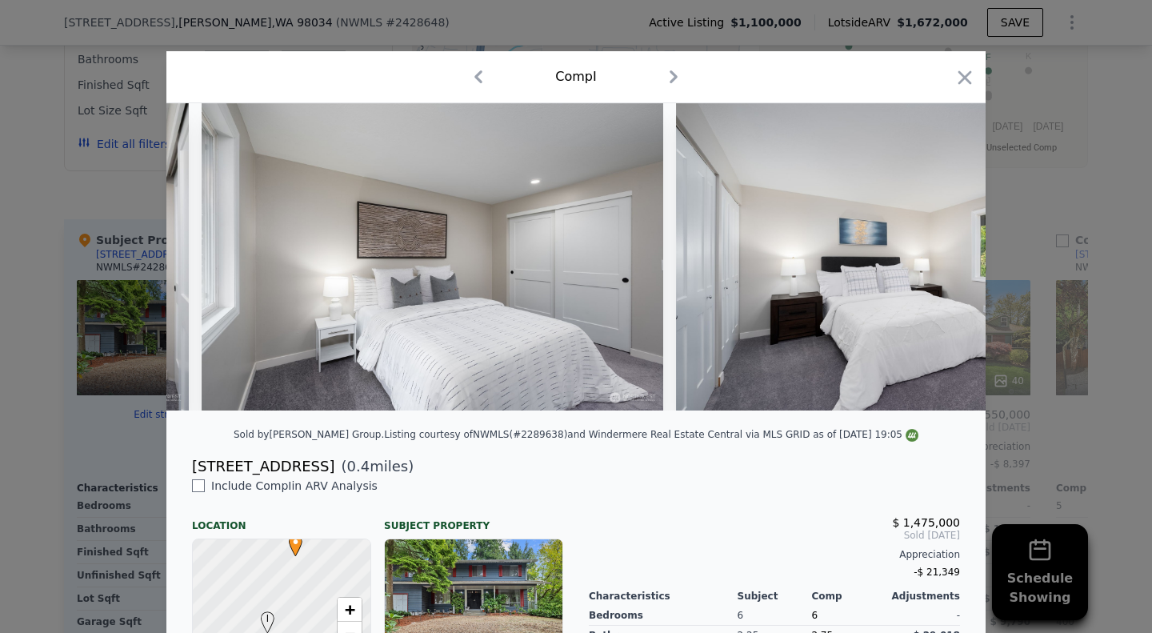
scroll to position [0, 9214]
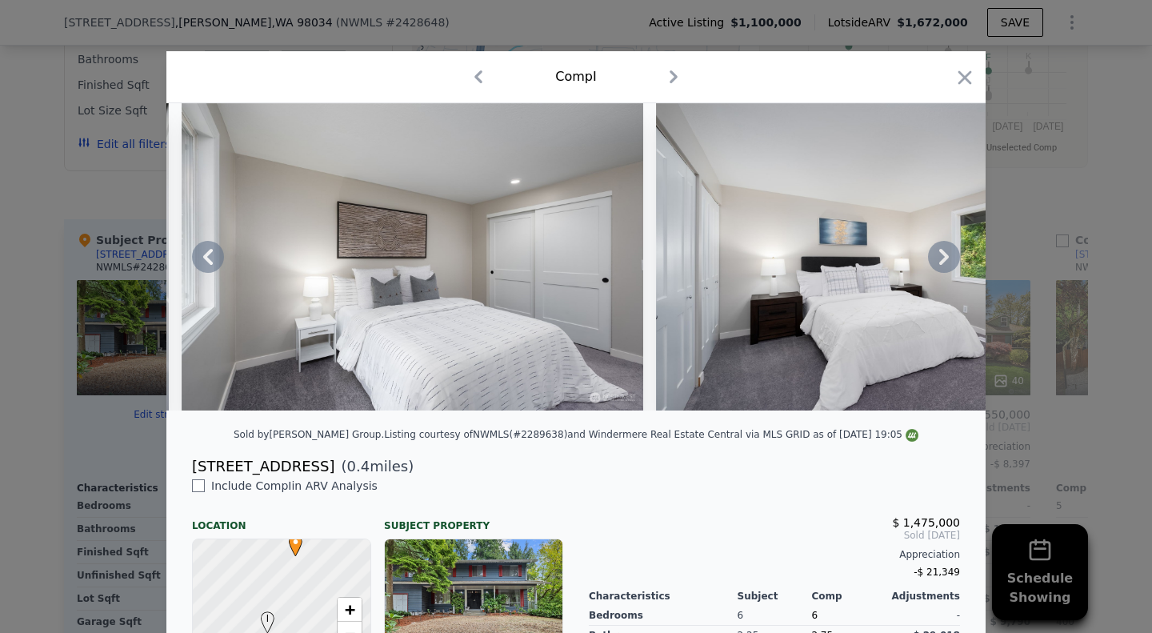
click at [939, 267] on div at bounding box center [575, 256] width 819 height 307
click at [939, 267] on icon at bounding box center [944, 257] width 32 height 32
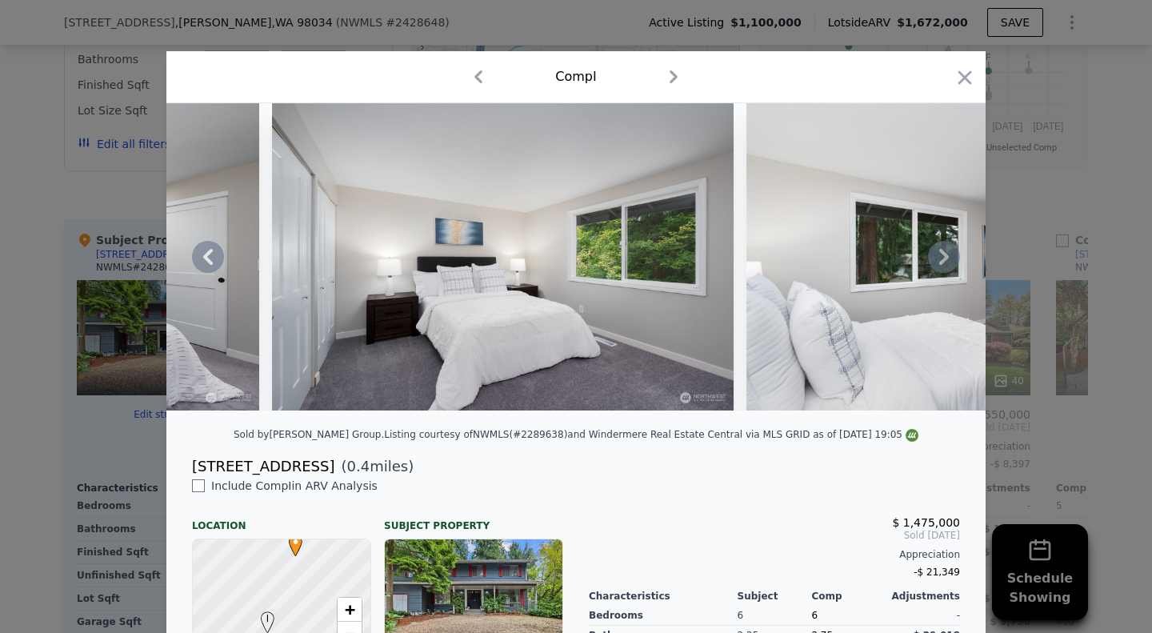
click at [939, 267] on icon at bounding box center [944, 257] width 32 height 32
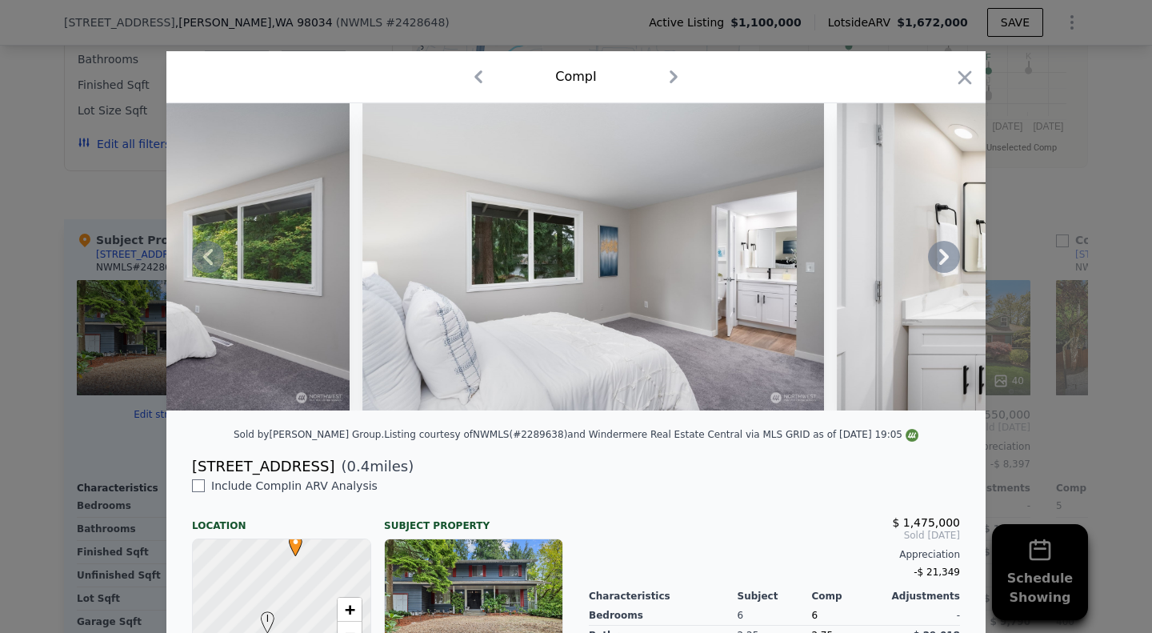
click at [939, 267] on icon at bounding box center [944, 257] width 32 height 32
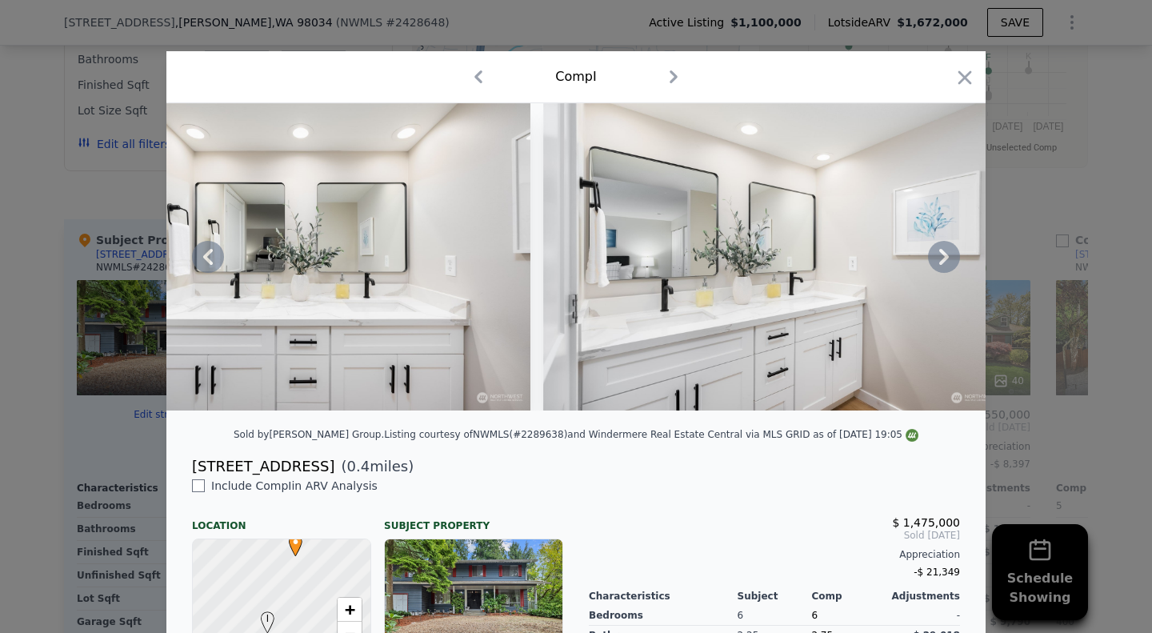
click at [939, 267] on icon at bounding box center [944, 257] width 32 height 32
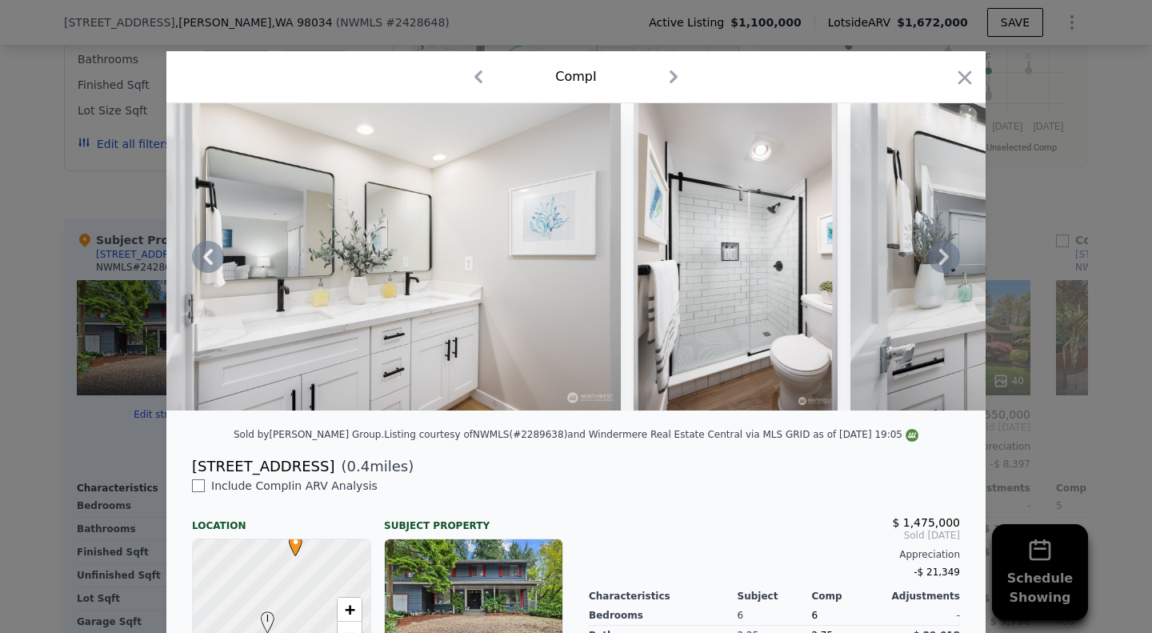
click at [939, 267] on icon at bounding box center [944, 257] width 32 height 32
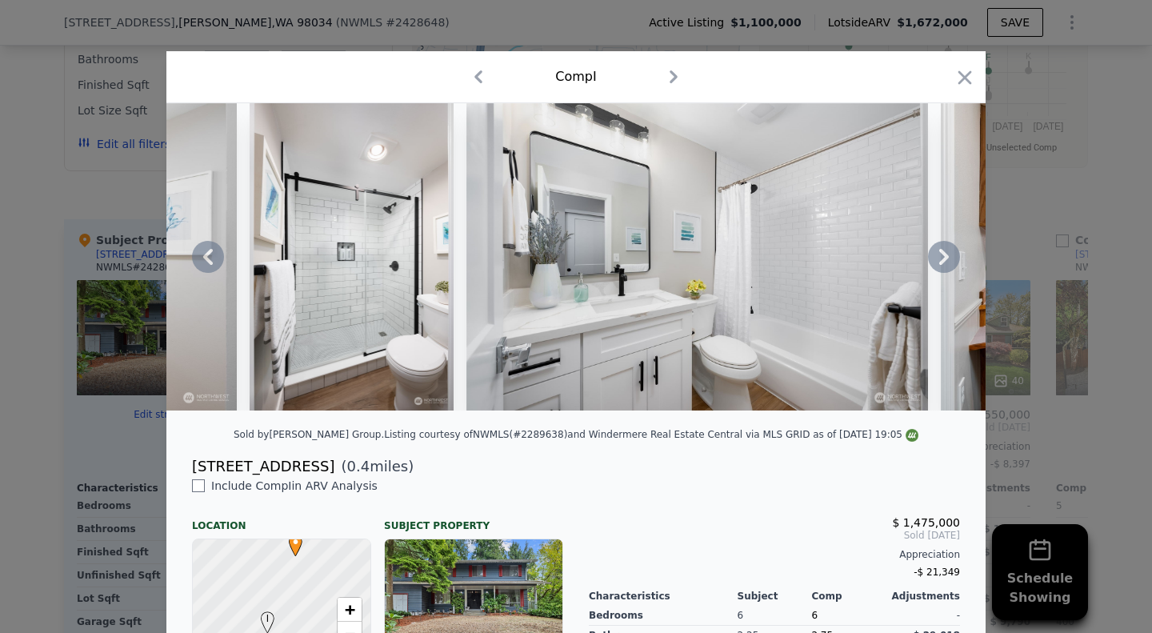
click at [939, 267] on icon at bounding box center [944, 257] width 32 height 32
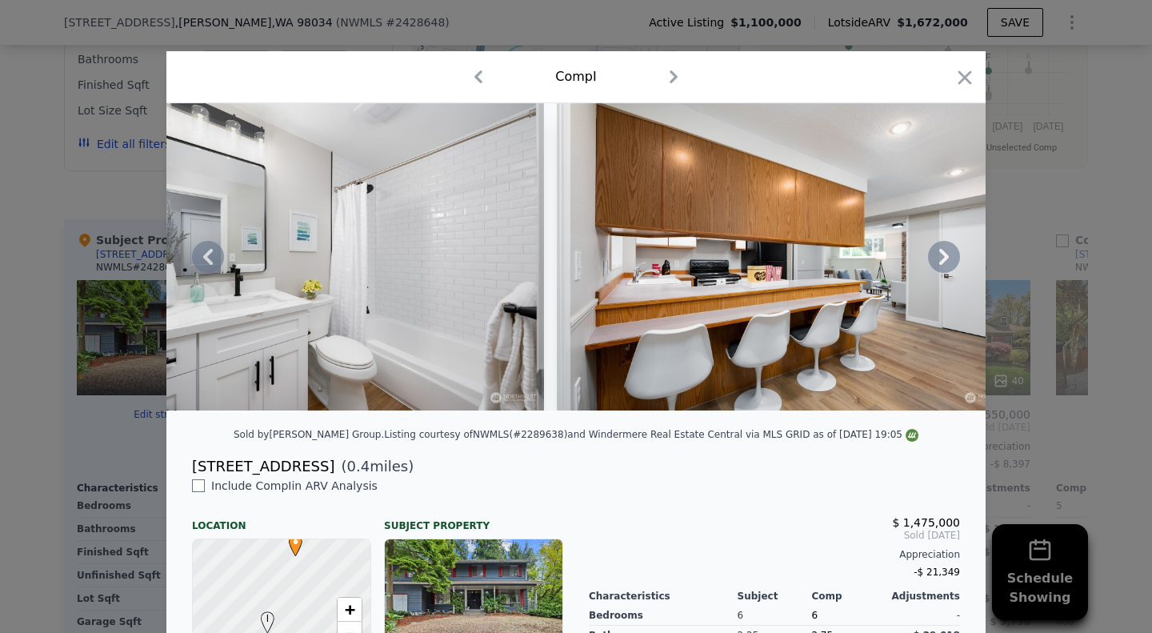
click at [939, 267] on icon at bounding box center [944, 257] width 32 height 32
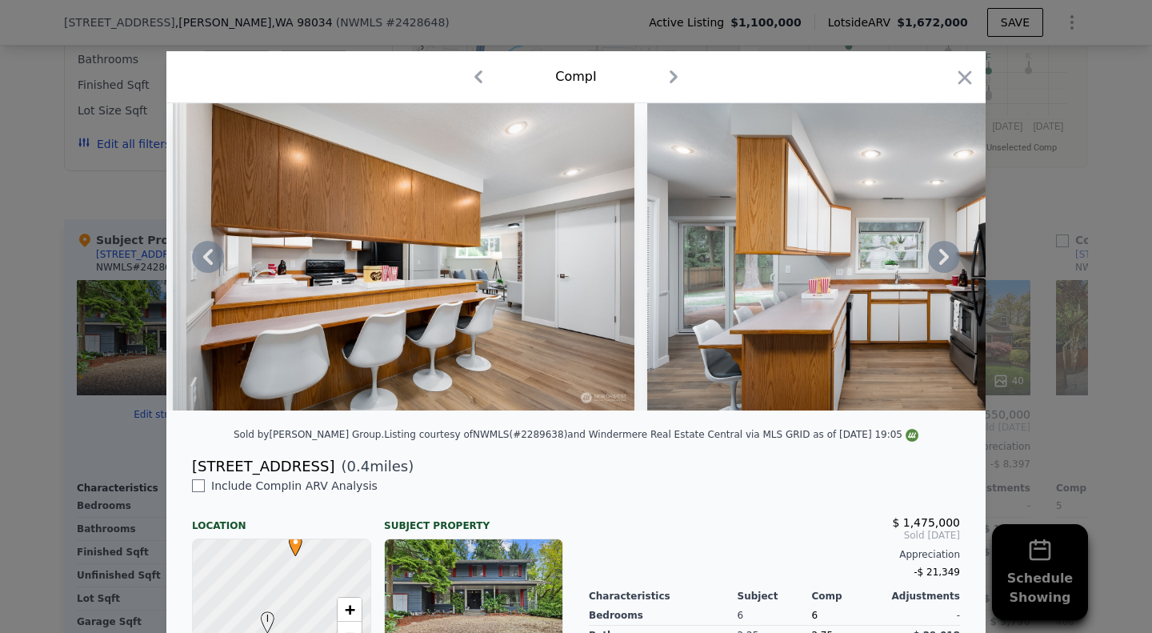
click at [939, 267] on div at bounding box center [575, 256] width 819 height 307
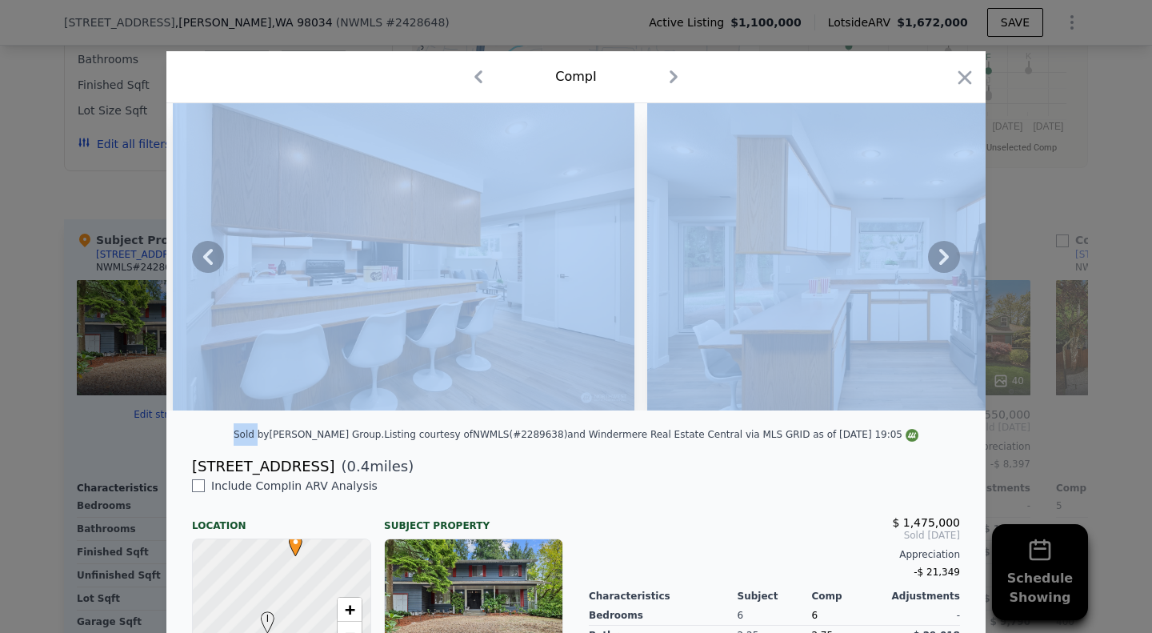
click at [939, 267] on icon at bounding box center [944, 257] width 32 height 32
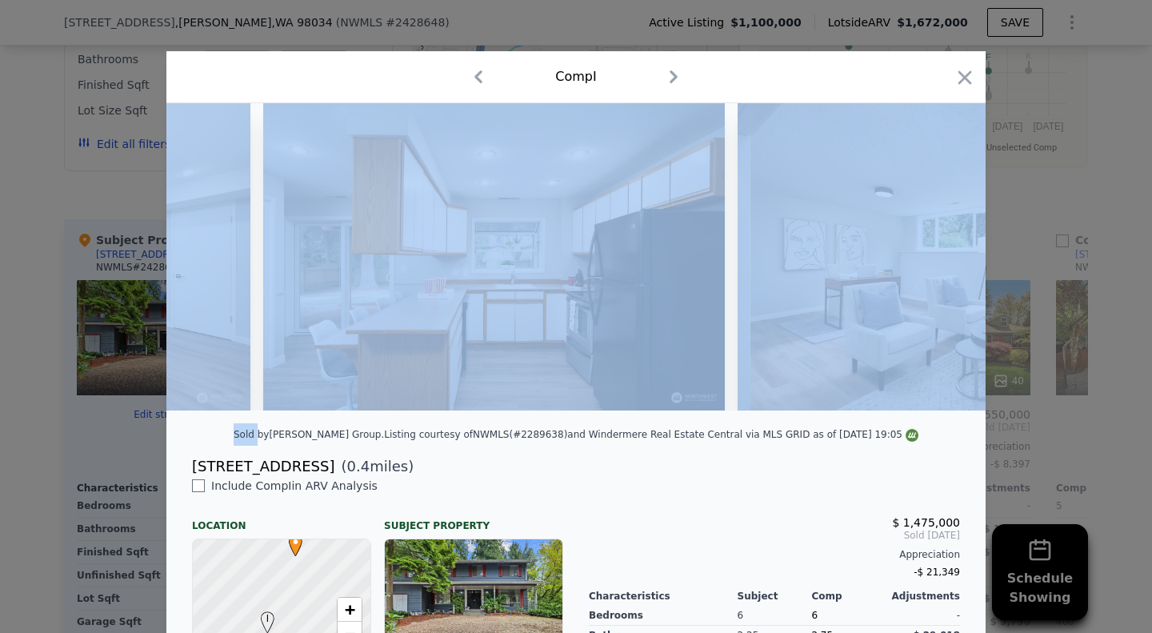
click at [939, 267] on img at bounding box center [967, 256] width 461 height 307
click at [939, 267] on icon at bounding box center [944, 257] width 32 height 32
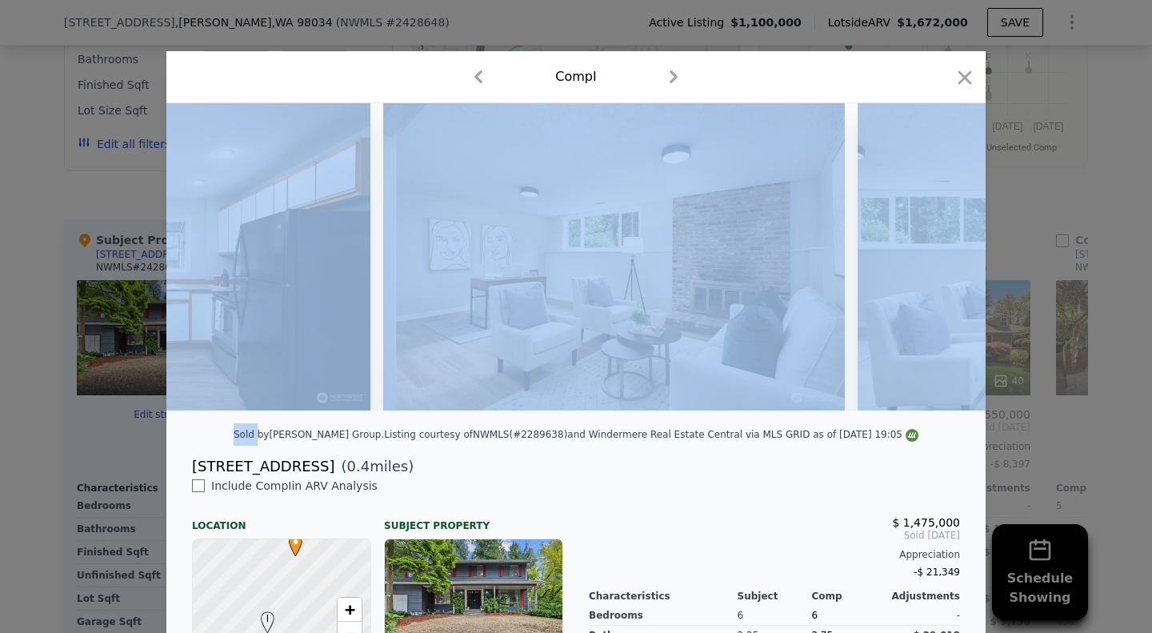
scroll to position [0, 13053]
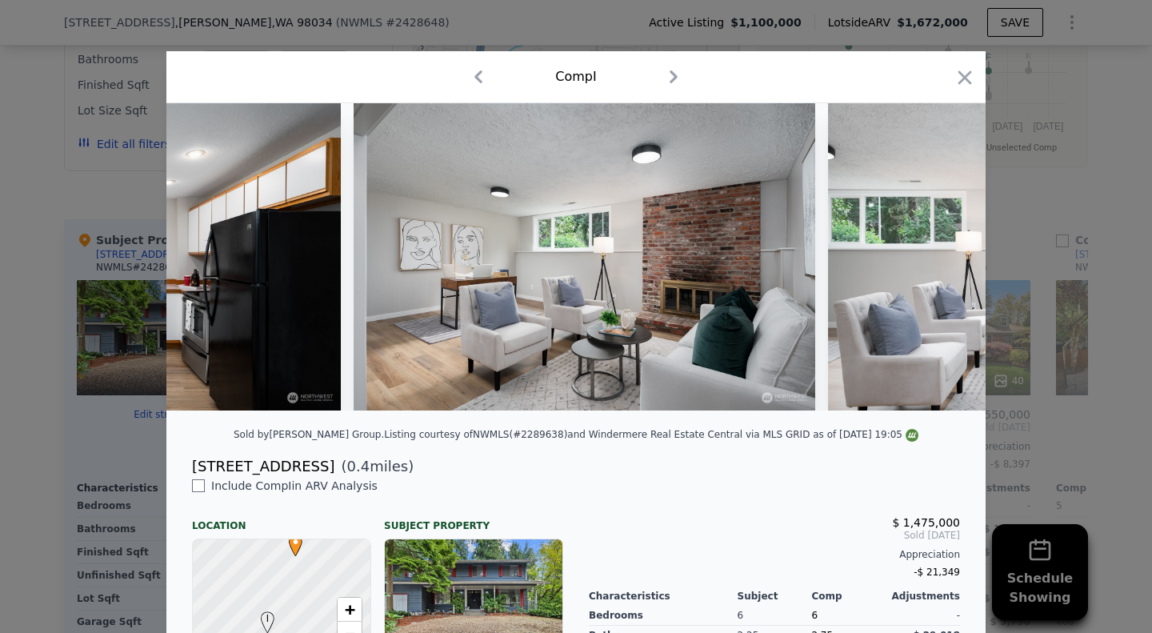
click at [890, 455] on div "Sold by [PERSON_NAME] Group . Listing courtesy of NWMLS (#2289638) and Winderme…" at bounding box center [575, 439] width 819 height 32
click at [929, 258] on icon at bounding box center [944, 257] width 32 height 32
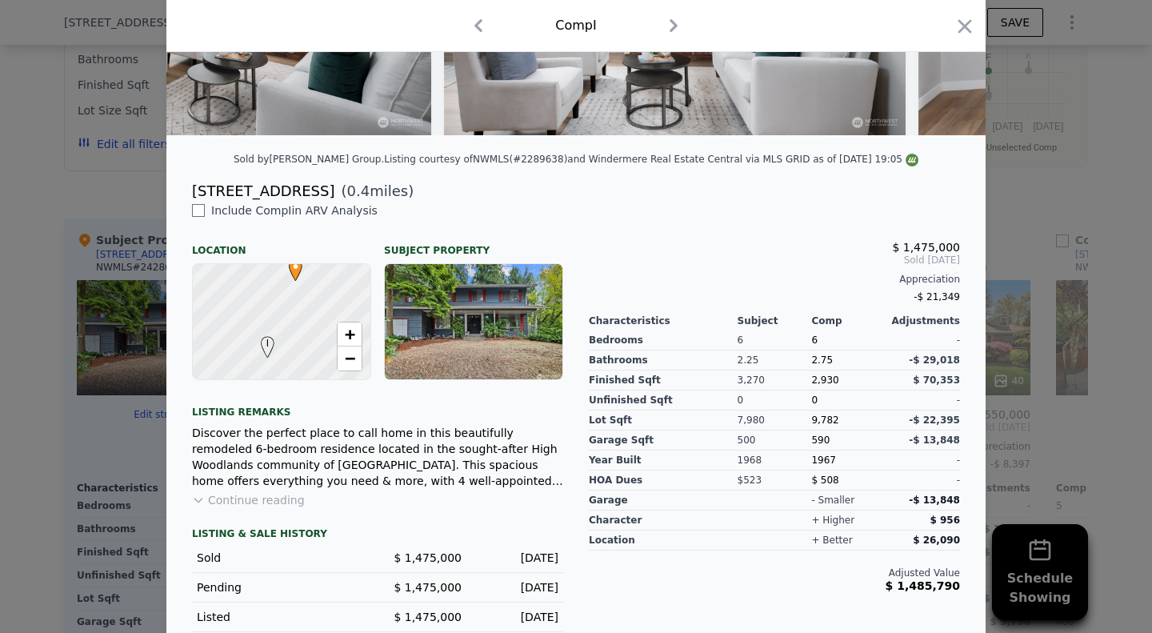
scroll to position [301, 0]
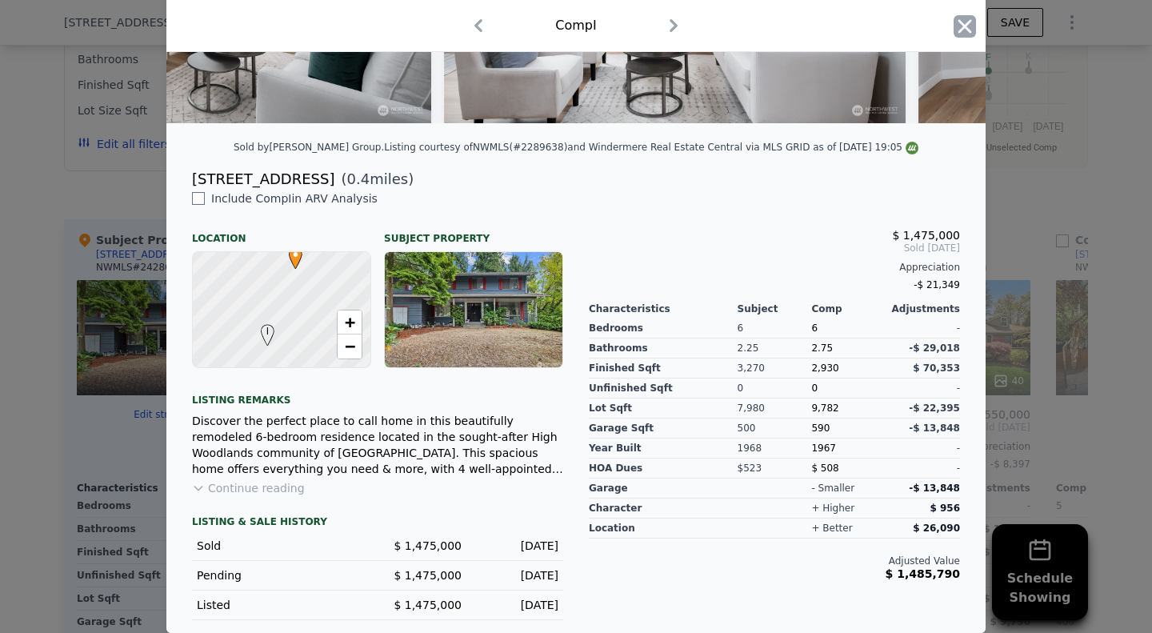
click at [953, 26] on icon "button" at bounding box center [964, 26] width 22 height 22
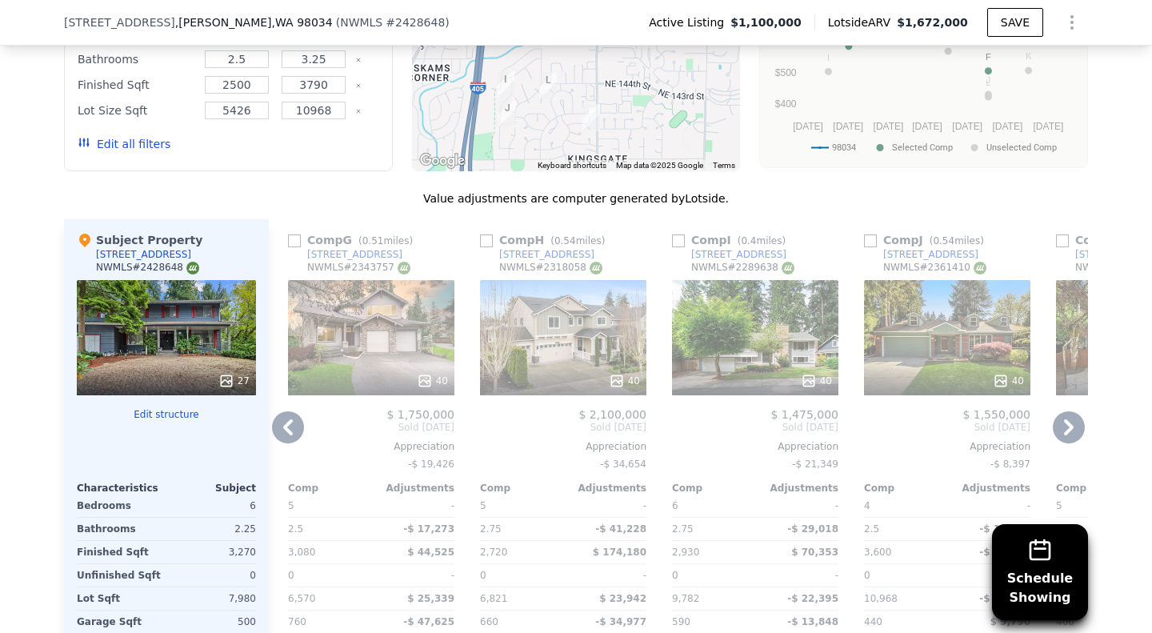
click at [1068, 443] on icon at bounding box center [1069, 427] width 32 height 32
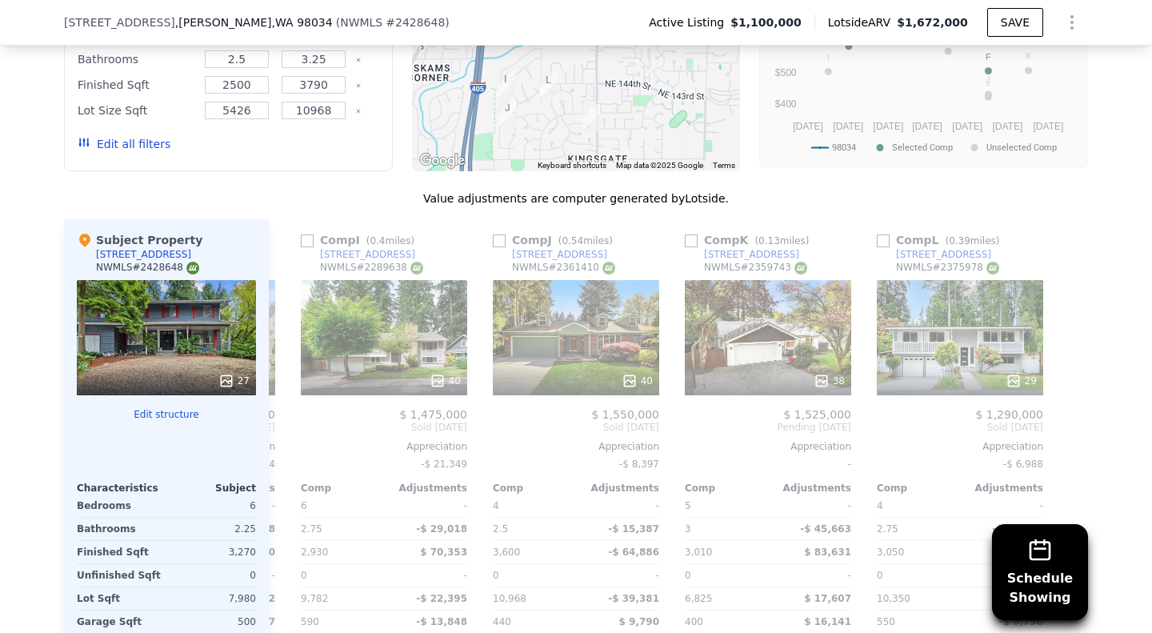
scroll to position [1840, 0]
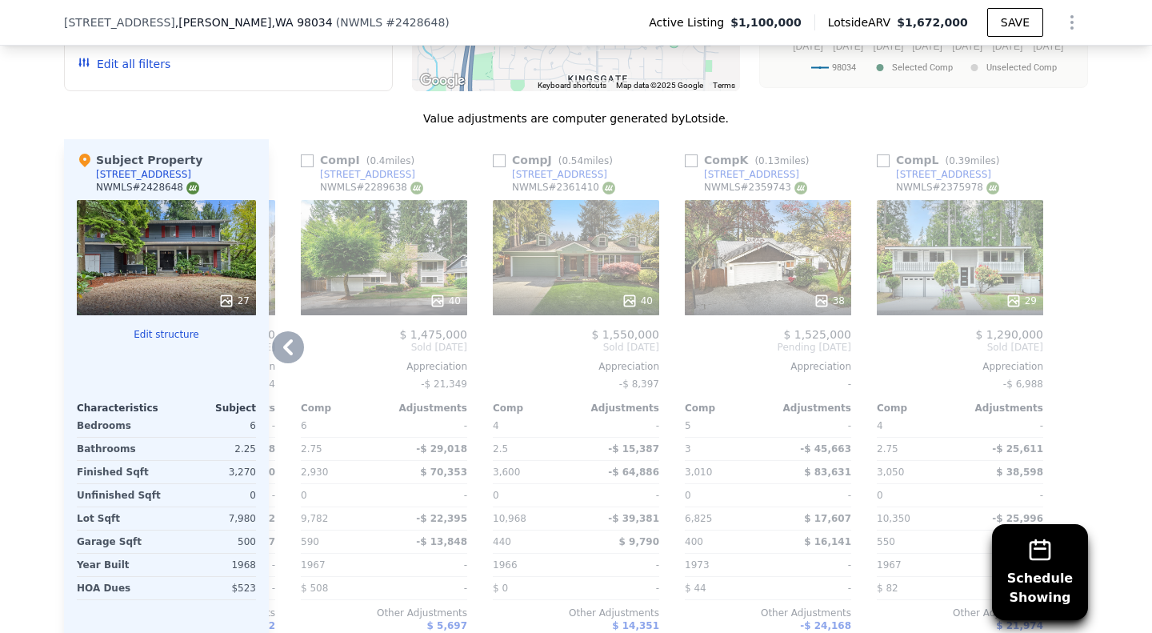
click at [980, 276] on div "29" at bounding box center [960, 257] width 166 height 115
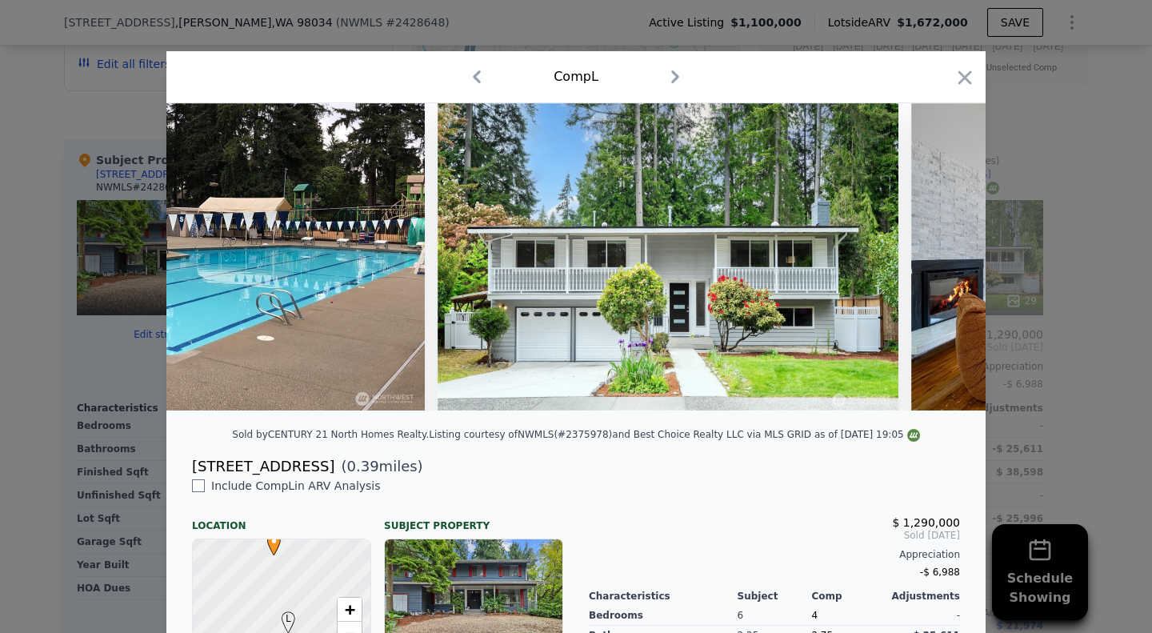
scroll to position [0, 12013]
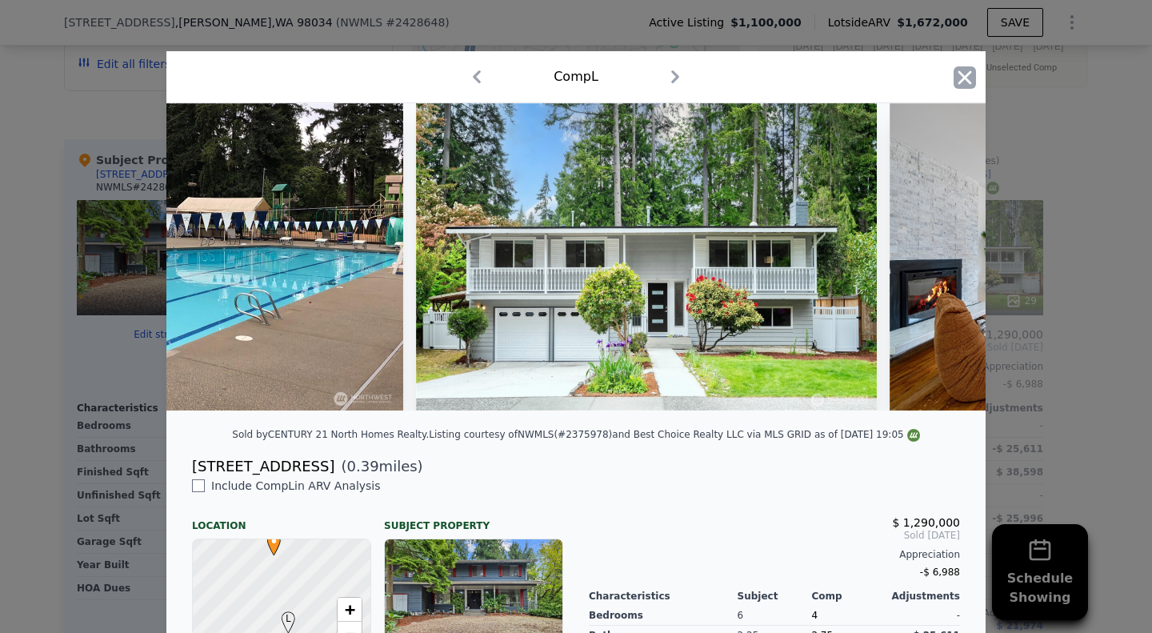
click at [962, 80] on icon "button" at bounding box center [964, 77] width 22 height 22
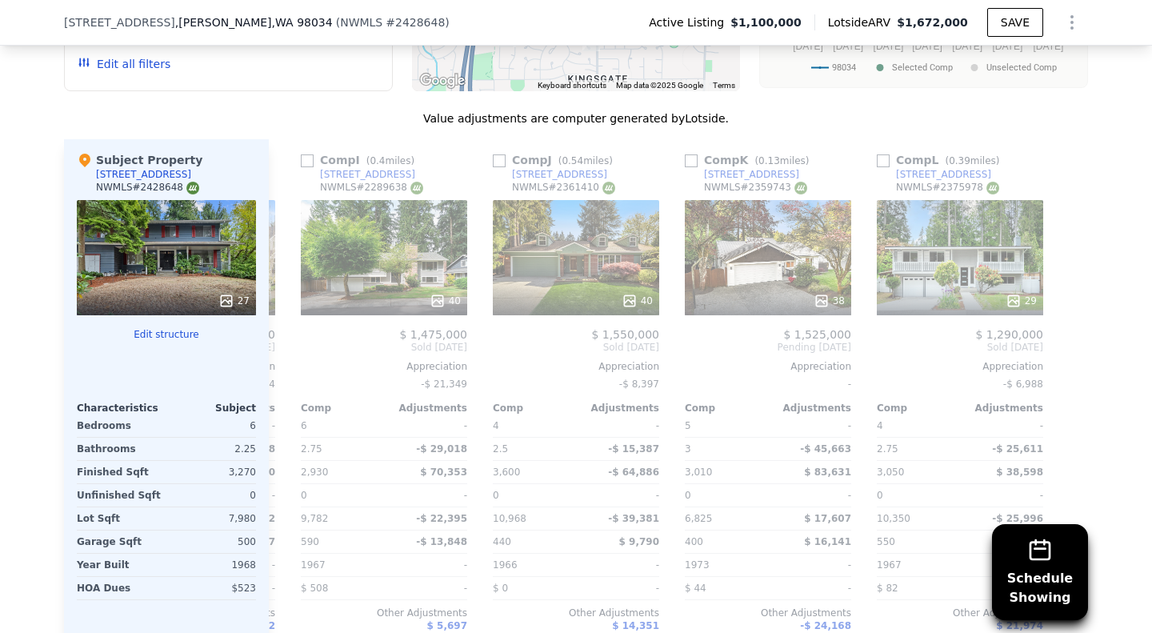
click at [117, 252] on div "27" at bounding box center [166, 257] width 179 height 115
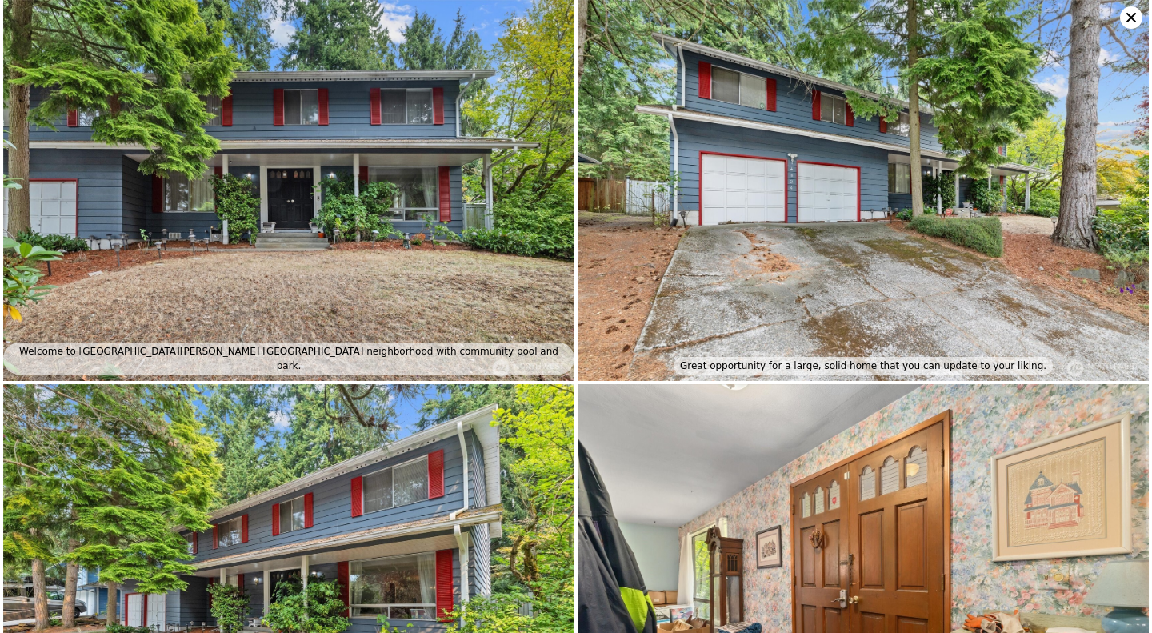
click at [1130, 21] on icon at bounding box center [1131, 17] width 22 height 22
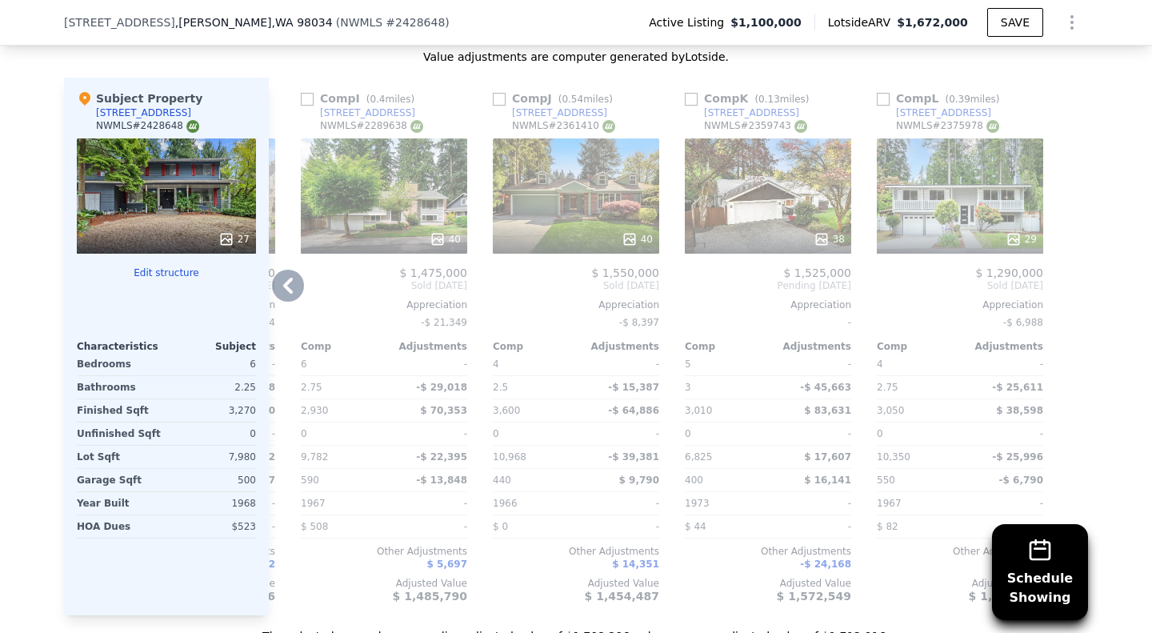
scroll to position [1920, 0]
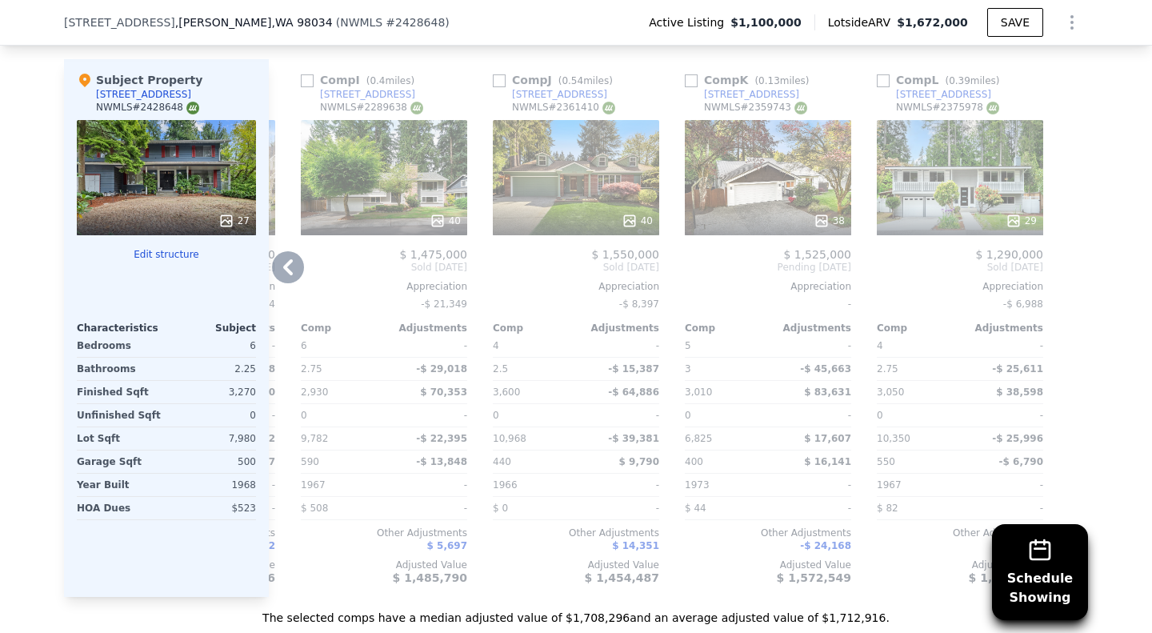
click at [283, 275] on icon at bounding box center [288, 267] width 10 height 16
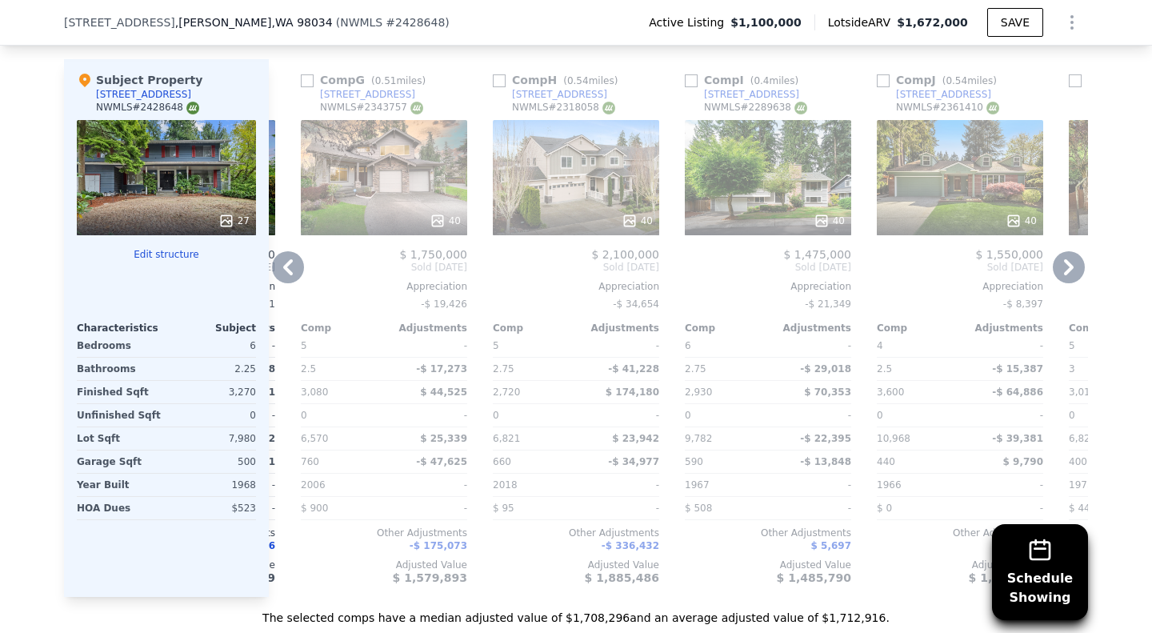
click at [286, 281] on icon at bounding box center [288, 267] width 32 height 32
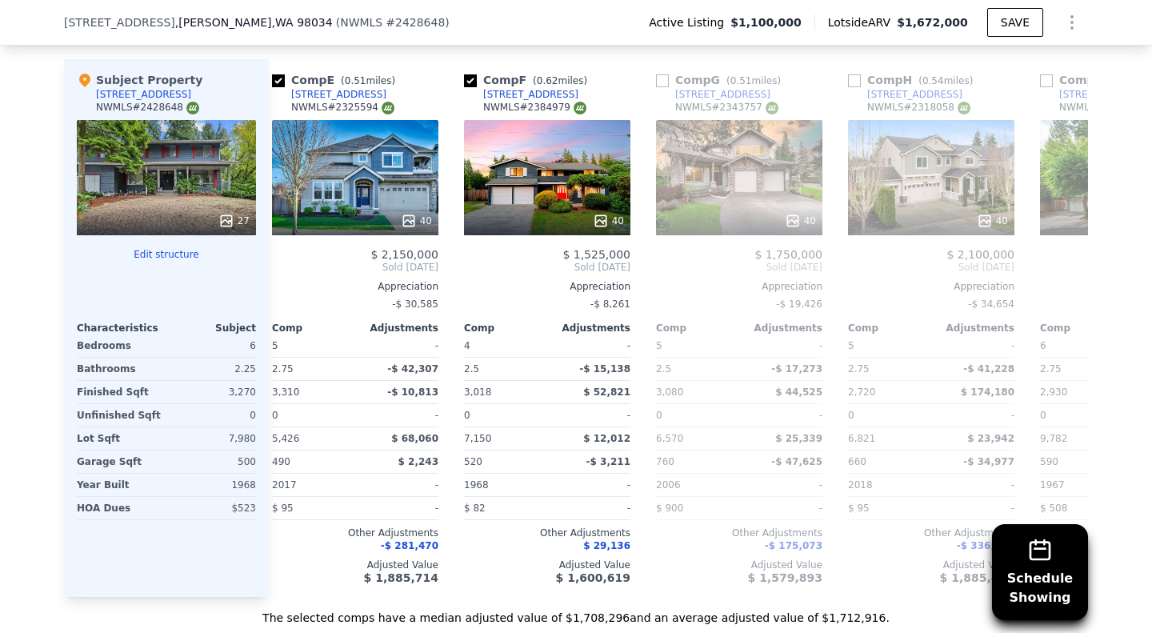
scroll to position [0, 755]
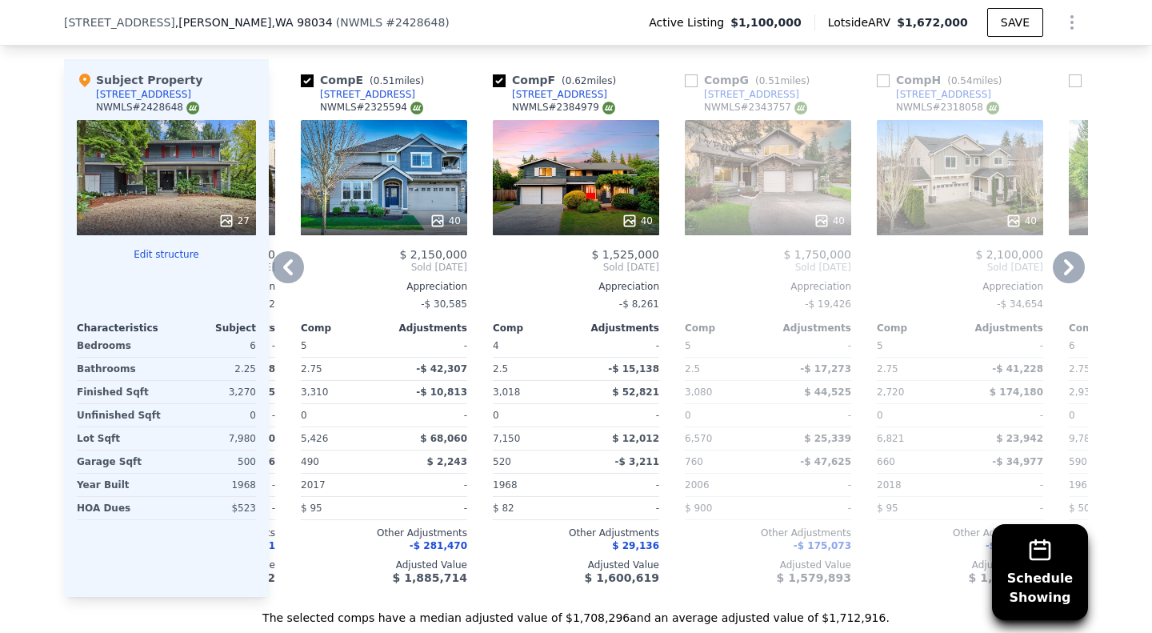
click at [283, 275] on icon at bounding box center [288, 267] width 10 height 16
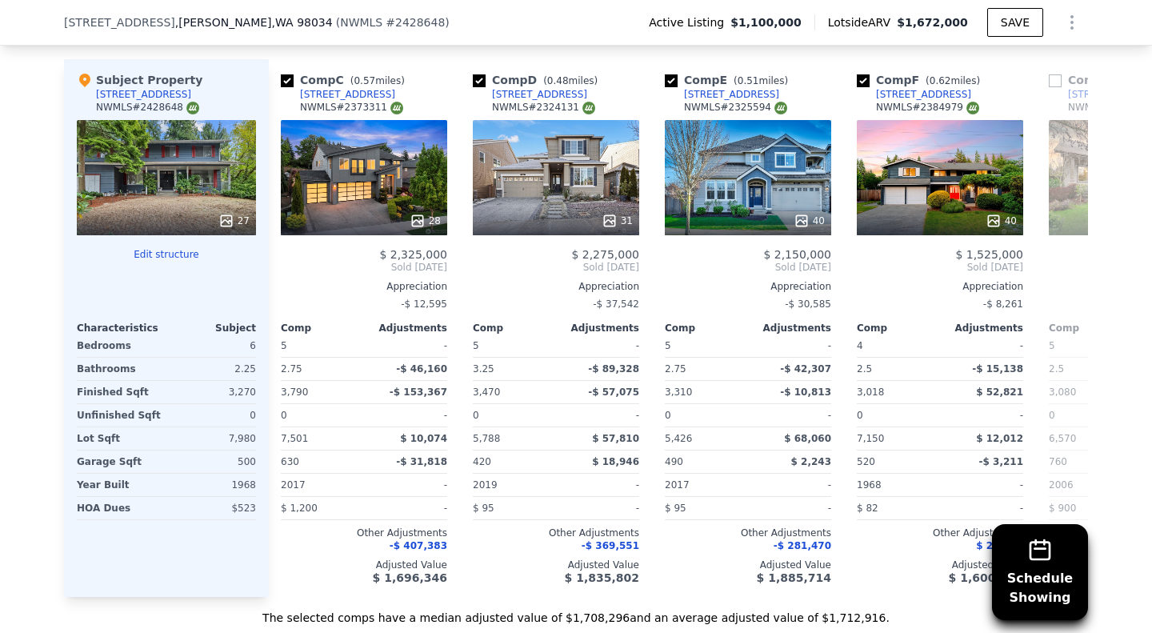
scroll to position [0, 371]
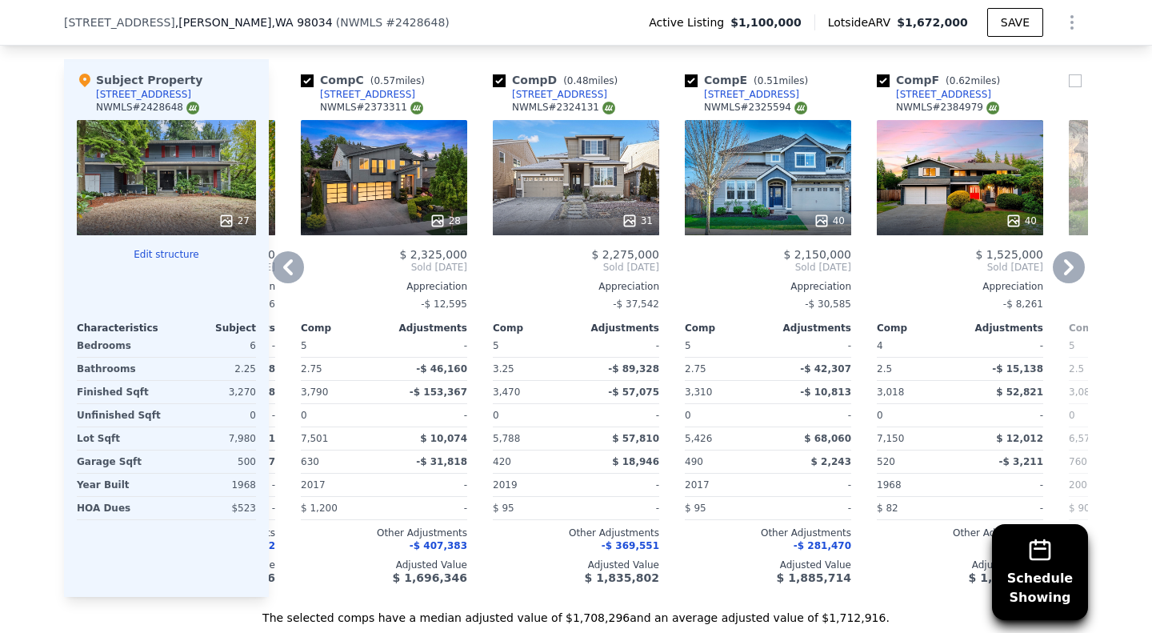
click at [283, 275] on icon at bounding box center [288, 267] width 10 height 16
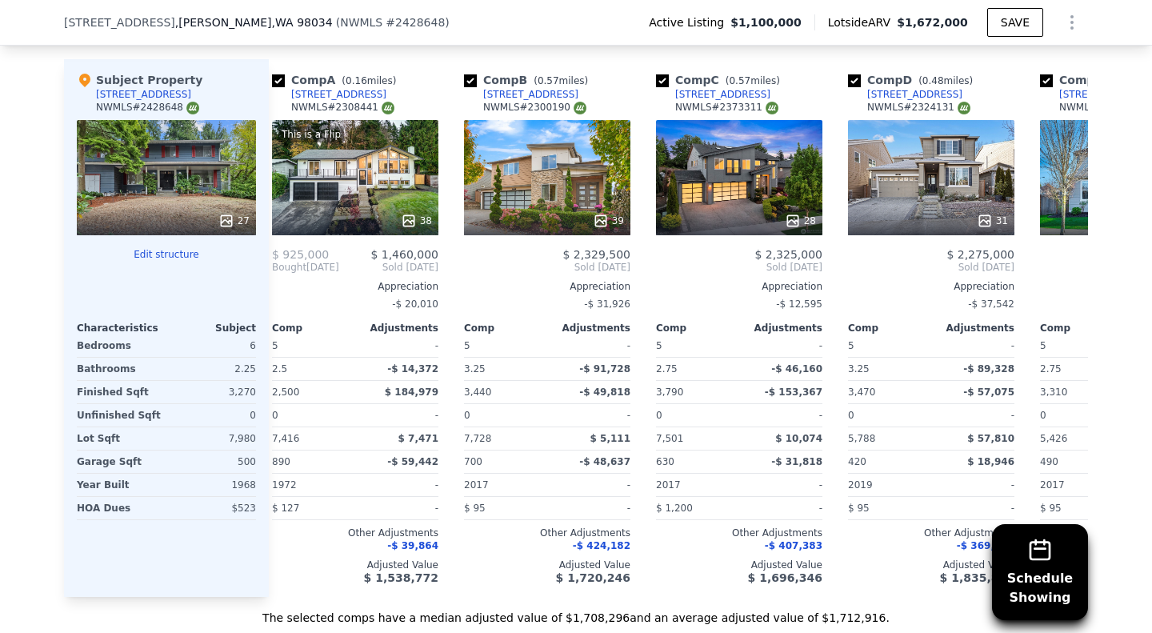
scroll to position [0, 0]
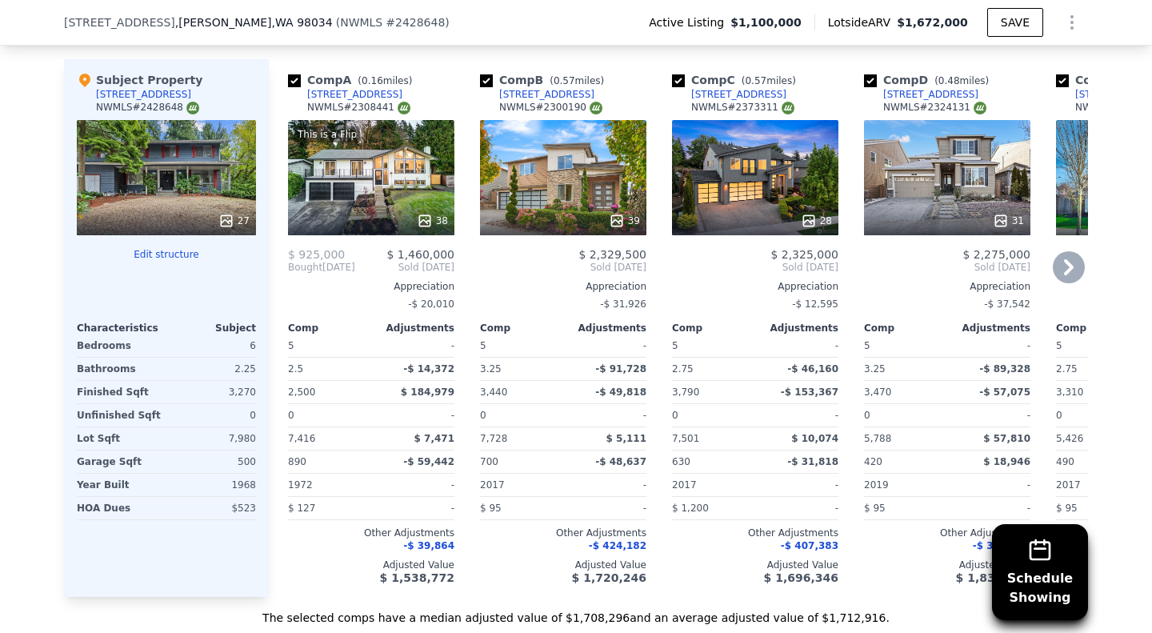
click at [383, 200] on div "This is a Flip 38" at bounding box center [371, 177] width 166 height 115
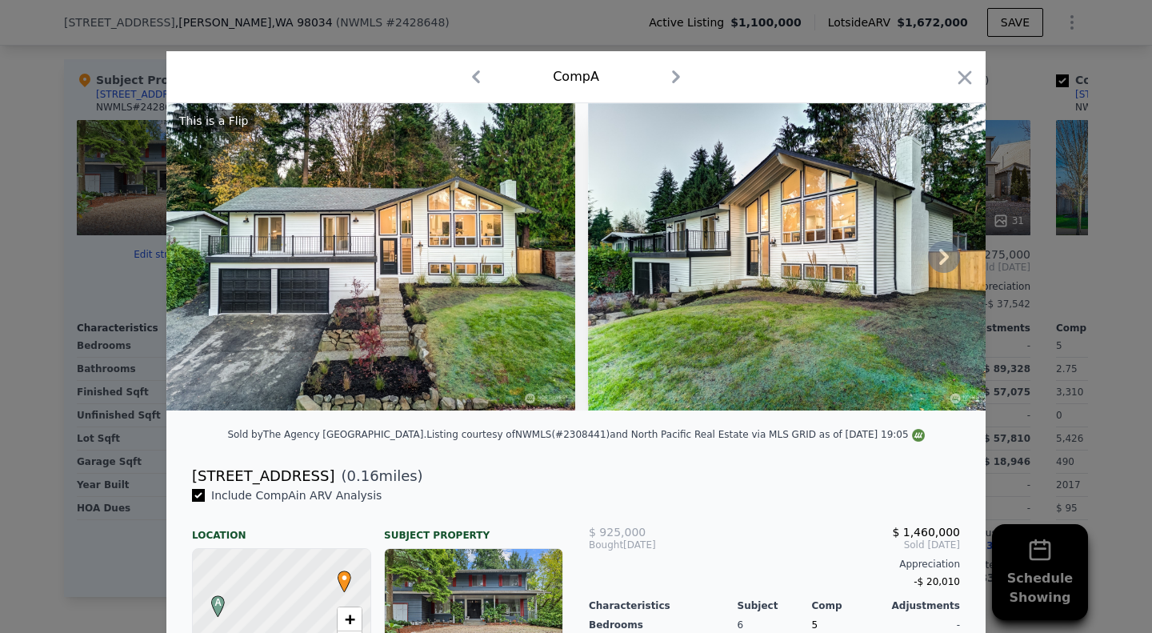
click at [931, 264] on icon at bounding box center [944, 257] width 32 height 32
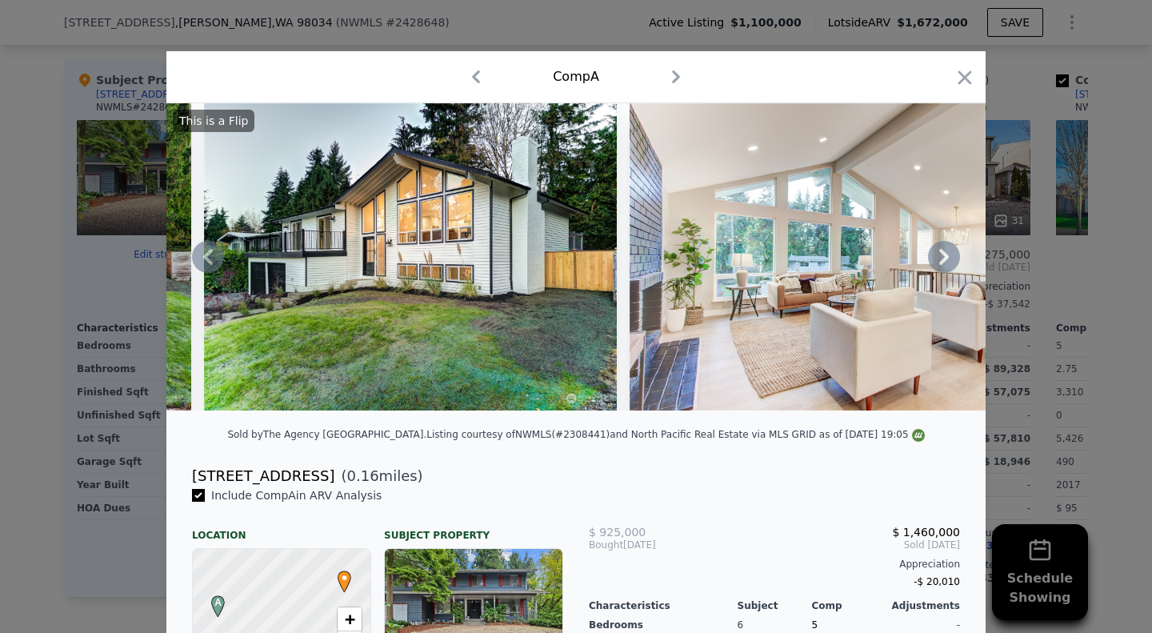
click at [931, 264] on icon at bounding box center [944, 257] width 32 height 32
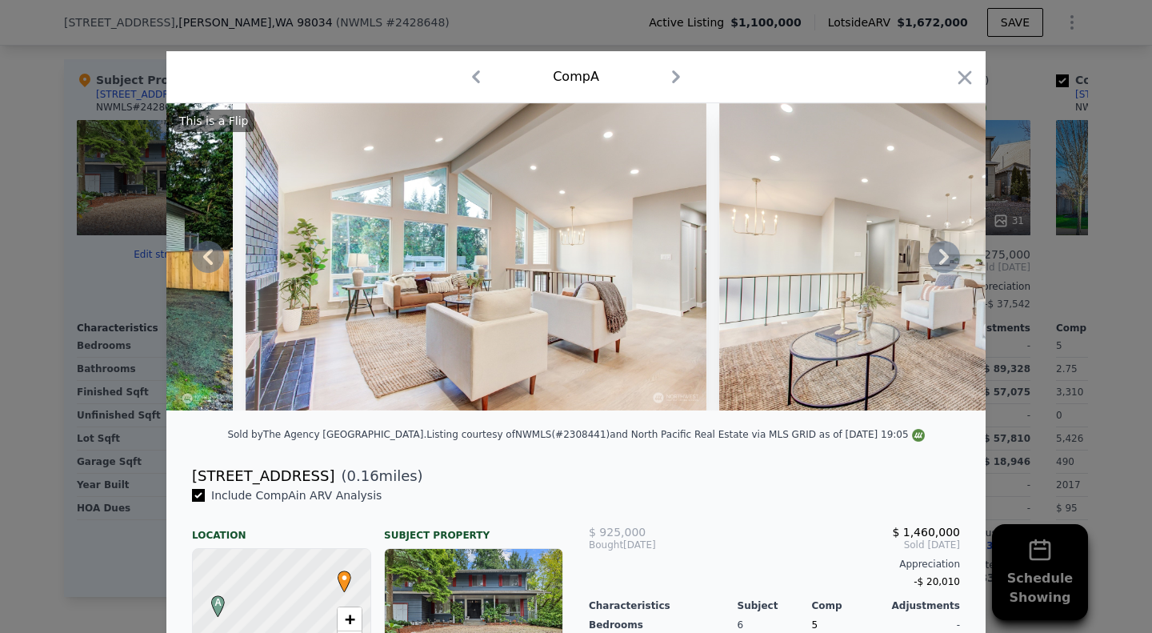
click at [931, 264] on icon at bounding box center [944, 257] width 32 height 32
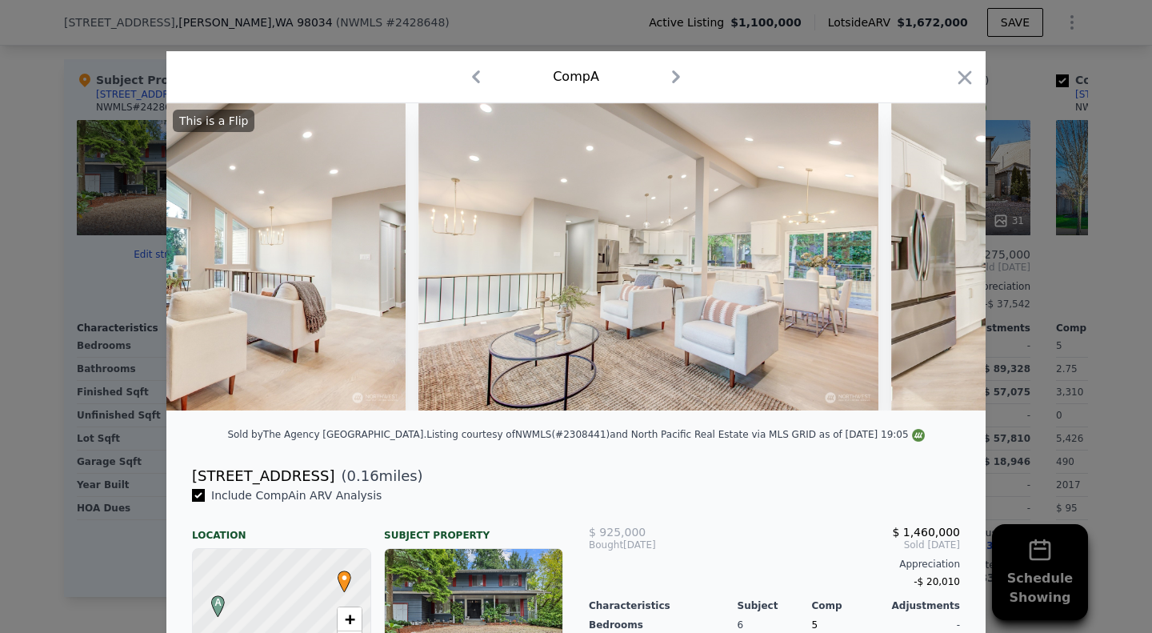
scroll to position [0, 1152]
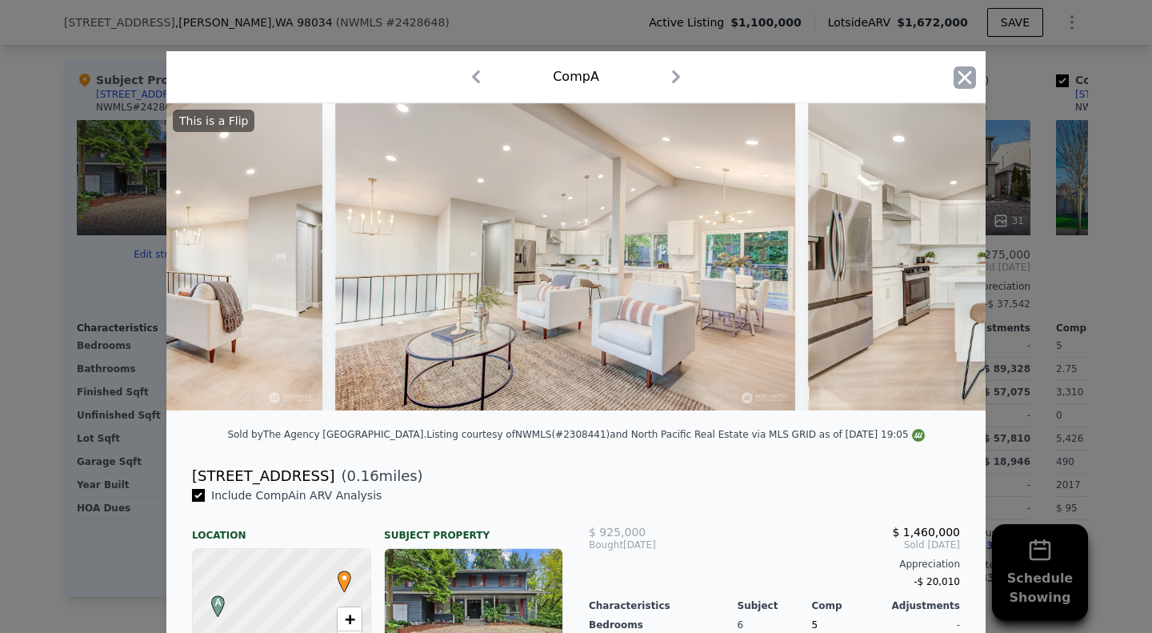
click at [958, 76] on icon "button" at bounding box center [965, 77] width 14 height 14
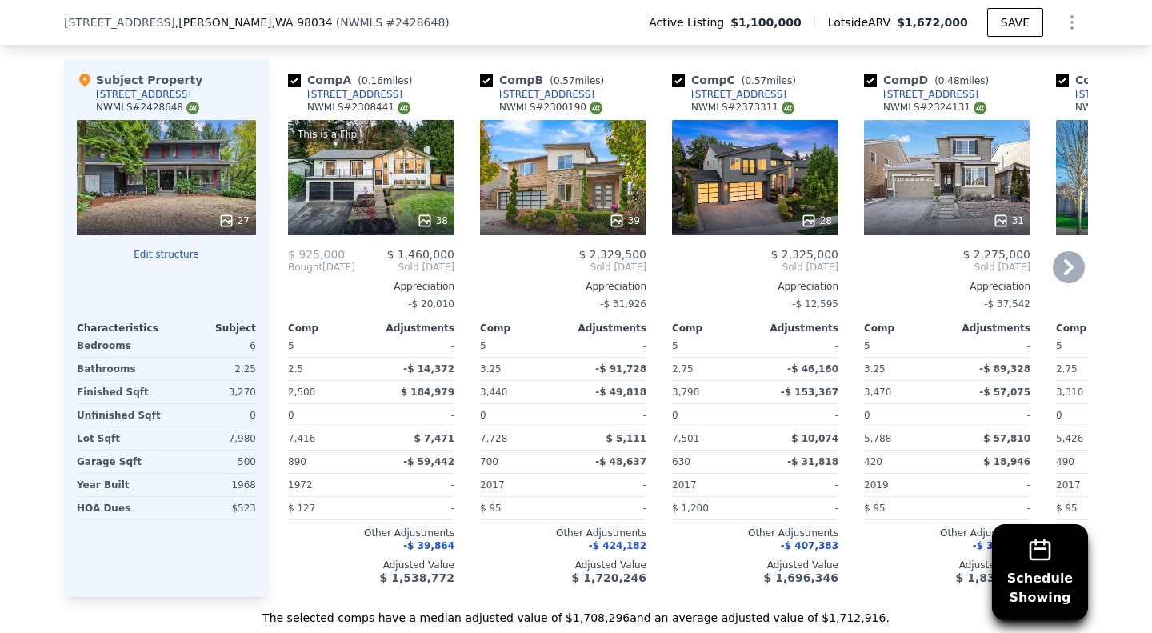
click at [1064, 275] on icon at bounding box center [1069, 267] width 10 height 16
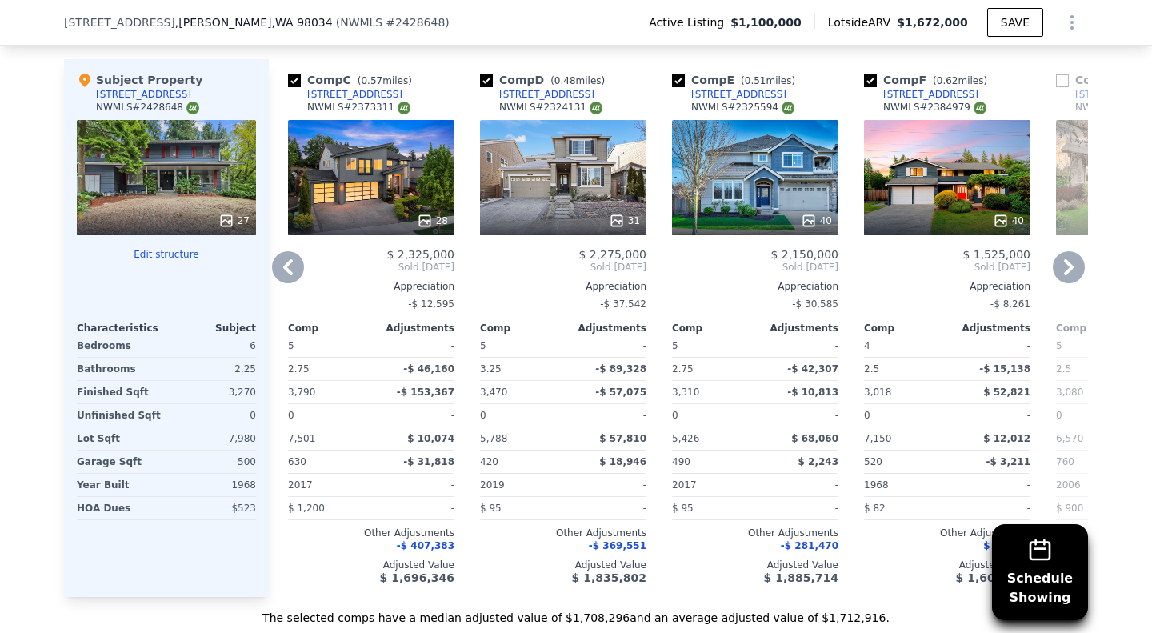
click at [1064, 275] on icon at bounding box center [1069, 267] width 10 height 16
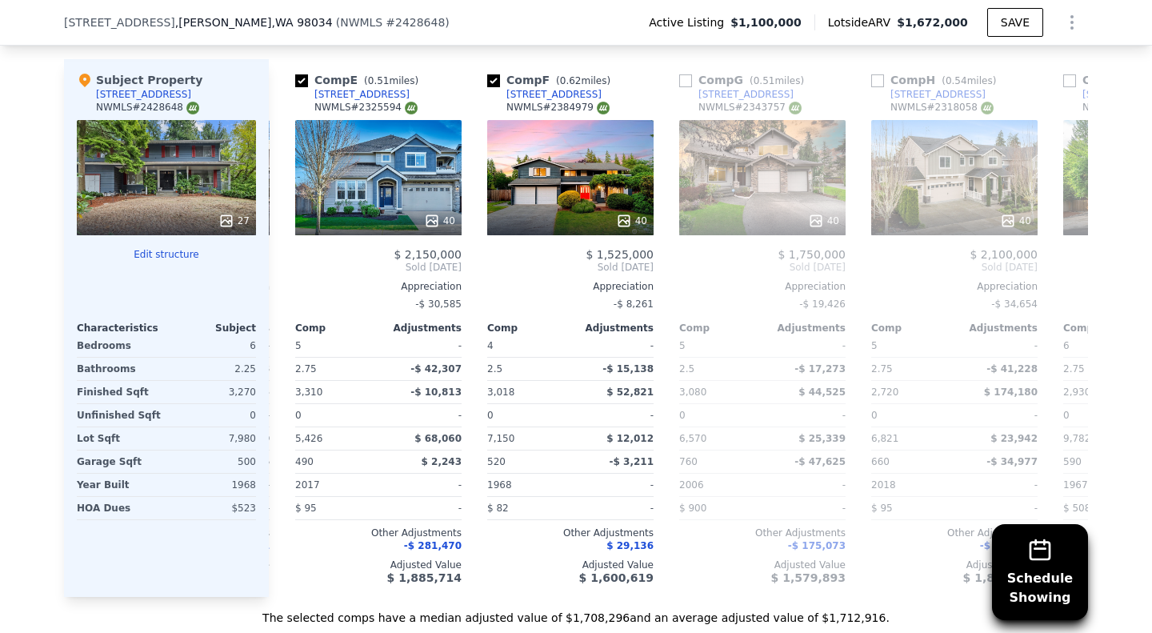
scroll to position [0, 768]
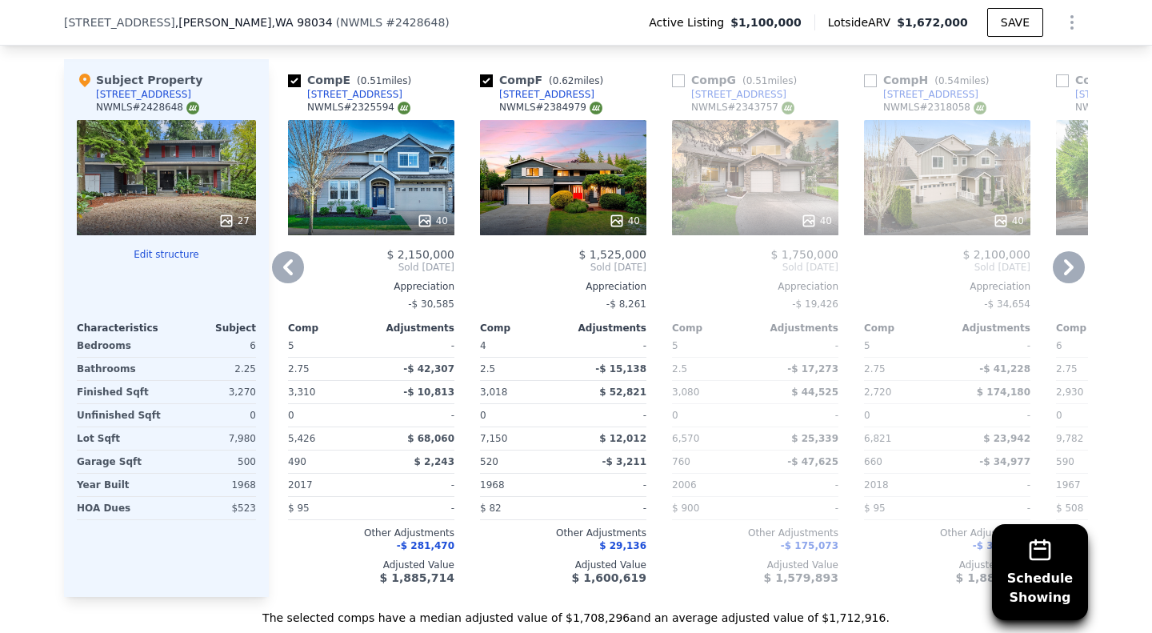
click at [1064, 275] on icon at bounding box center [1069, 267] width 10 height 16
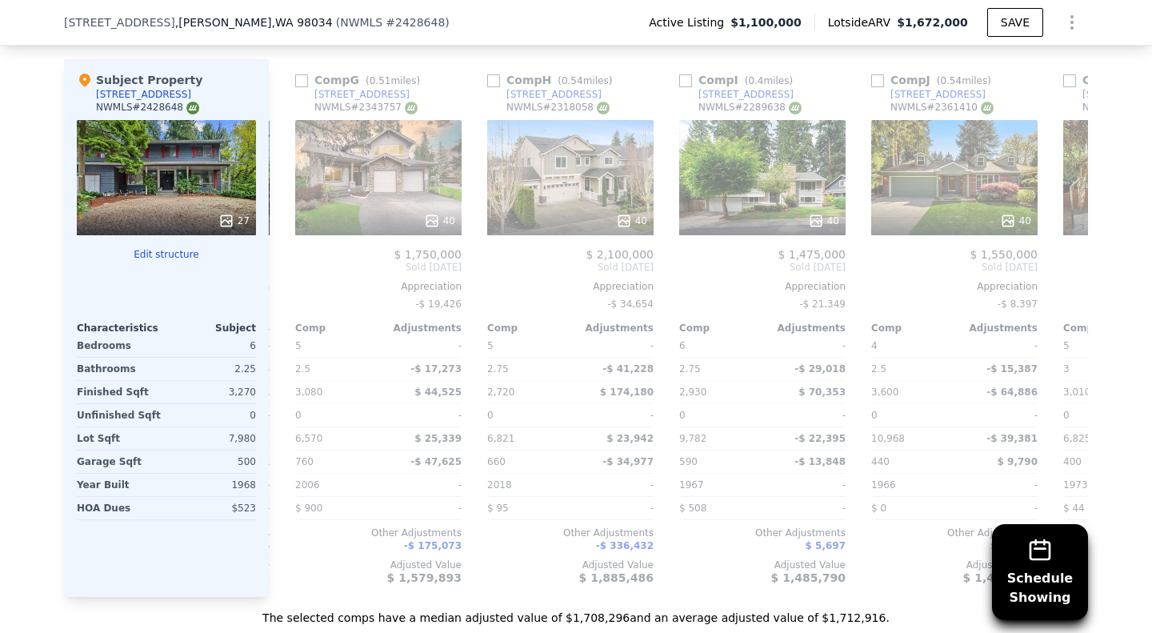
scroll to position [0, 1152]
